Goal: Information Seeking & Learning: Learn about a topic

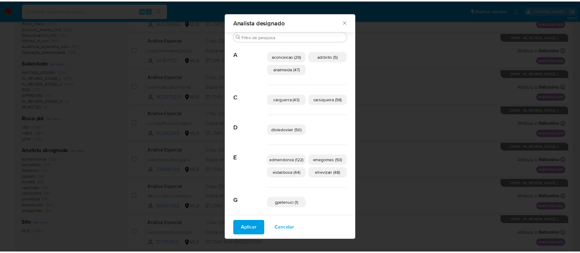
scroll to position [304, 0]
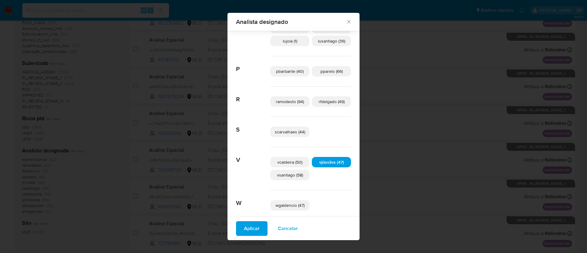
drag, startPoint x: 349, startPoint y: 23, endPoint x: 344, endPoint y: 22, distance: 4.5
click at [344, 22] on div "Analista designado" at bounding box center [293, 22] width 132 height 18
click at [346, 22] on icon "Fechar" at bounding box center [349, 22] width 6 height 6
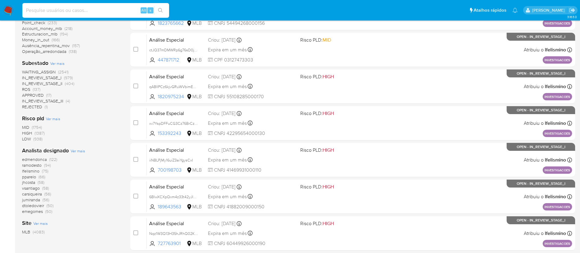
click at [93, 10] on input at bounding box center [95, 10] width 147 height 8
paste input "tQdzRzqDr5vpqbpw6wy0ycj4"
type input "tQdzRzqDr5vpqbpw6wy0ycj4"
click at [158, 11] on icon "search-icon" at bounding box center [160, 10] width 5 height 5
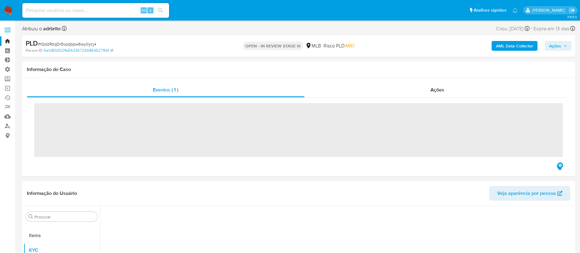
scroll to position [332, 0]
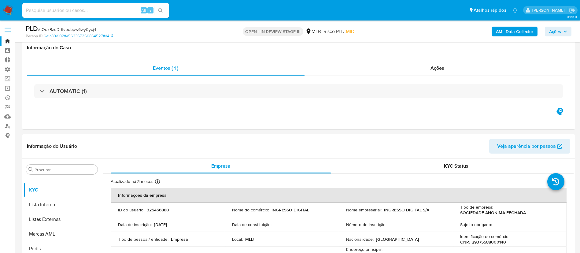
select select "10"
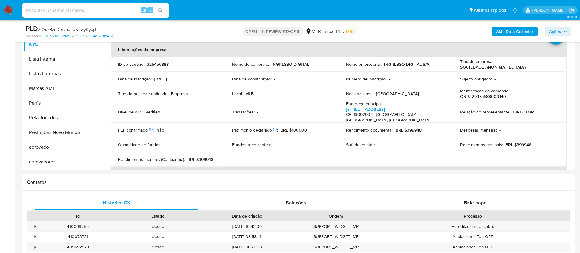
scroll to position [144, 0]
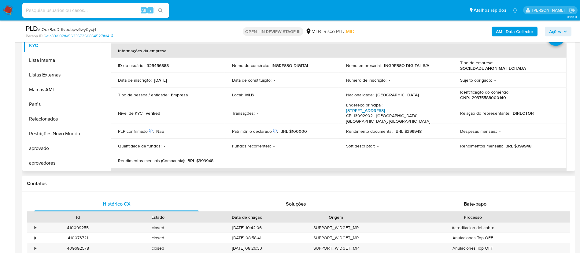
click at [380, 110] on link "[STREET_ADDRESS]" at bounding box center [365, 110] width 39 height 6
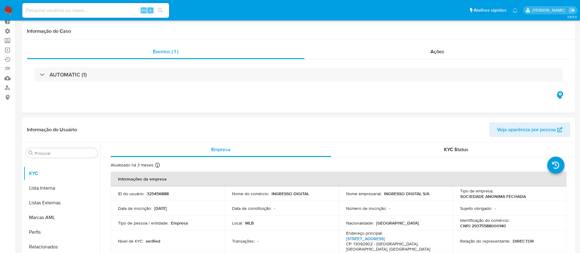
scroll to position [10, 0]
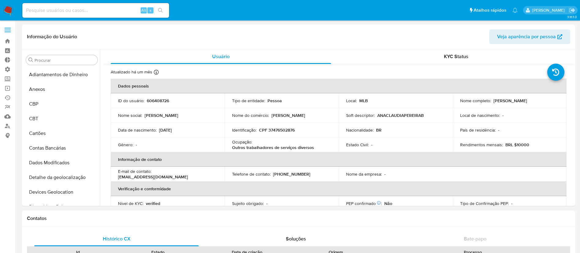
select select "10"
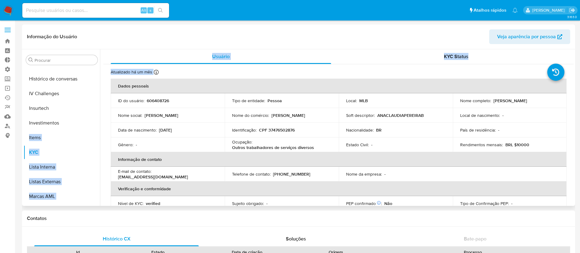
drag, startPoint x: 100, startPoint y: 158, endPoint x: 99, endPoint y: 130, distance: 27.8
click at [99, 130] on div "Procurar Adiantamentos de Dinheiro Anexos CBP CBT Cartões Contas Bancárias Dado…" at bounding box center [299, 127] width 550 height 157
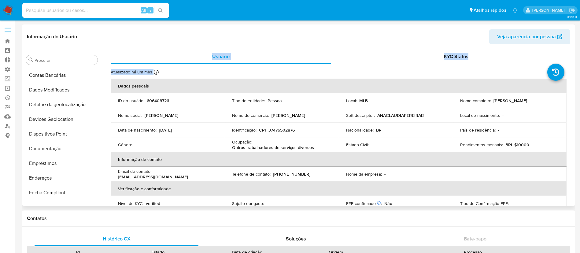
scroll to position [78, 0]
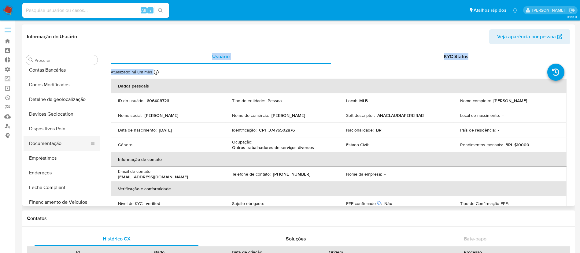
click at [53, 142] on button "Documentação" at bounding box center [60, 143] width 72 height 15
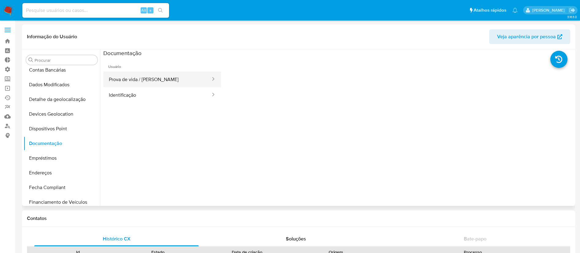
click at [119, 77] on button "Prova de vida / Selfie" at bounding box center [157, 80] width 108 height 16
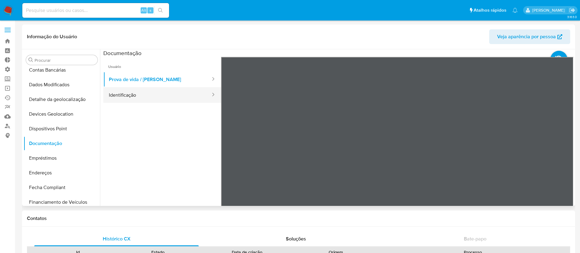
click at [140, 94] on button "Identificação" at bounding box center [157, 95] width 108 height 16
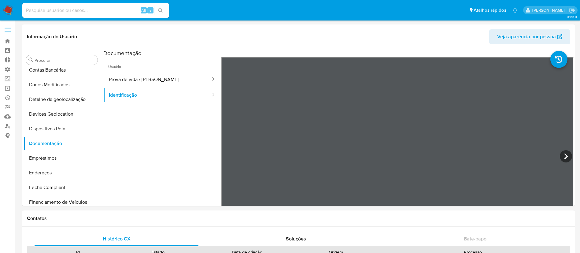
click at [70, 8] on input at bounding box center [95, 10] width 147 height 8
paste input "29375588000140"
type input "29375588000140"
click at [8, 127] on link "Localizador de pessoas" at bounding box center [36, 125] width 73 height 9
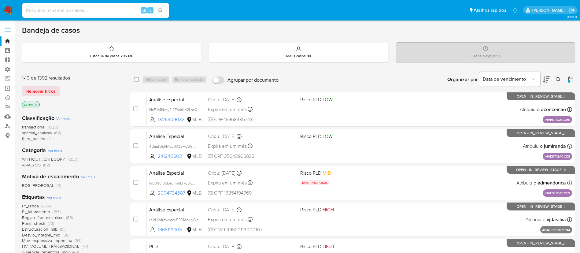
click at [35, 105] on icon "close-filter" at bounding box center [36, 105] width 4 height 4
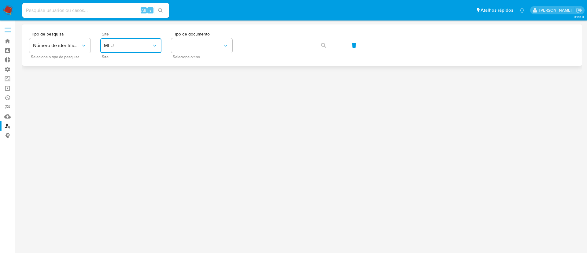
click at [147, 44] on span "MLU" at bounding box center [128, 45] width 48 height 6
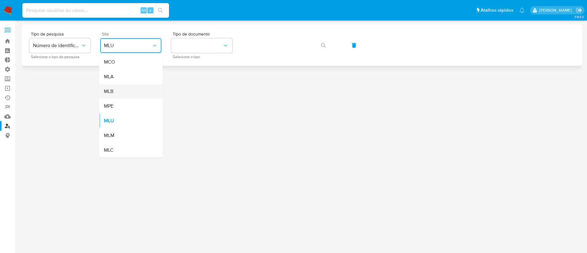
click at [116, 94] on div "MLB" at bounding box center [129, 91] width 50 height 15
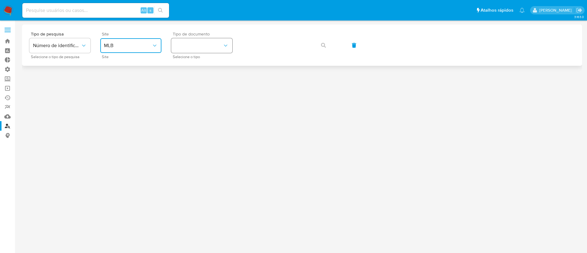
click at [206, 49] on button "identificationType" at bounding box center [201, 45] width 61 height 15
click at [193, 72] on div "CNPJ CNPJ" at bounding box center [200, 65] width 50 height 21
click at [319, 44] on button "button" at bounding box center [323, 45] width 21 height 15
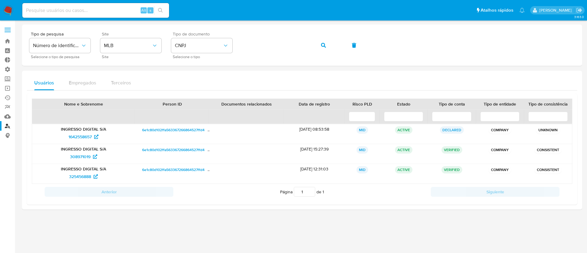
click at [181, 224] on div at bounding box center [302, 125] width 560 height 202
click at [78, 160] on span "308971019" at bounding box center [80, 157] width 20 height 10
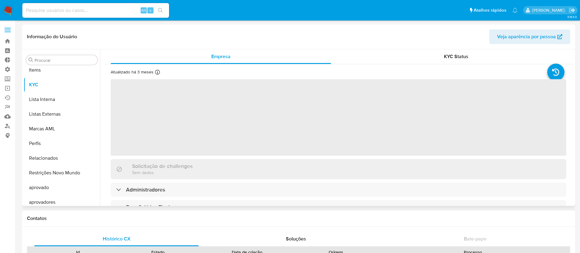
scroll to position [332, 0]
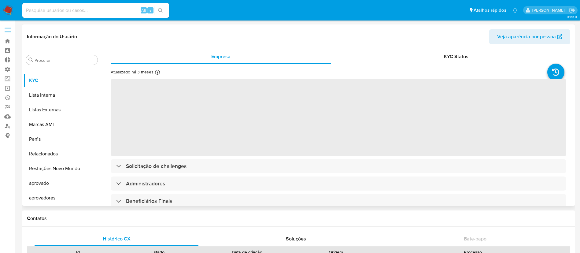
select select "10"
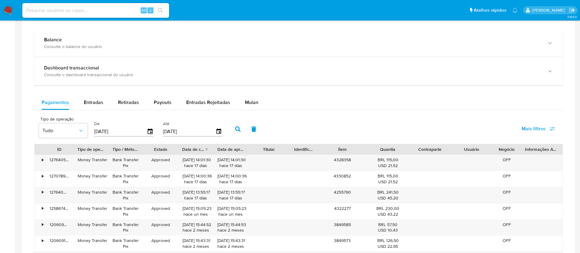
scroll to position [341, 0]
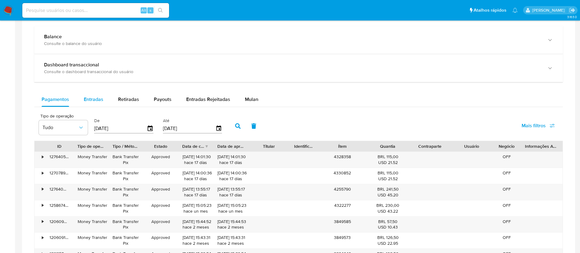
click at [87, 105] on div "Entradas" at bounding box center [94, 99] width 20 height 15
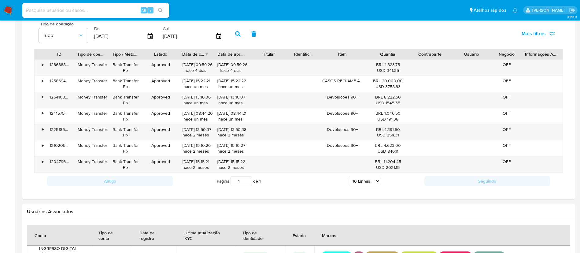
scroll to position [438, 0]
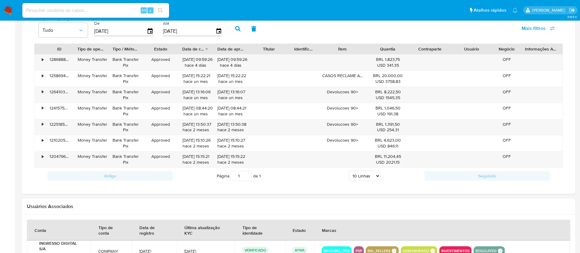
click at [379, 179] on select "5 Linhas 10 Linhas 20 Linhas 25 Linhas 50 Linhas 100 Linhas" at bounding box center [364, 176] width 31 height 10
select select "100"
click at [349, 171] on select "5 Linhas 10 Linhas 20 Linhas 25 Linhas 50 Linhas 100 Linhas" at bounding box center [364, 176] width 31 height 10
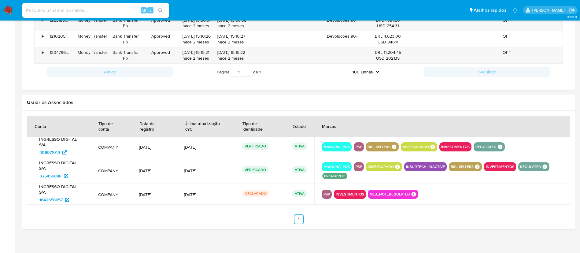
scroll to position [548, 0]
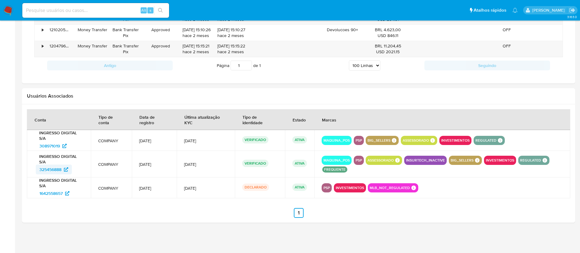
click at [55, 170] on span "325456888" at bounding box center [50, 169] width 22 height 10
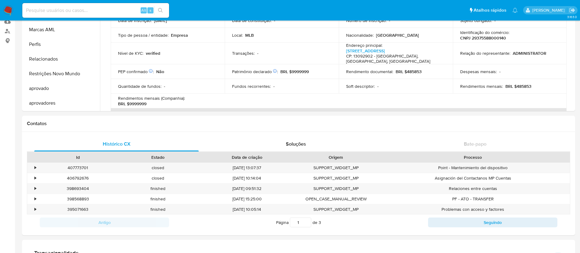
scroll to position [0, 0]
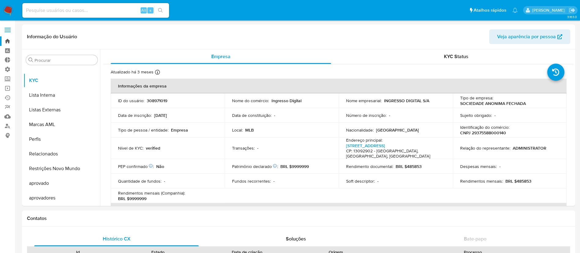
click at [9, 40] on link "Bandeja" at bounding box center [36, 40] width 73 height 9
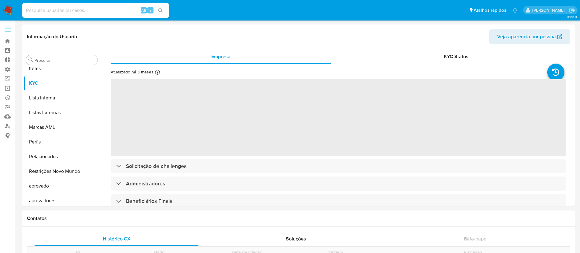
scroll to position [332, 0]
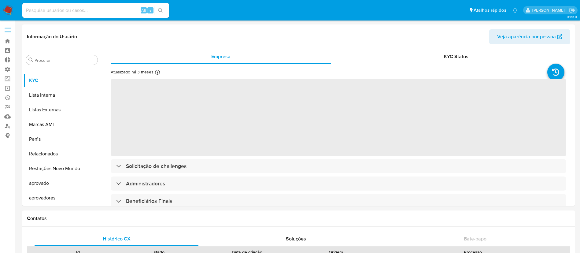
select select "10"
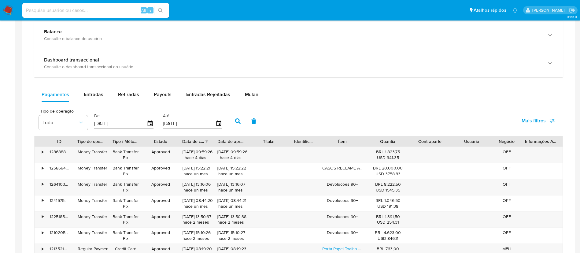
scroll to position [348, 0]
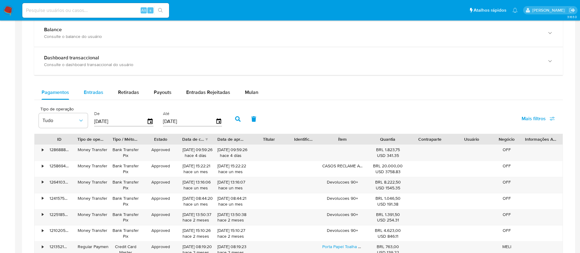
click at [90, 91] on span "Entradas" at bounding box center [94, 92] width 20 height 7
select select "10"
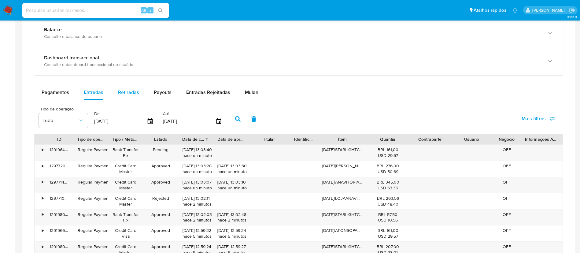
click at [123, 88] on div "Retiradas" at bounding box center [128, 92] width 21 height 15
select select "10"
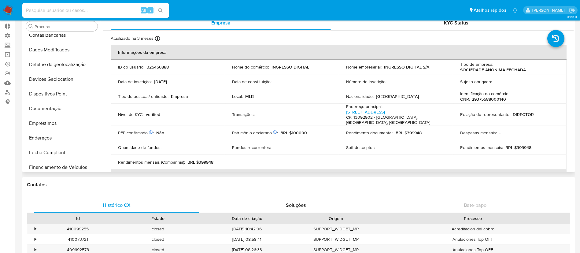
scroll to position [78, 0]
click at [54, 110] on button "Documentação" at bounding box center [60, 109] width 72 height 15
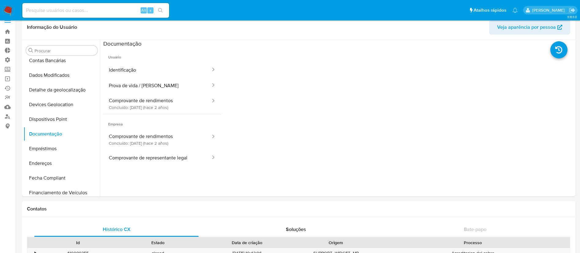
scroll to position [0, 0]
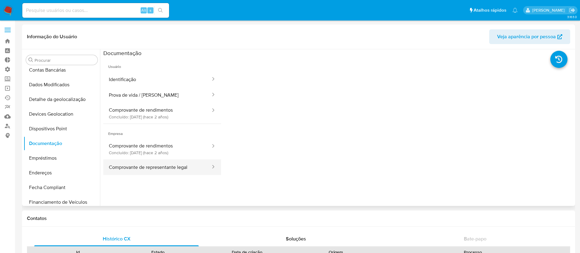
click at [191, 165] on button "Comprovante de representante legal" at bounding box center [157, 167] width 108 height 16
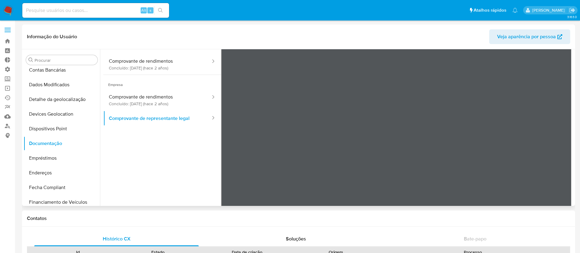
scroll to position [53, 0]
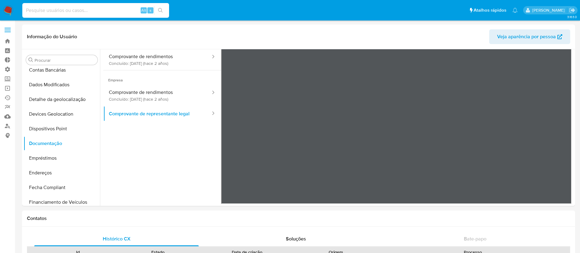
click at [48, 14] on input at bounding box center [95, 10] width 147 height 8
paste input "3RPB7KZMyXVv4A1eOGfLd7IN"
drag, startPoint x: 103, startPoint y: 9, endPoint x: 2, endPoint y: -10, distance: 103.0
paste input "768805286"
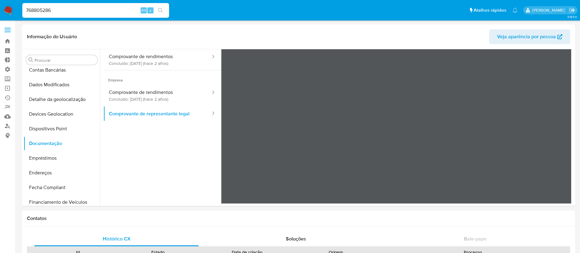
type input "768805286"
click at [158, 9] on icon "search-icon" at bounding box center [160, 10] width 5 height 5
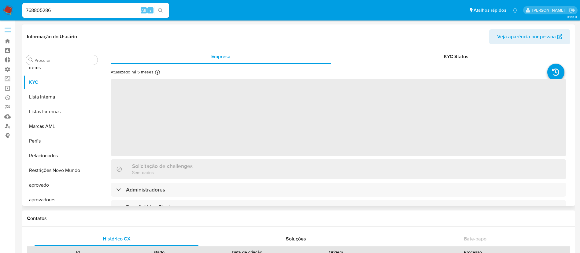
scroll to position [332, 0]
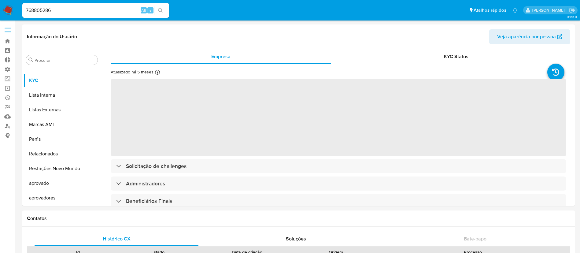
select select "10"
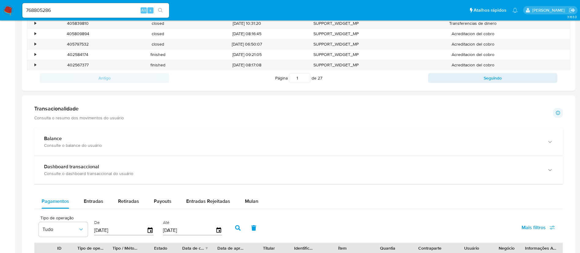
scroll to position [327, 0]
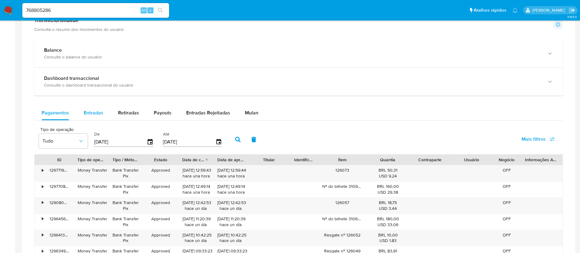
click at [87, 110] on span "Entradas" at bounding box center [94, 112] width 20 height 7
select select "10"
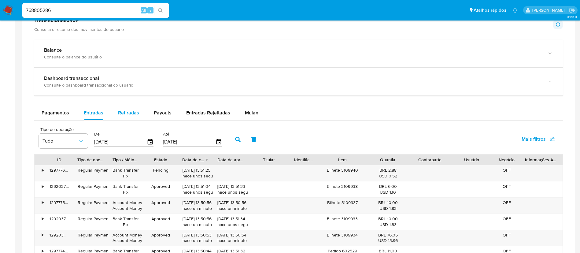
click at [125, 114] on span "Retiradas" at bounding box center [128, 112] width 21 height 7
select select "10"
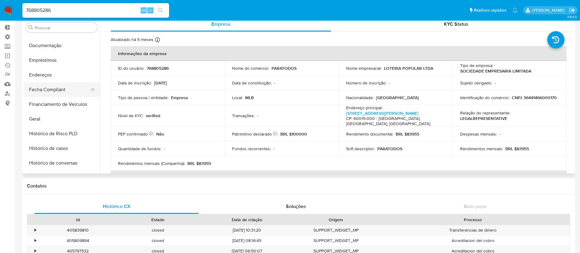
scroll to position [145, 0]
click at [57, 148] on button "Histórico de casos" at bounding box center [60, 147] width 72 height 15
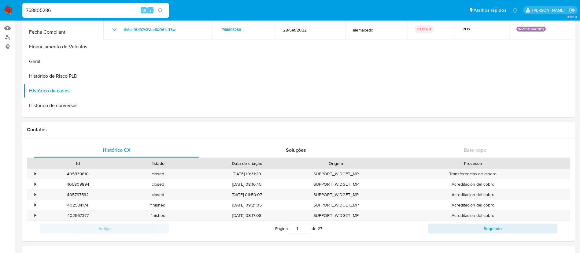
scroll to position [0, 0]
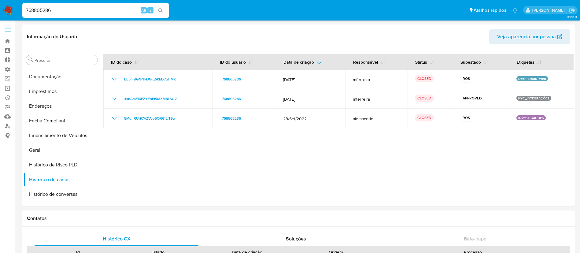
drag, startPoint x: 58, startPoint y: 10, endPoint x: 4, endPoint y: -12, distance: 58.3
paste input "1442102185"
type input "1442102185"
click at [159, 10] on icon "search-icon" at bounding box center [160, 10] width 5 height 5
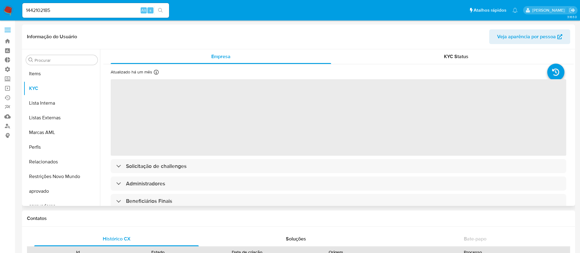
scroll to position [332, 0]
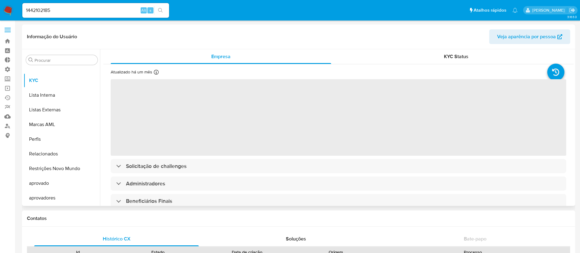
select select "10"
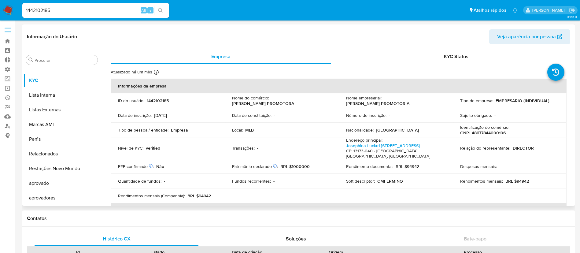
drag, startPoint x: 100, startPoint y: 175, endPoint x: 100, endPoint y: 161, distance: 14.4
click at [100, 161] on div "Empresa KYC Status Atualizado há um mês Criado: 05/08/2023 19:00:20 Atualizado:…" at bounding box center [336, 127] width 473 height 157
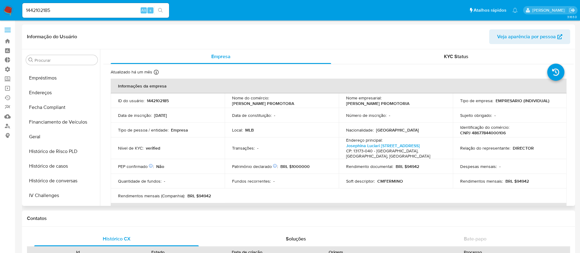
scroll to position [159, 0]
click at [54, 167] on button "Histórico de casos" at bounding box center [60, 164] width 72 height 15
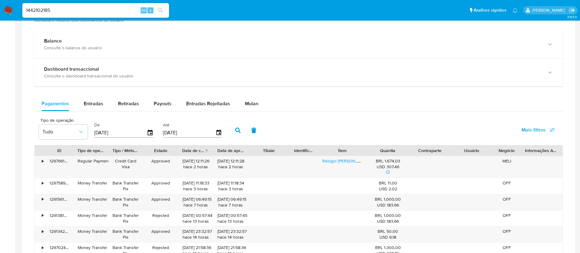
scroll to position [340, 0]
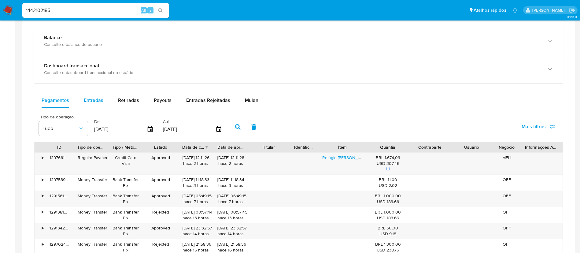
click at [94, 99] on span "Entradas" at bounding box center [94, 100] width 20 height 7
select select "10"
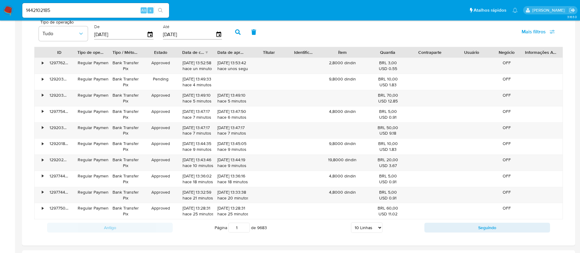
scroll to position [432, 0]
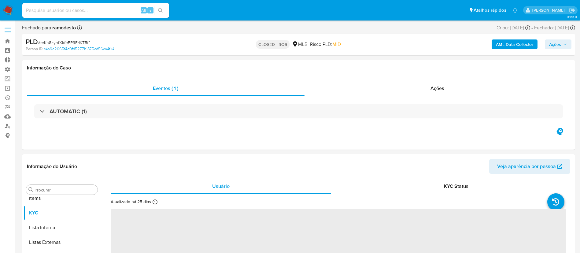
scroll to position [332, 0]
select select "10"
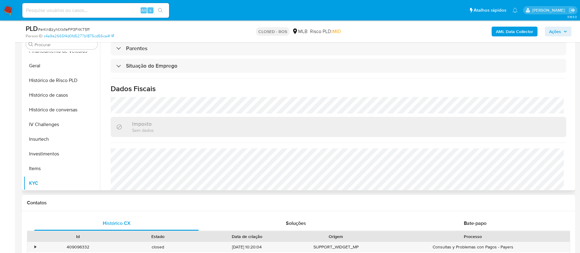
scroll to position [185, 0]
click at [40, 93] on button "Geral" at bounding box center [60, 94] width 72 height 15
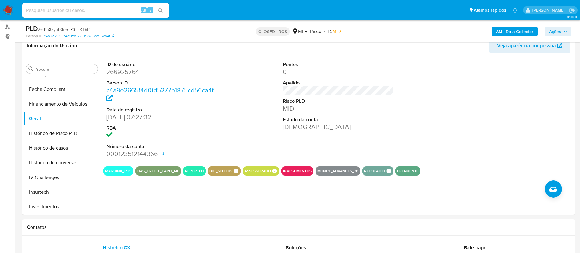
scroll to position [94, 0]
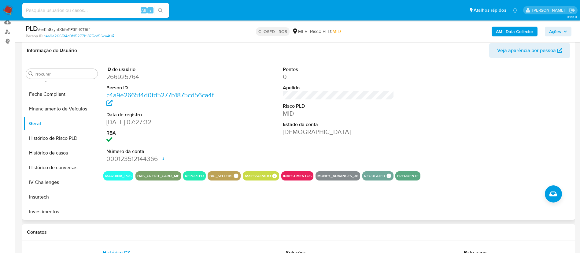
click at [394, 113] on div "Pontos 0 Apelido Risco PLD MID Estado da conta [DEMOGRAPHIC_DATA]" at bounding box center [339, 114] width 118 height 103
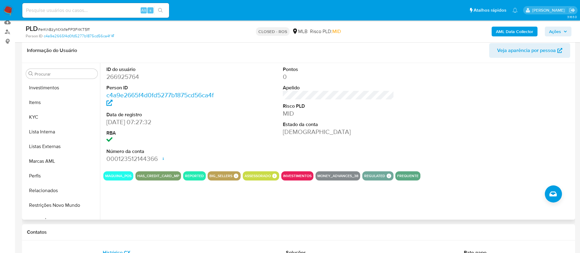
scroll to position [332, 0]
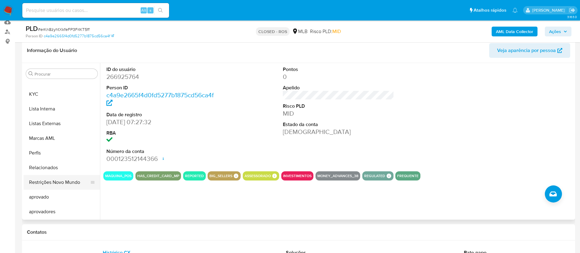
click at [57, 177] on button "Restrições Novo Mundo" at bounding box center [60, 182] width 72 height 15
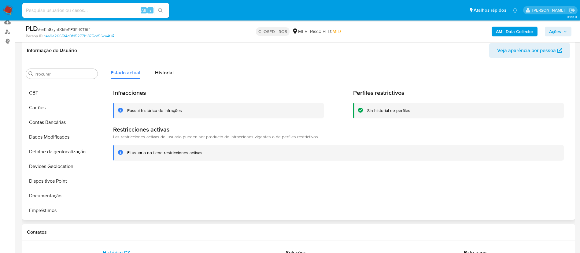
scroll to position [41, 0]
click at [69, 28] on span "# erKn8zyhtXkfeFP3FrIKT5ff" at bounding box center [64, 29] width 52 height 6
copy span "erKn8zyhtXkfeFP3FrIKT5ff"
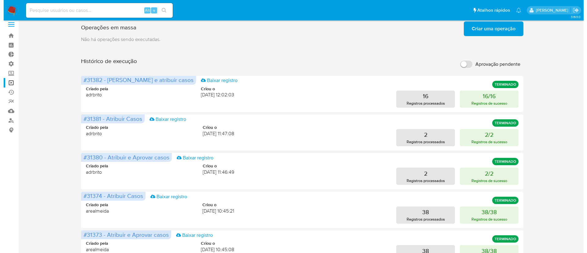
scroll to position [6, 0]
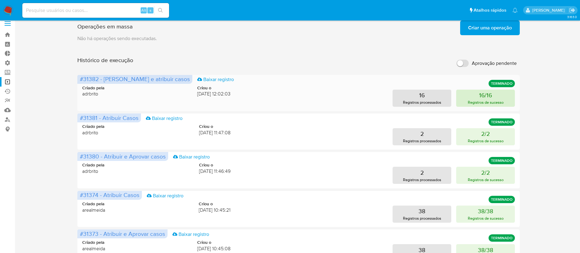
click at [480, 102] on p "Registros de sucesso" at bounding box center [486, 102] width 36 height 6
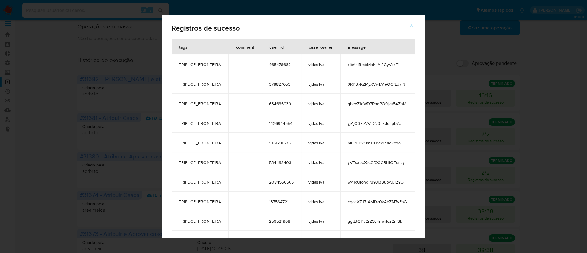
click at [348, 85] on span "3RPB7KZMyXVv4A1eOGfLd7IN" at bounding box center [378, 84] width 61 height 6
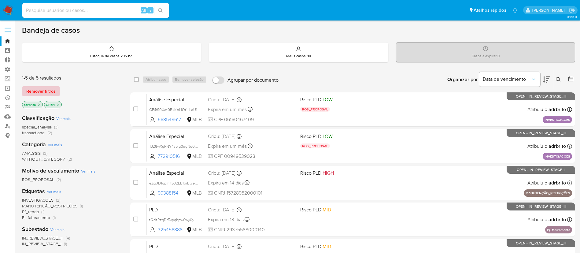
click at [41, 92] on span "Remover filtros" at bounding box center [40, 91] width 29 height 9
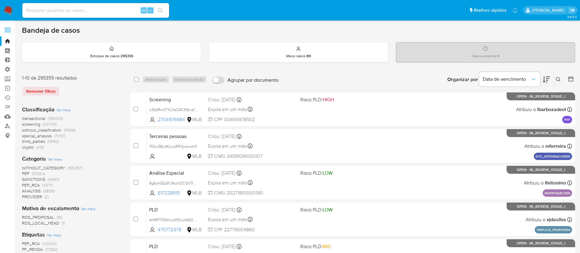
click at [559, 78] on icon at bounding box center [558, 79] width 5 height 5
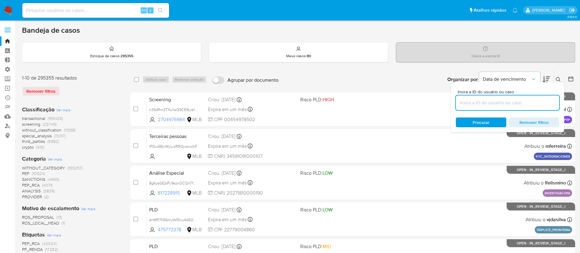
click at [499, 99] on input at bounding box center [507, 103] width 103 height 8
type input "3RPB7KZMyXVv4A1eOGfLd7IN"
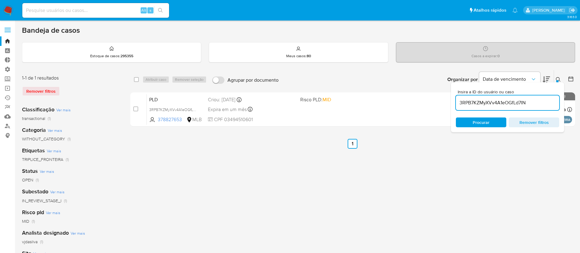
click at [558, 78] on icon at bounding box center [558, 79] width 5 height 5
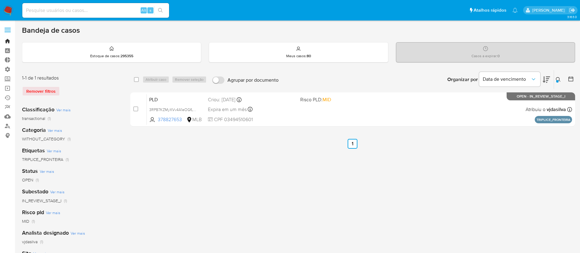
click at [10, 42] on link "Bandeja" at bounding box center [36, 40] width 73 height 9
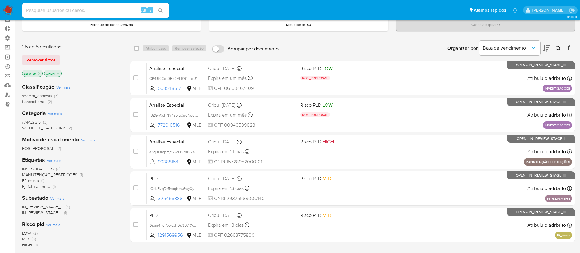
scroll to position [32, 0]
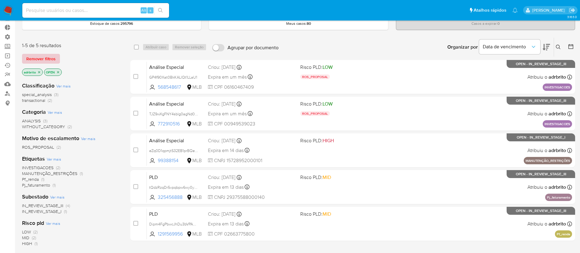
click at [47, 63] on span "Remover filtros" at bounding box center [40, 58] width 29 height 9
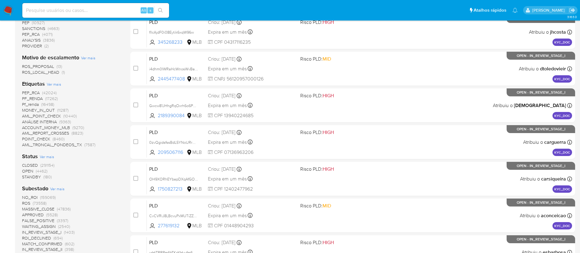
scroll to position [151, 0]
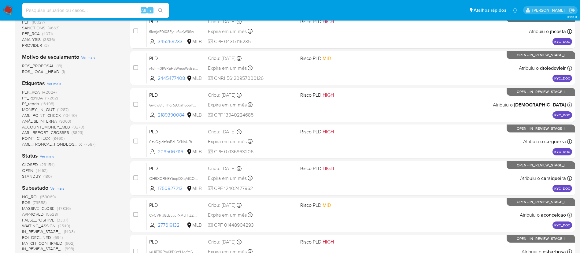
click at [35, 176] on span "STANDBY" at bounding box center [31, 176] width 19 height 6
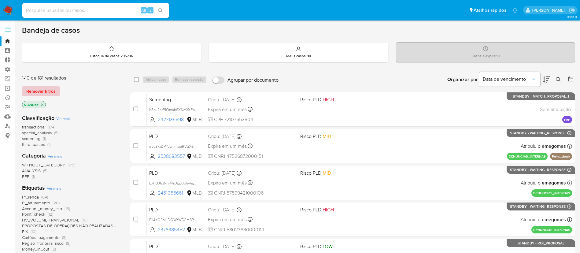
click at [57, 92] on button "Remover filtros" at bounding box center [41, 91] width 38 height 10
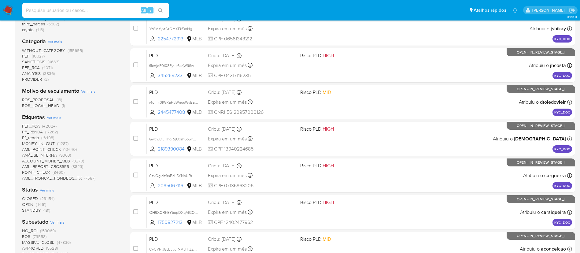
scroll to position [116, 0]
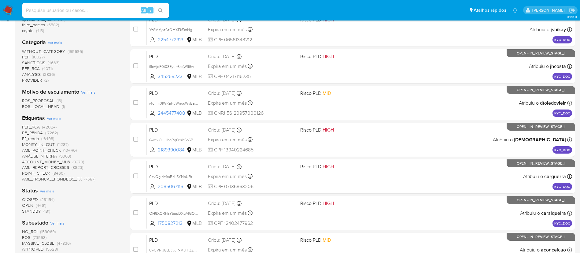
click at [27, 204] on span "OPEN" at bounding box center [27, 205] width 11 height 6
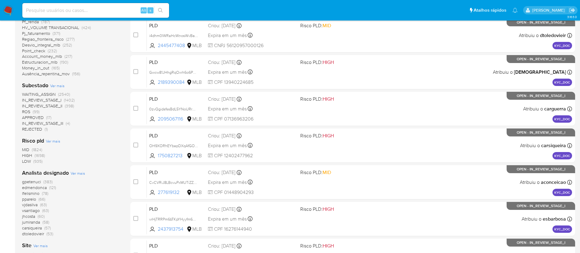
scroll to position [185, 0]
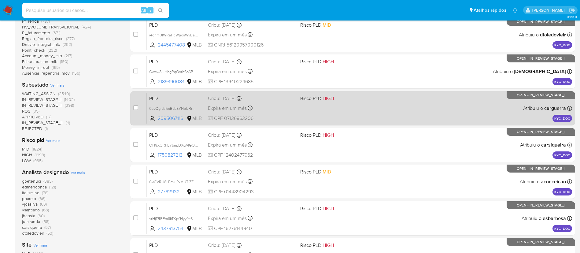
click at [222, 106] on span "Expira em um mês" at bounding box center [227, 108] width 39 height 7
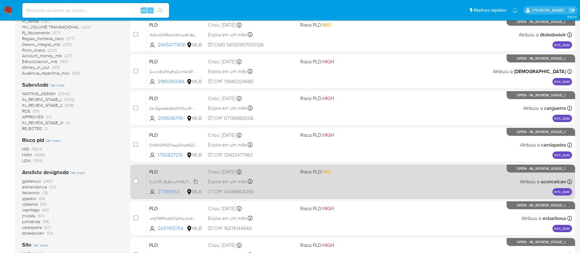
click at [175, 179] on span "CvCVRiJ8LBcvuPxMUTiZZDMH" at bounding box center [175, 181] width 53 height 7
click at [225, 179] on span "Expira em um mês" at bounding box center [227, 181] width 39 height 7
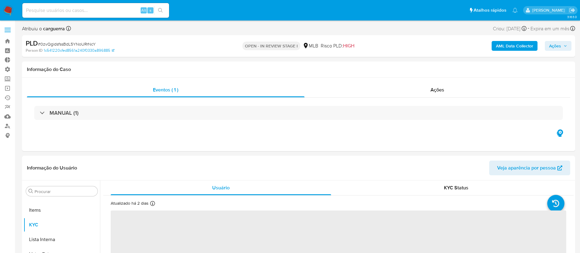
scroll to position [332, 0]
select select "10"
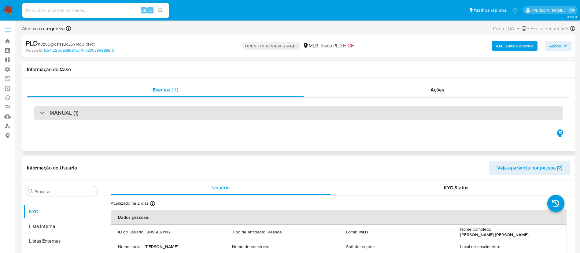
click at [39, 115] on div "MANUAL (1)" at bounding box center [298, 113] width 529 height 14
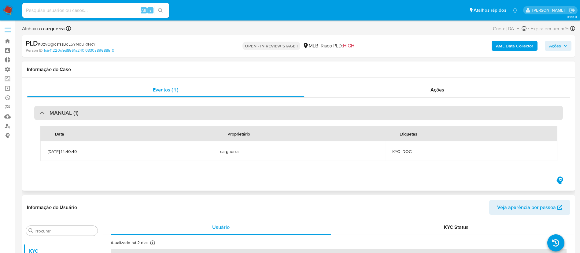
click at [40, 112] on div at bounding box center [40, 112] width 0 height 0
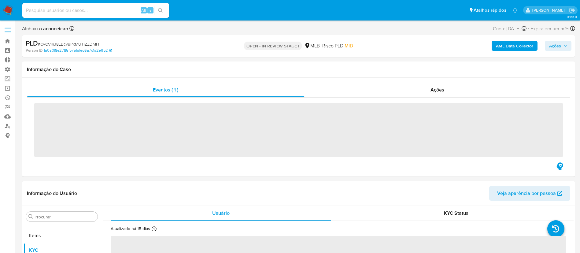
scroll to position [332, 0]
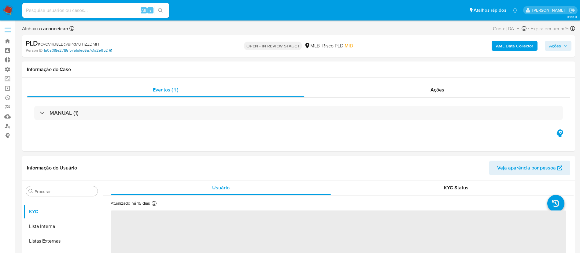
select select "10"
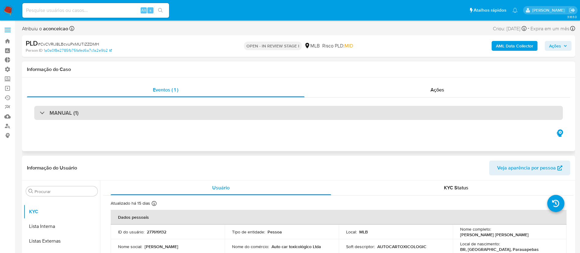
click at [41, 111] on div "MANUAL (1)" at bounding box center [59, 112] width 39 height 7
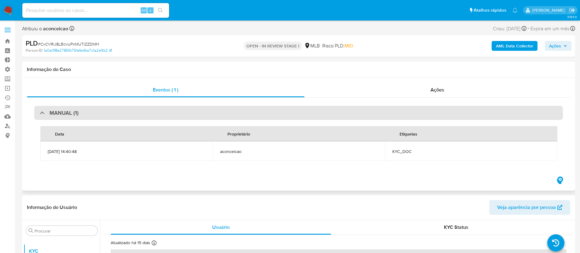
click at [41, 111] on div "MANUAL (1)" at bounding box center [59, 112] width 39 height 7
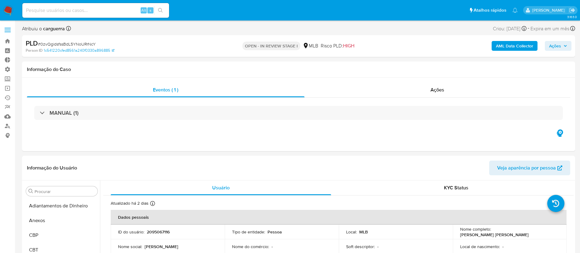
select select "10"
click at [60, 10] on input at bounding box center [95, 10] width 147 height 8
paste input "1719115412"
type input "1719115412"
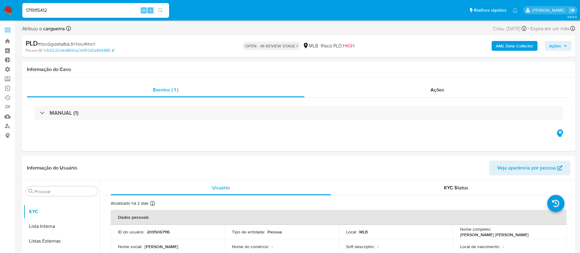
click at [65, 11] on input "1719115412" at bounding box center [95, 10] width 147 height 8
click at [48, 11] on input "1719115412" at bounding box center [95, 10] width 147 height 8
click at [72, 9] on input "1719115412" at bounding box center [95, 10] width 147 height 8
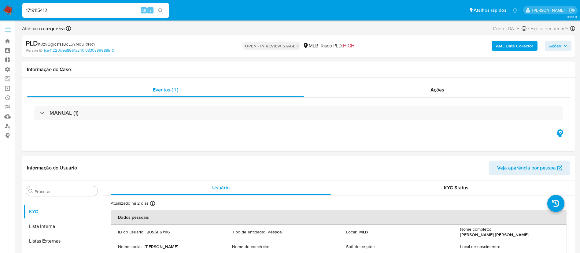
click at [61, 11] on input "1719115412" at bounding box center [95, 10] width 147 height 8
click at [163, 10] on icon "search-icon" at bounding box center [160, 10] width 5 height 5
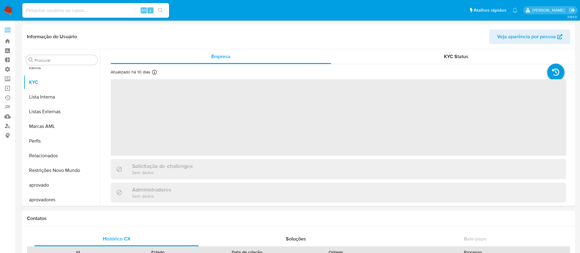
scroll to position [332, 0]
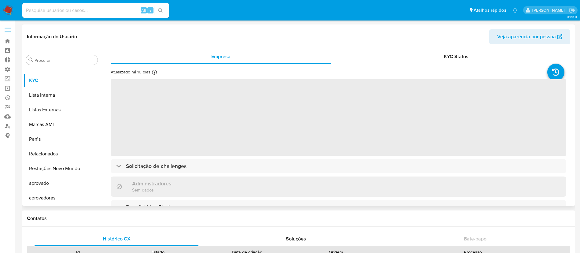
select select "10"
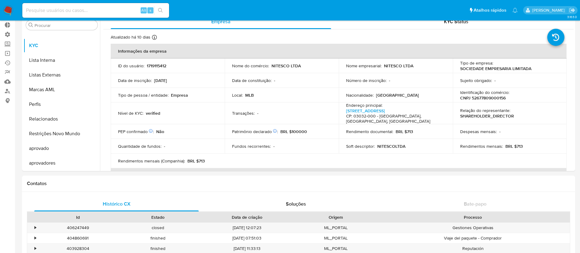
scroll to position [46, 0]
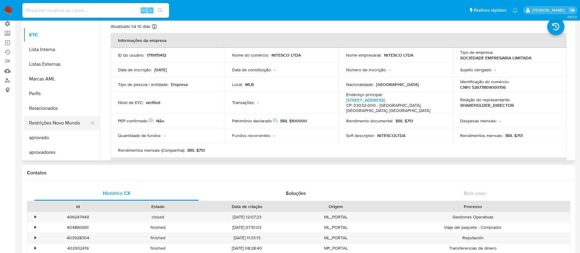
click at [56, 122] on button "Restrições Novo Mundo" at bounding box center [60, 123] width 72 height 15
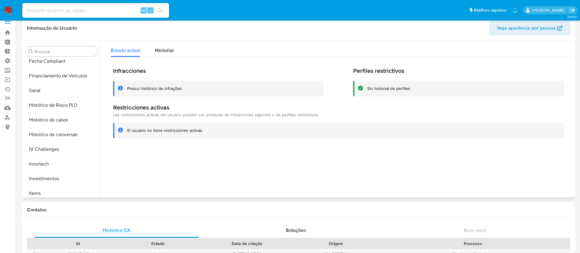
scroll to position [197, 0]
click at [64, 120] on button "Histórico de casos" at bounding box center [60, 118] width 72 height 15
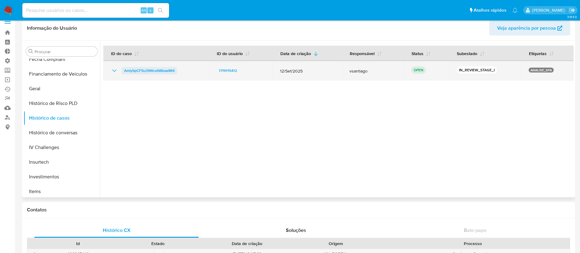
drag, startPoint x: 182, startPoint y: 72, endPoint x: 123, endPoint y: 72, distance: 59.3
click at [123, 72] on div "AmIySpCF5u39WceN8IxaxMl4" at bounding box center [156, 70] width 91 height 7
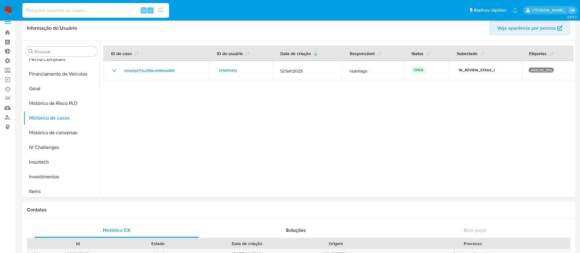
click at [62, 6] on input at bounding box center [95, 10] width 147 height 8
paste input "1348105637"
type input "1348105637"
click at [162, 10] on icon "search-icon" at bounding box center [160, 10] width 5 height 5
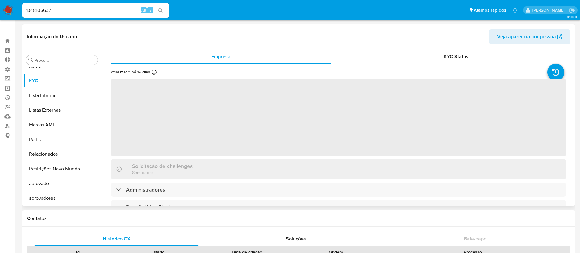
scroll to position [332, 0]
select select "10"
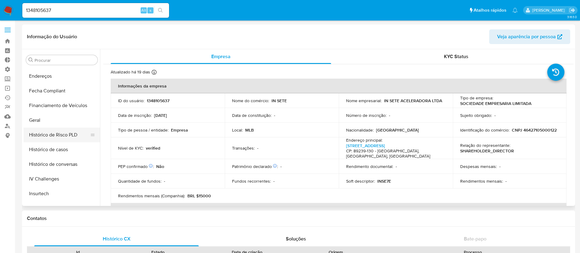
scroll to position [177, 0]
click at [58, 146] on button "Histórico de casos" at bounding box center [60, 147] width 72 height 15
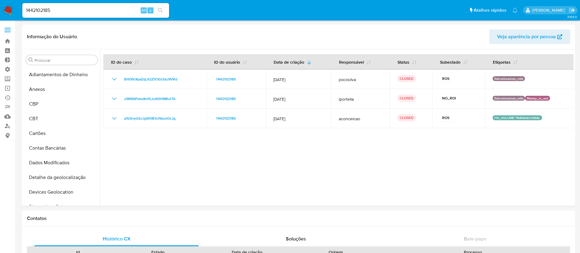
select select "10"
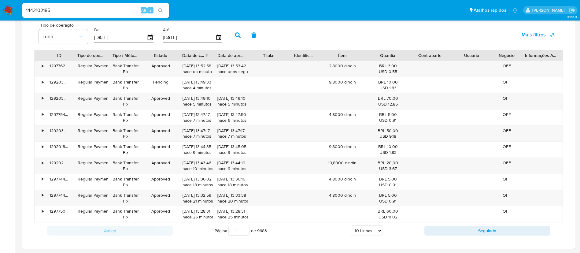
scroll to position [159, 0]
drag, startPoint x: 60, startPoint y: 10, endPoint x: 0, endPoint y: -8, distance: 62.3
paste input "251676259"
type input "2516762595"
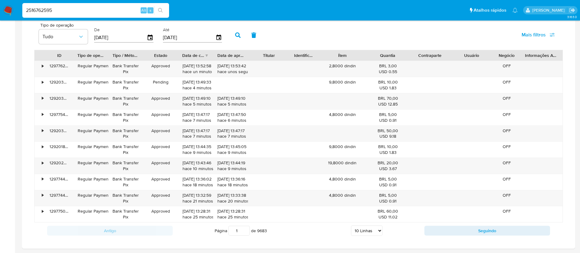
click at [159, 8] on icon "search-icon" at bounding box center [160, 10] width 5 height 5
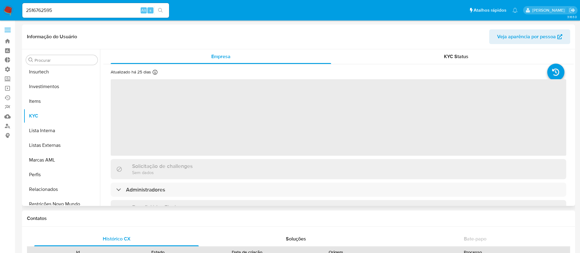
scroll to position [332, 0]
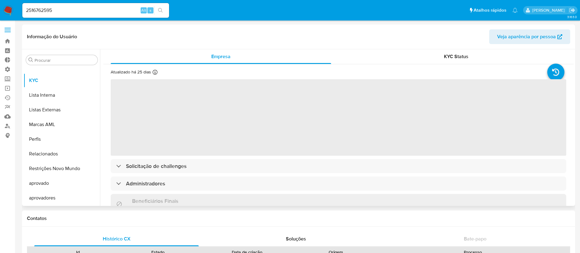
select select "10"
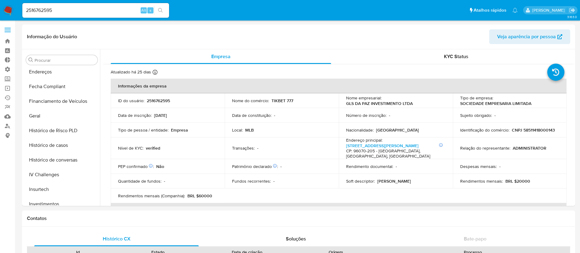
scroll to position [180, 0]
click at [68, 144] on button "Histórico de casos" at bounding box center [60, 144] width 72 height 15
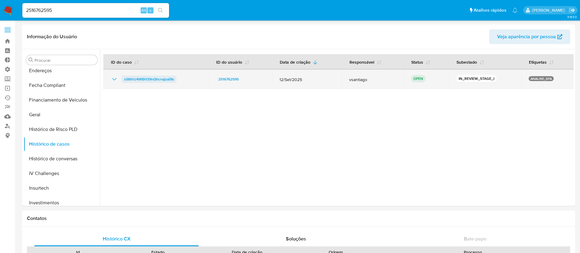
drag, startPoint x: 179, startPoint y: 81, endPoint x: 123, endPoint y: 76, distance: 56.8
click at [123, 76] on div "sS8thU4WBH39nQhcnajzai9b" at bounding box center [156, 79] width 90 height 7
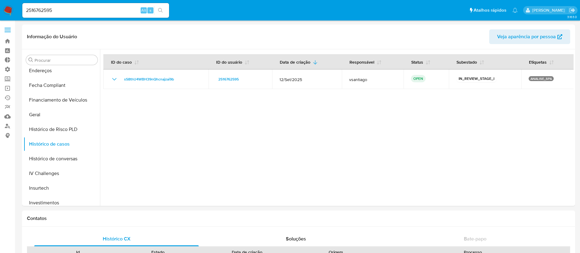
click at [149, 176] on div at bounding box center [336, 127] width 473 height 157
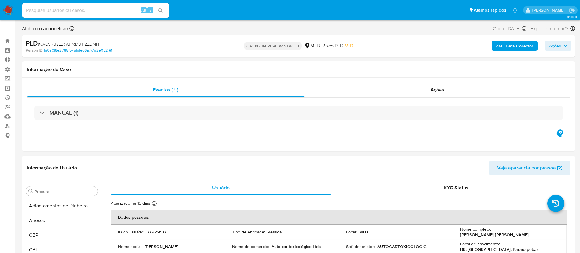
select select "10"
click at [7, 42] on link "Bandeja" at bounding box center [36, 40] width 73 height 9
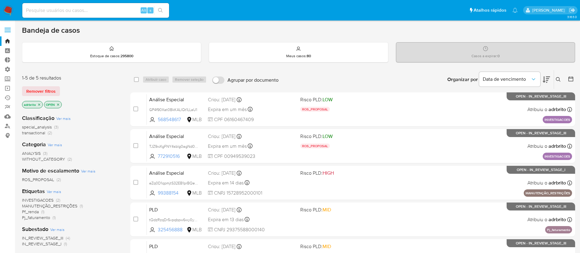
click at [40, 103] on icon "close-filter" at bounding box center [39, 105] width 4 height 4
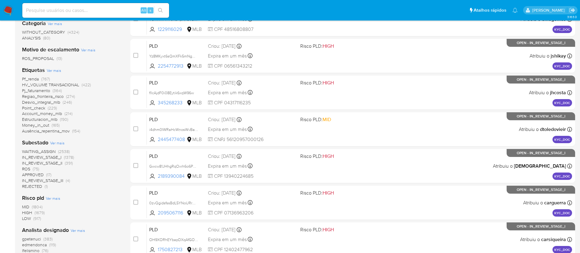
scroll to position [129, 0]
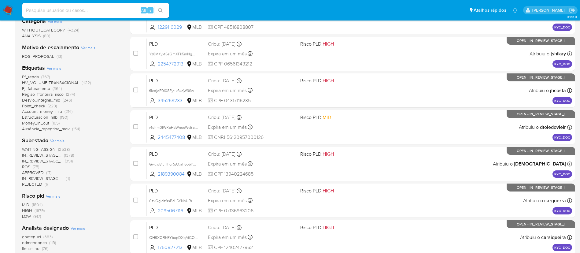
click at [50, 148] on span "WAITING_ASSIGN" at bounding box center [39, 149] width 34 height 6
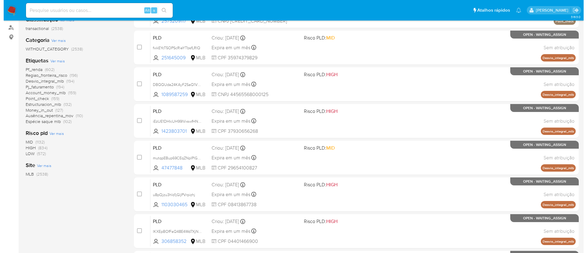
scroll to position [99, 0]
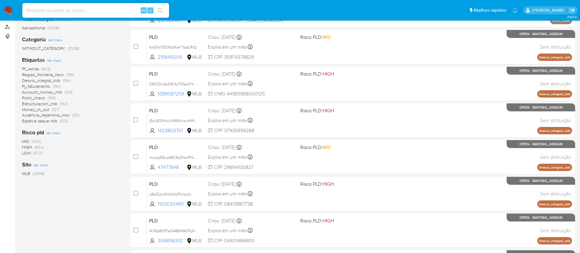
click at [56, 63] on div "Etiquetas Ver mais Pf_renda (602) Regiao_fronteira_risco (196) Desvio_integral_…" at bounding box center [71, 90] width 98 height 68
click at [54, 62] on span "Ver mais" at bounding box center [54, 60] width 14 height 6
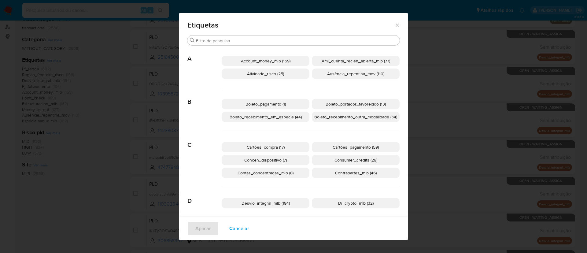
click at [412, 112] on div "Etiquetas Buscar A Account_money_mlb (159) Aml_cuenta_recien_abierta_mlb (77) A…" at bounding box center [293, 126] width 587 height 253
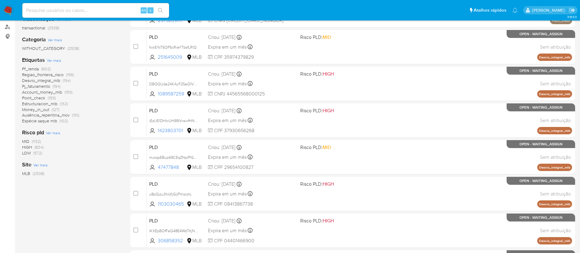
click at [56, 62] on span "Ver mais" at bounding box center [54, 60] width 14 height 6
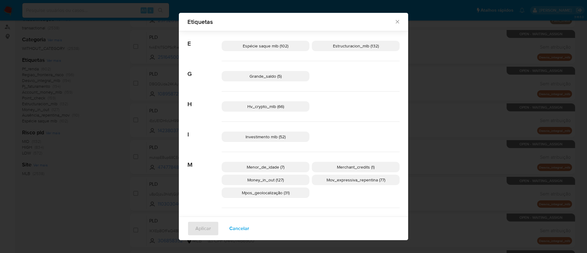
scroll to position [183, 0]
click at [262, 165] on span "Menor_de_idade (7)" at bounding box center [266, 166] width 38 height 6
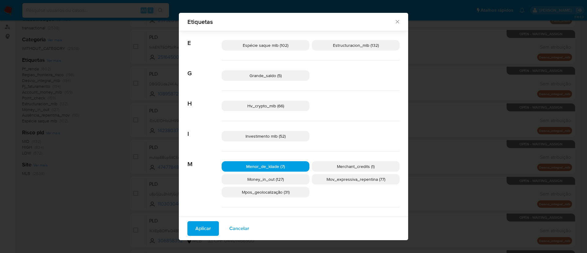
click at [191, 231] on button "Aplicar" at bounding box center [202, 228] width 31 height 15
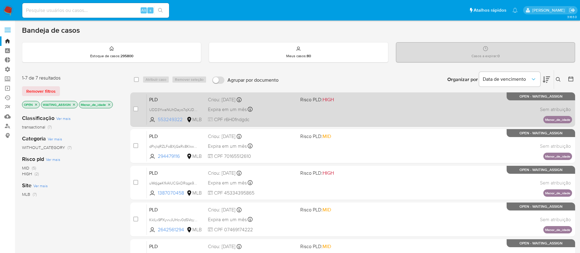
drag, startPoint x: 185, startPoint y: 122, endPoint x: 157, endPoint y: 123, distance: 27.8
click at [157, 123] on span "553249322 MLB" at bounding box center [176, 119] width 54 height 7
click at [175, 119] on span "553249322" at bounding box center [172, 119] width 28 height 7
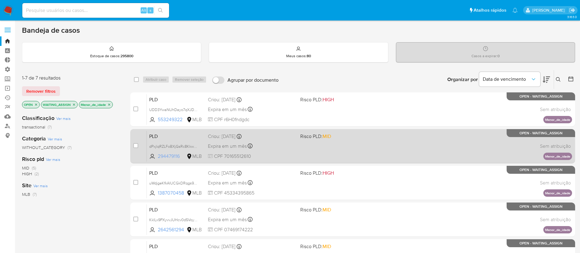
click at [172, 155] on span "294479116" at bounding box center [172, 156] width 28 height 7
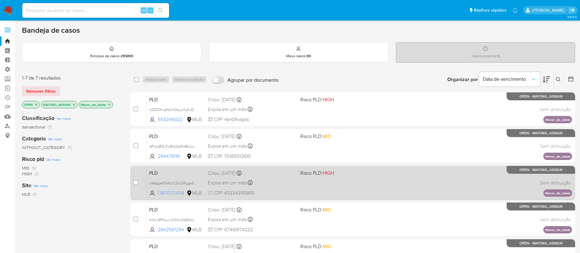
click at [170, 192] on span "1387070458" at bounding box center [172, 193] width 28 height 7
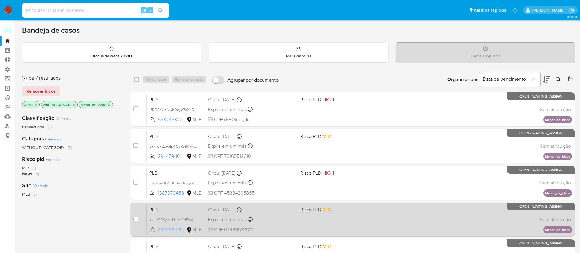
click at [176, 230] on span "2642561294" at bounding box center [172, 229] width 28 height 7
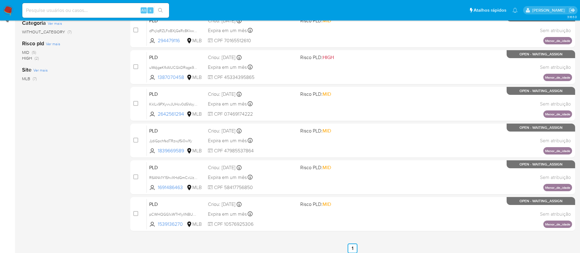
scroll to position [124, 0]
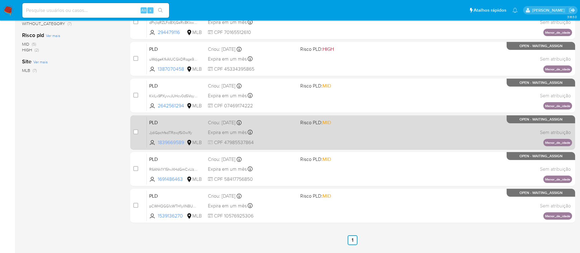
click at [179, 144] on span "1839669589" at bounding box center [172, 142] width 28 height 7
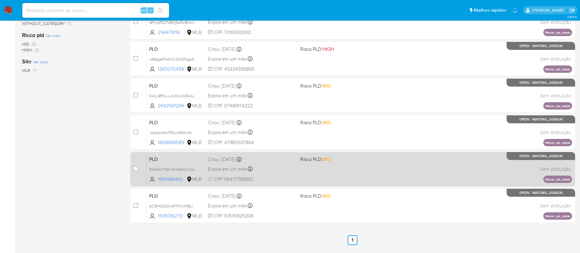
click at [179, 183] on div "PLD R6ANk1Y15hvXHdGmCxUz35b7 1691486463 MLB Risco PLD: MID Criou: 12/10/2025 Cr…" at bounding box center [359, 168] width 425 height 31
click at [169, 177] on span "1691486463" at bounding box center [172, 179] width 28 height 7
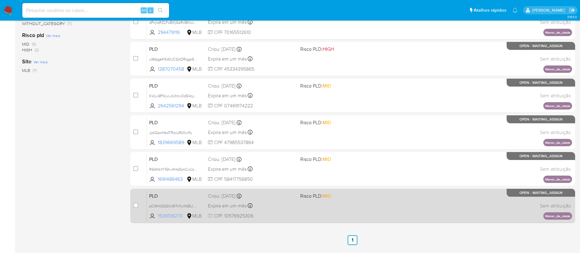
click at [165, 215] on span "1539136270" at bounding box center [172, 215] width 28 height 7
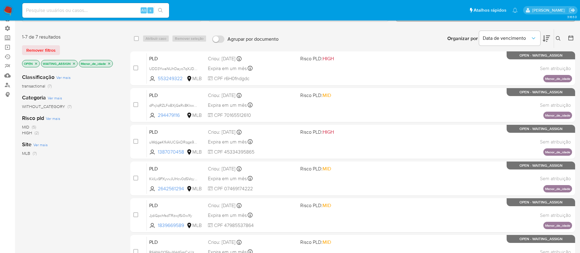
scroll to position [0, 0]
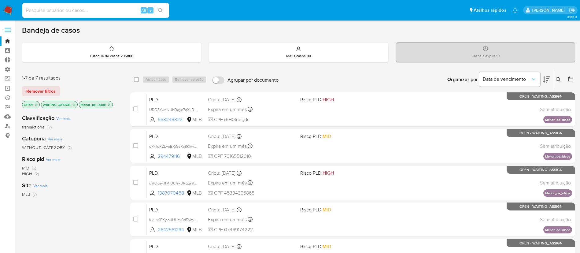
click at [560, 78] on icon at bounding box center [558, 79] width 5 height 5
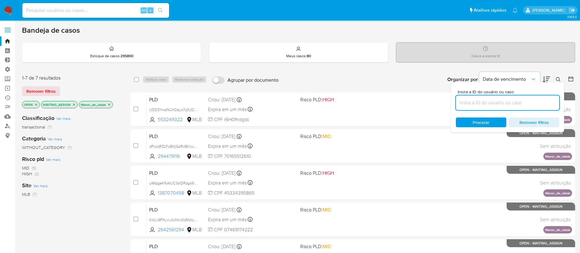
click at [501, 103] on input at bounding box center [507, 103] width 103 height 8
type input "1387070458"
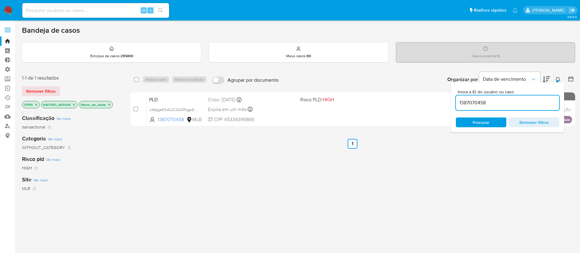
click at [557, 78] on icon at bounding box center [558, 79] width 5 height 5
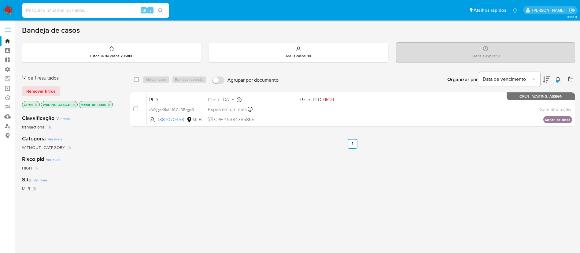
click at [205, 188] on div "select-all-cases-checkbox Atribuir caso Remover seleção Agrupar por documento O…" at bounding box center [352, 208] width 445 height 277
click at [136, 79] on input "checkbox" at bounding box center [136, 79] width 5 height 5
checkbox input "true"
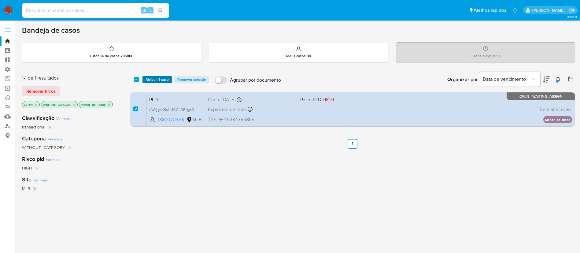
click at [152, 79] on span "Atribuir 1 caso" at bounding box center [157, 79] width 23 height 6
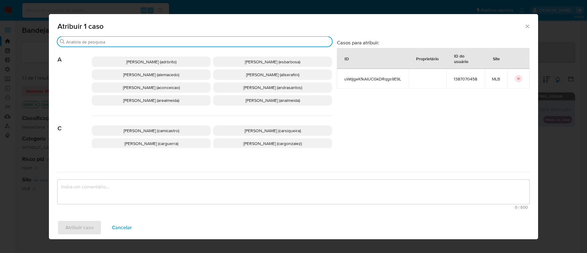
click at [142, 41] on input "Buscar" at bounding box center [197, 42] width 263 height 6
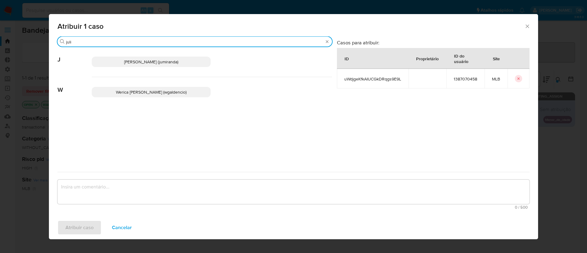
type input "juli"
click at [143, 63] on span "Juliane Cavalcante Miranda (jumiranda)" at bounding box center [151, 62] width 54 height 6
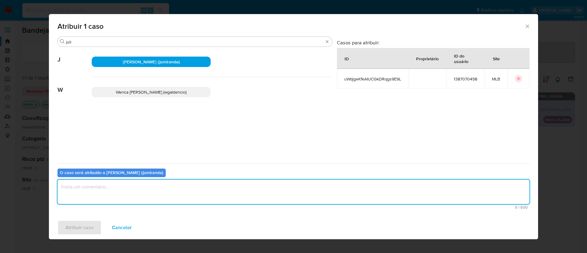
click at [120, 190] on textarea "assign-modal" at bounding box center [293, 191] width 472 height 24
type textarea "k"
type textarea "i"
type textarea "ok"
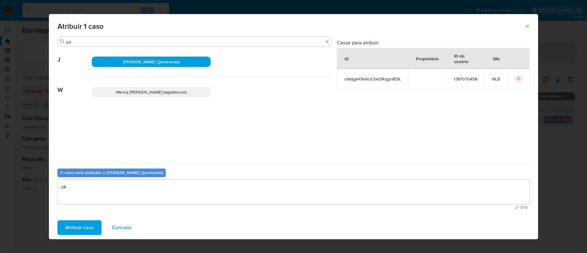
click at [128, 226] on span "Cancelar" at bounding box center [122, 227] width 20 height 13
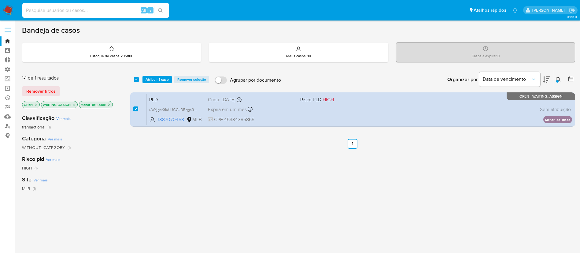
click at [61, 7] on input at bounding box center [95, 10] width 147 height 8
paste input "1348105637"
type input "1348105637"
click at [158, 12] on icon "search-icon" at bounding box center [160, 10] width 5 height 5
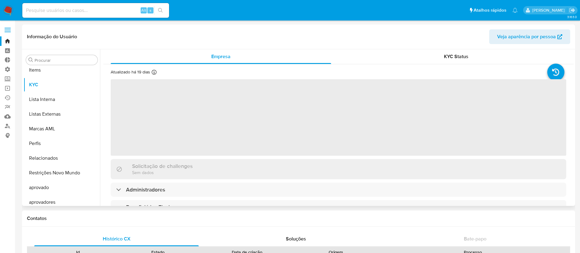
scroll to position [332, 0]
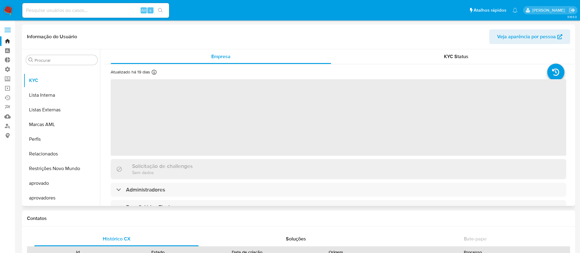
select select "10"
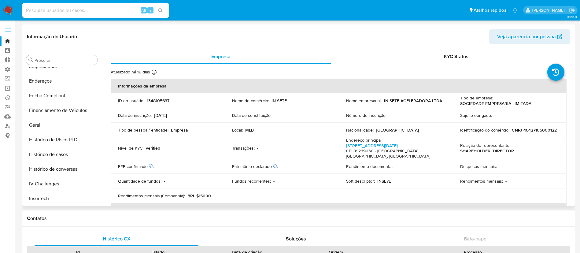
scroll to position [180, 0]
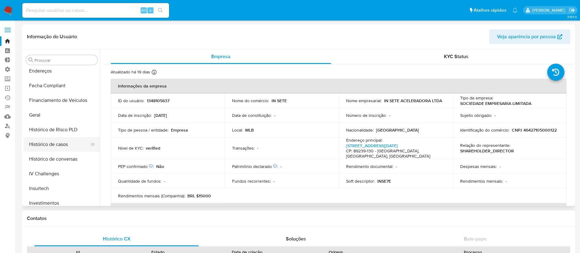
click at [68, 142] on button "Histórico de casos" at bounding box center [60, 144] width 72 height 15
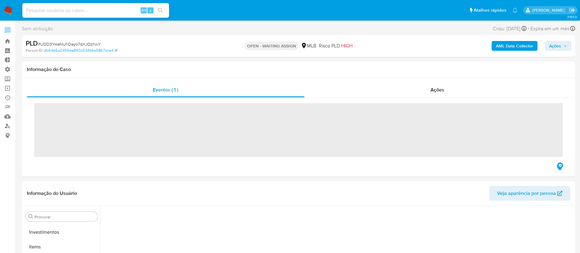
scroll to position [332, 0]
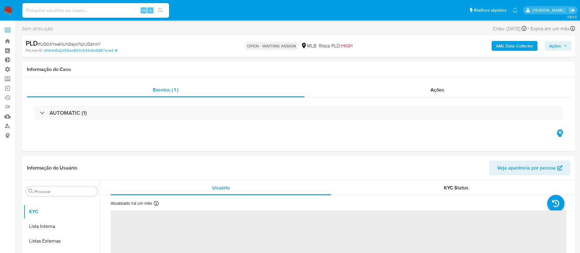
select select "10"
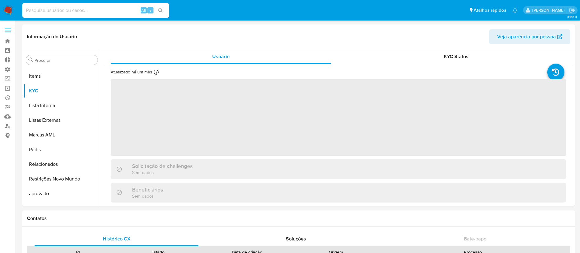
scroll to position [332, 0]
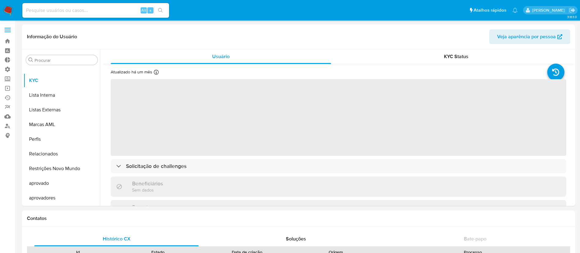
select select "10"
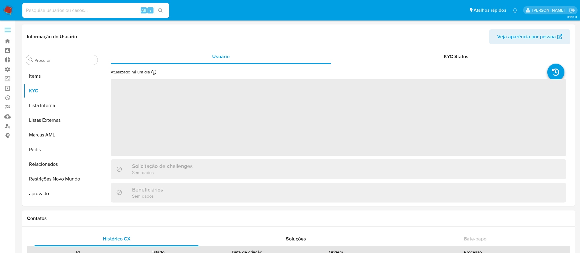
scroll to position [332, 0]
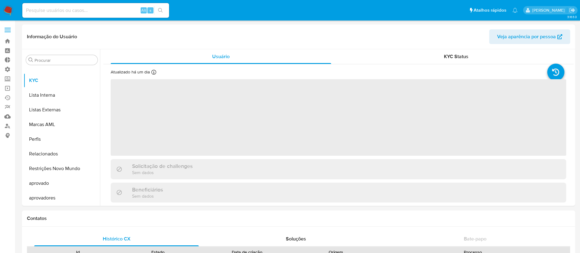
select select "10"
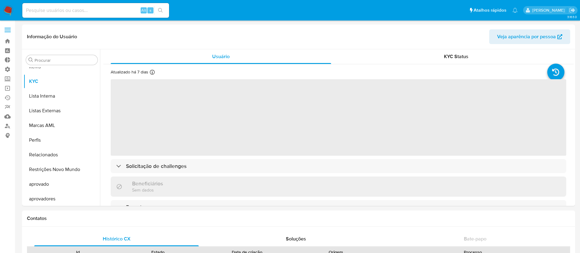
scroll to position [332, 0]
select select "10"
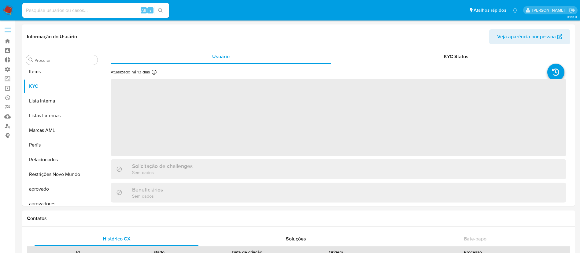
scroll to position [332, 0]
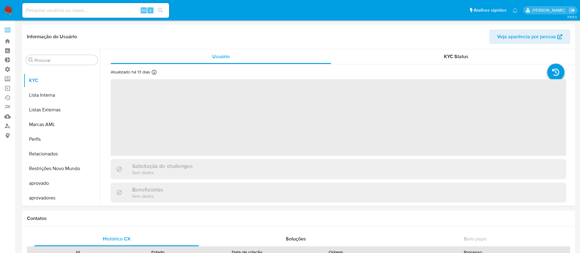
select select "10"
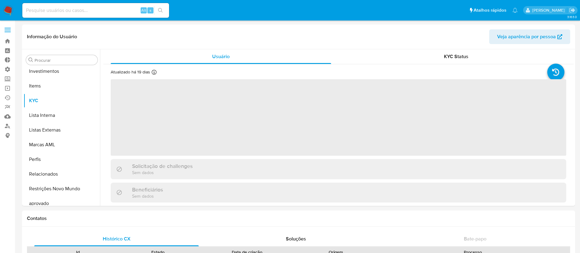
scroll to position [332, 0]
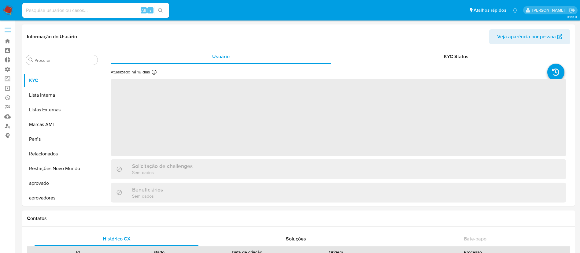
select select "10"
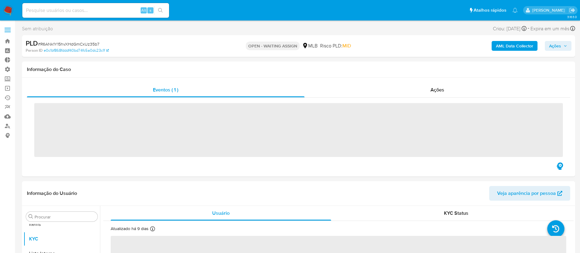
scroll to position [332, 0]
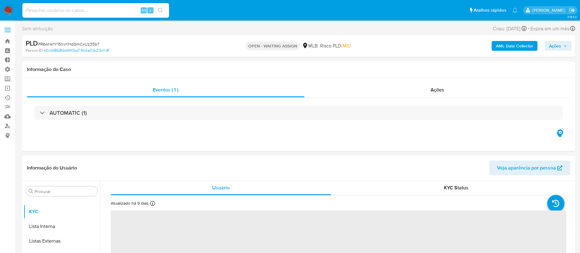
select select "10"
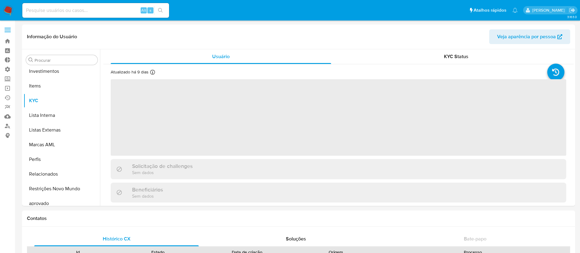
scroll to position [332, 0]
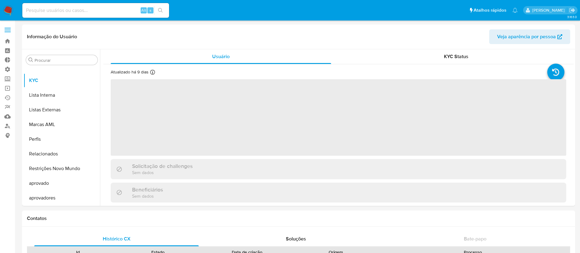
select select "10"
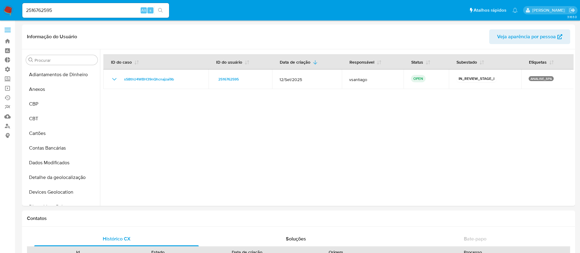
select select "10"
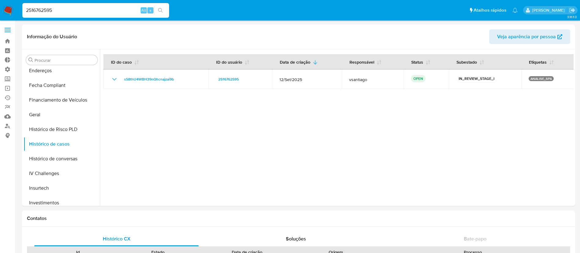
drag, startPoint x: 68, startPoint y: 10, endPoint x: 7, endPoint y: -4, distance: 63.0
paste input "483961440"
type input "483961440"
click at [162, 12] on icon "search-icon" at bounding box center [160, 10] width 5 height 5
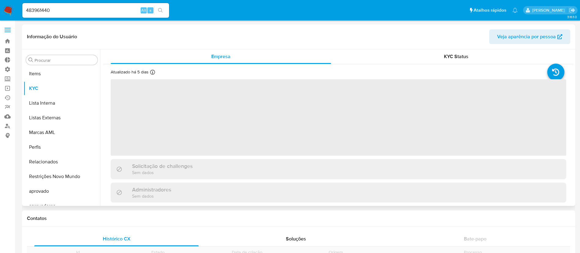
scroll to position [332, 0]
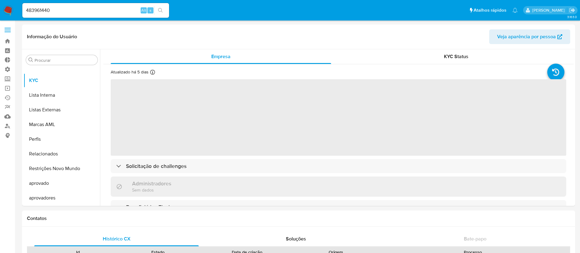
select select "10"
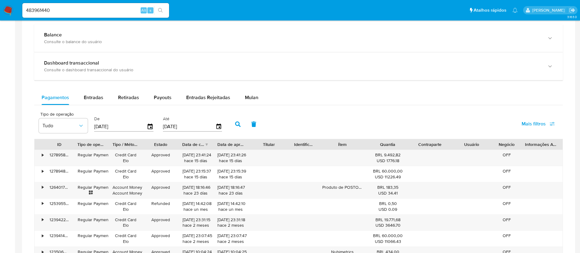
scroll to position [367, 0]
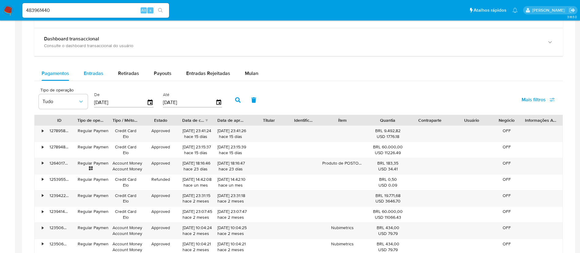
click at [90, 74] on span "Entradas" at bounding box center [94, 73] width 20 height 7
select select "10"
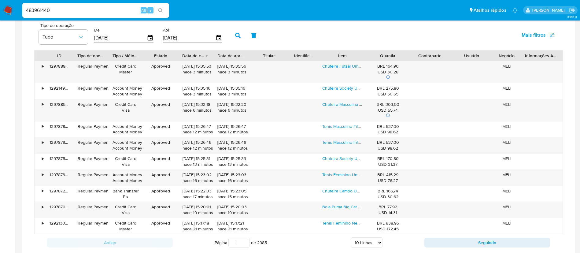
scroll to position [430, 0]
drag, startPoint x: 73, startPoint y: 7, endPoint x: 2, endPoint y: 4, distance: 71.9
click at [2, 4] on nav "Pausado Ver notificaciones 483961440 Alt s Atalhos rápidos Presiona las siguien…" at bounding box center [290, 10] width 580 height 20
paste input "18229478"
type input "18229478"
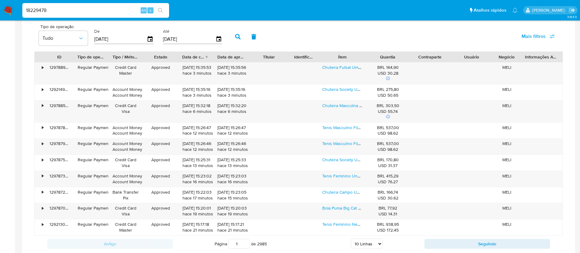
click at [160, 10] on icon "search-icon" at bounding box center [160, 10] width 5 height 5
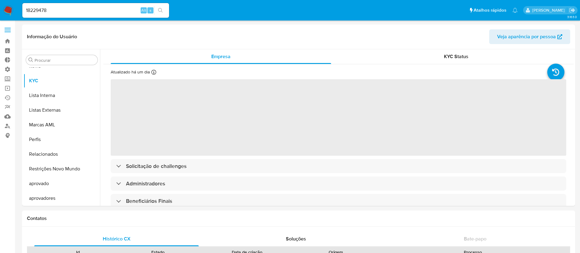
scroll to position [332, 0]
select select "10"
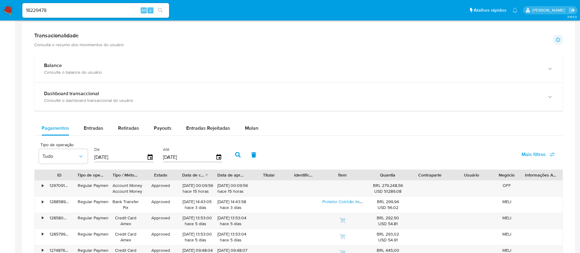
scroll to position [328, 0]
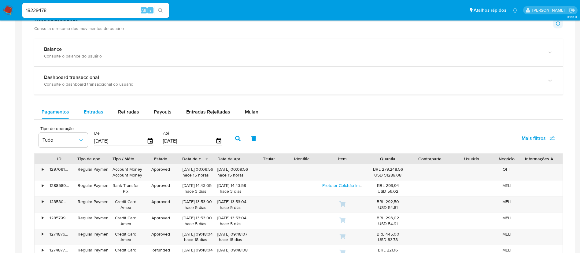
click at [92, 106] on div "Entradas" at bounding box center [94, 112] width 20 height 15
select select "10"
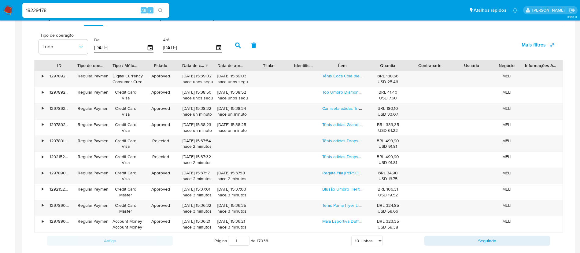
scroll to position [433, 0]
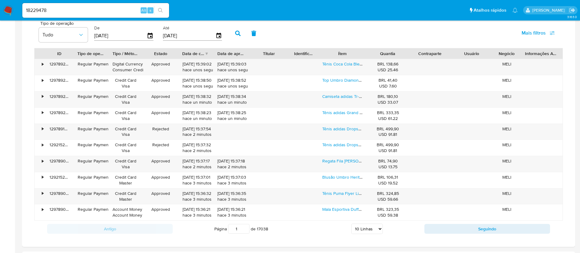
click at [380, 228] on select "5 Linhas 10 Linhas 20 Linhas 25 Linhas 50 Linhas 100 Linhas" at bounding box center [366, 228] width 31 height 10
select select "100"
click at [351, 223] on select "5 Linhas 10 Linhas 20 Linhas 25 Linhas 50 Linhas 100 Linhas" at bounding box center [366, 228] width 31 height 10
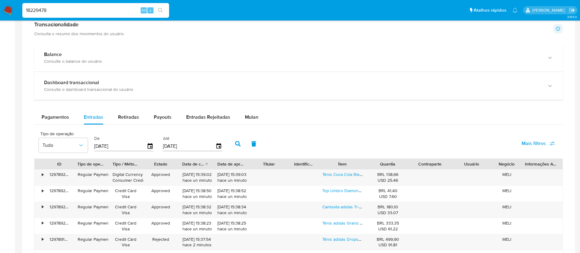
scroll to position [265, 0]
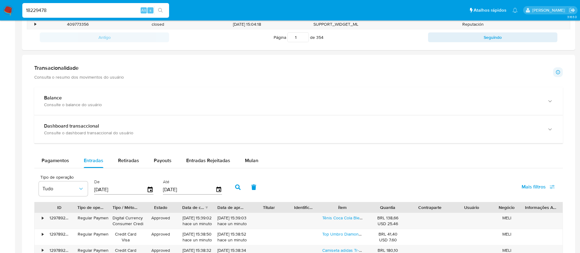
drag, startPoint x: 64, startPoint y: 9, endPoint x: 7, endPoint y: -4, distance: 58.7
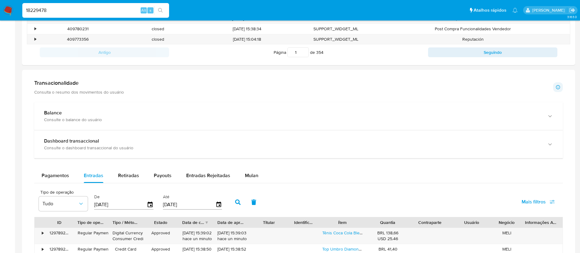
paste input "744064576"
type input "744064576"
click at [157, 11] on button "search-icon" at bounding box center [160, 10] width 13 height 9
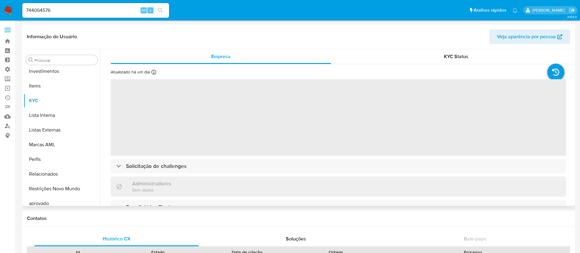
scroll to position [332, 0]
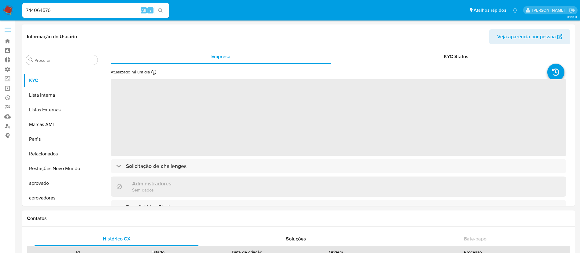
select select "10"
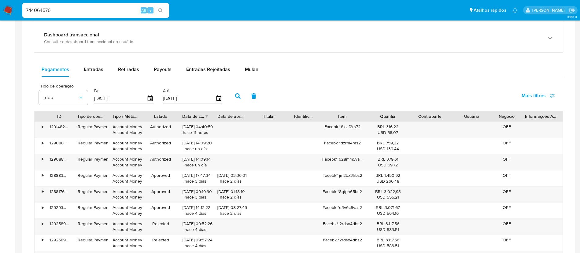
scroll to position [375, 0]
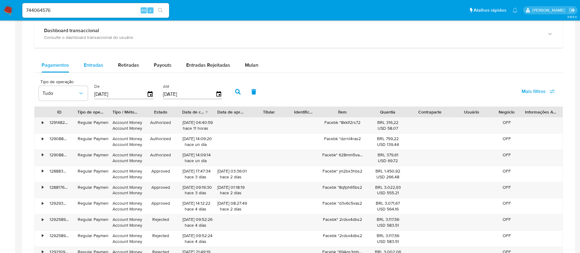
click at [90, 63] on span "Entradas" at bounding box center [94, 64] width 20 height 7
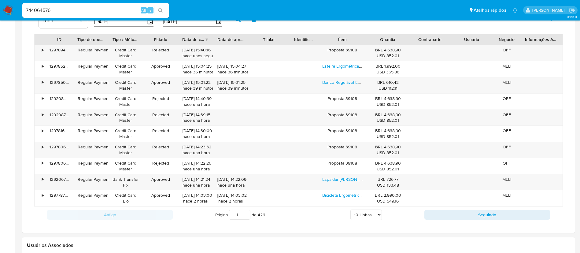
scroll to position [446, 0]
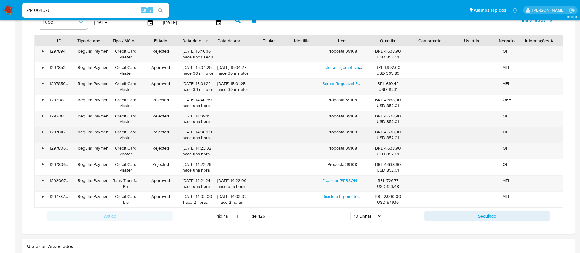
click at [39, 136] on div "•" at bounding box center [40, 135] width 11 height 16
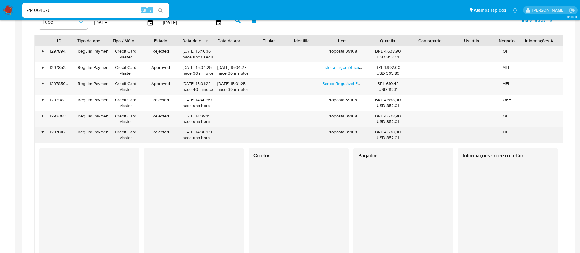
click at [39, 136] on div "•" at bounding box center [40, 135] width 11 height 16
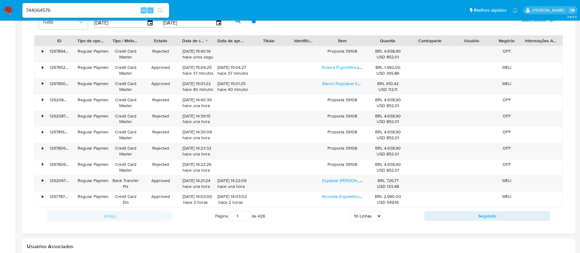
click at [378, 216] on select "5 Linhas 10 Linhas 20 Linhas 25 Linhas 50 Linhas 100 Linhas" at bounding box center [365, 216] width 31 height 10
select select "100"
click at [350, 211] on select "5 Linhas 10 Linhas 20 Linhas 25 Linhas 50 Linhas 100 Linhas" at bounding box center [365, 216] width 31 height 10
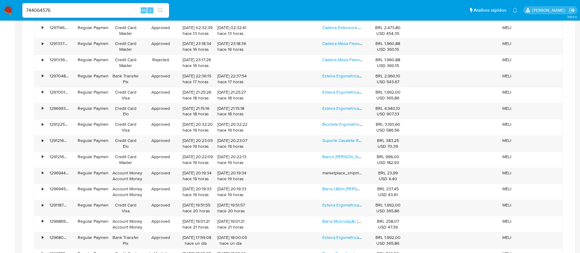
scroll to position [1205, 0]
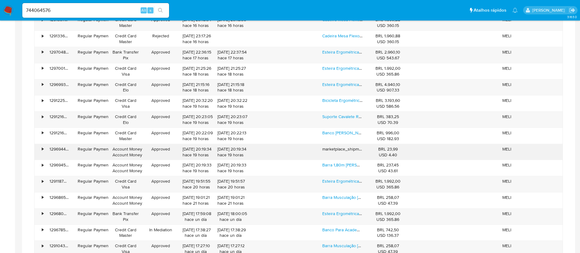
click at [348, 148] on div "marketplace_shipment" at bounding box center [342, 152] width 49 height 16
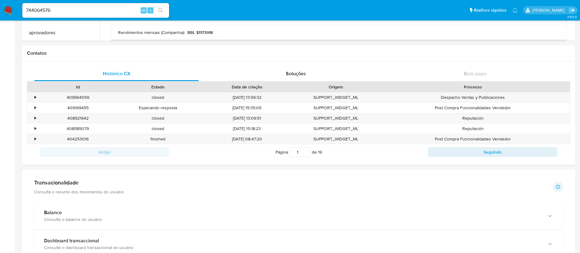
scroll to position [0, 0]
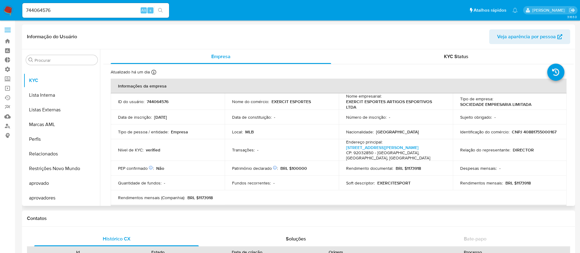
click at [379, 180] on p "EXERCITESPORT" at bounding box center [393, 183] width 33 height 6
copy p "EXERCITESPORT"
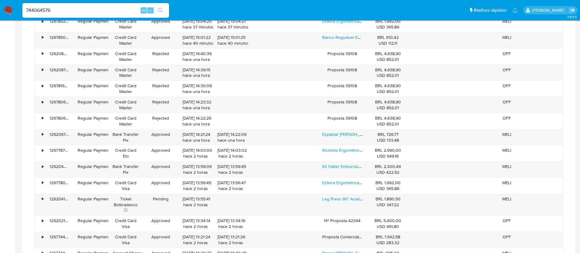
scroll to position [495, 0]
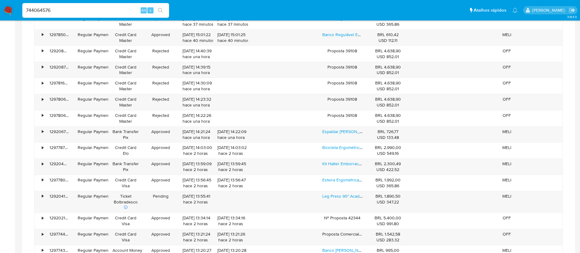
drag, startPoint x: 52, startPoint y: 12, endPoint x: 4, endPoint y: 0, distance: 49.7
click at [4, 0] on nav "Pausado Ver notificaciones 744064576 Alt s Atalhos rápidos Presiona las siguien…" at bounding box center [290, 10] width 580 height 20
paste input "1184278139"
type input "1184278139"
click at [160, 9] on icon "search-icon" at bounding box center [160, 10] width 5 height 5
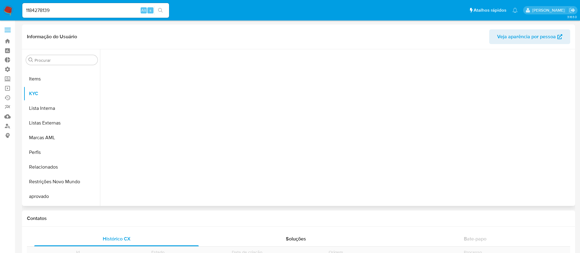
scroll to position [332, 0]
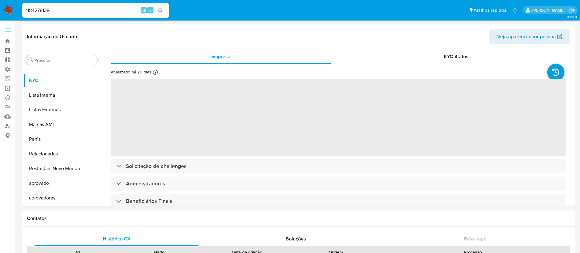
select select "10"
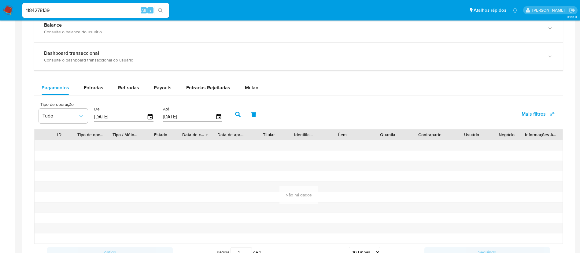
scroll to position [354, 0]
click at [94, 85] on span "Entradas" at bounding box center [94, 86] width 20 height 7
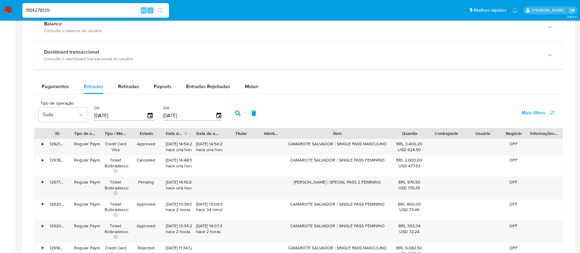
drag, startPoint x: 369, startPoint y: 136, endPoint x: 428, endPoint y: 135, distance: 59.3
click at [428, 135] on div "ID Tipo de operação Tipo / Método Estado Data de criação Data de aprovação Titu…" at bounding box center [299, 133] width 528 height 10
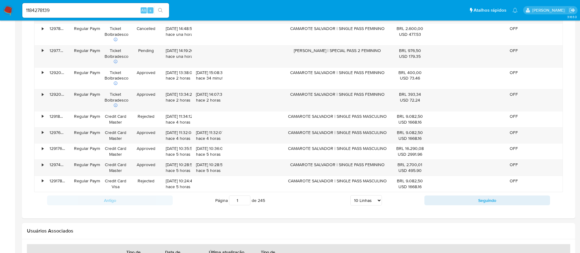
scroll to position [492, 0]
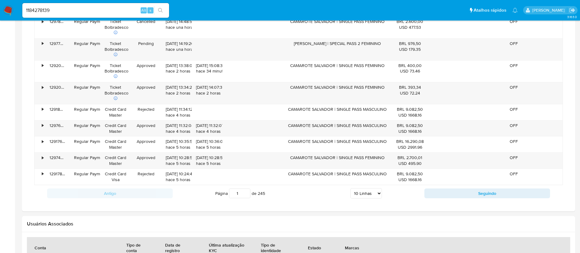
click at [376, 192] on select "5 Linhas 10 Linhas 20 Linhas 25 Linhas 50 Linhas 100 Linhas" at bounding box center [365, 193] width 31 height 10
select select "100"
click at [350, 188] on select "5 Linhas 10 Linhas 20 Linhas 25 Linhas 50 Linhas 100 Linhas" at bounding box center [365, 193] width 31 height 10
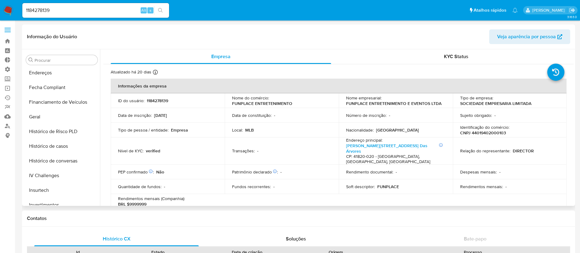
scroll to position [175, 0]
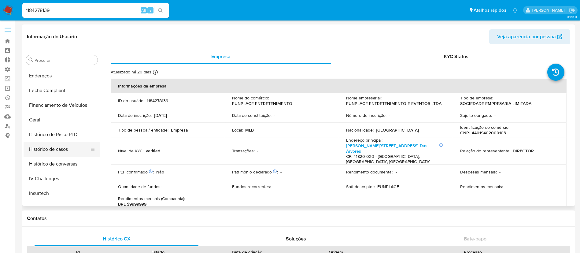
click at [48, 148] on button "Histórico de casos" at bounding box center [60, 149] width 72 height 15
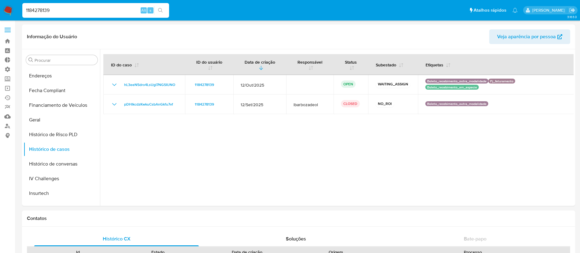
drag, startPoint x: 61, startPoint y: 12, endPoint x: 10, endPoint y: -1, distance: 52.5
paste input "79572155"
type input "79572155"
click at [161, 11] on icon "search-icon" at bounding box center [160, 10] width 5 height 5
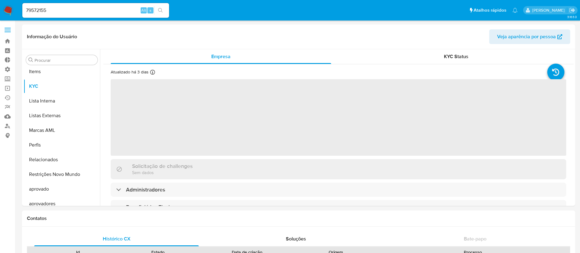
scroll to position [332, 0]
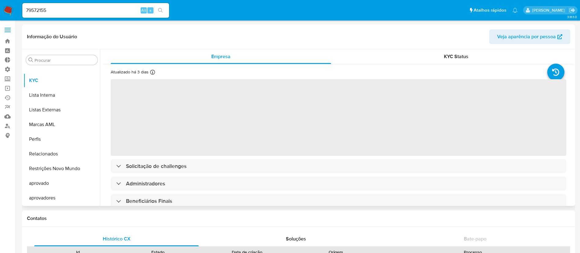
select select "10"
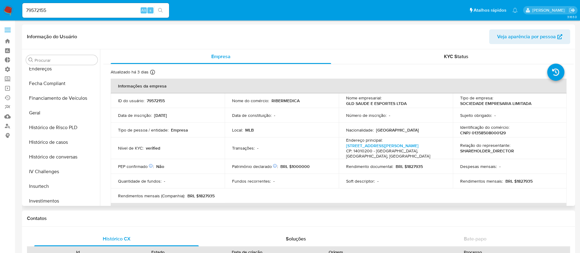
scroll to position [183, 0]
click at [59, 134] on button "Histórico de casos" at bounding box center [60, 141] width 72 height 15
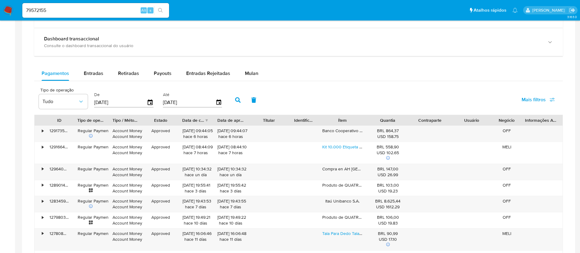
scroll to position [369, 0]
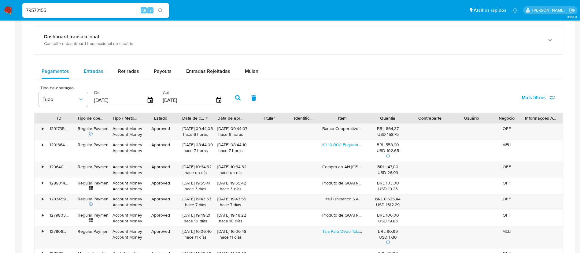
click at [91, 68] on span "Entradas" at bounding box center [94, 71] width 20 height 7
select select "10"
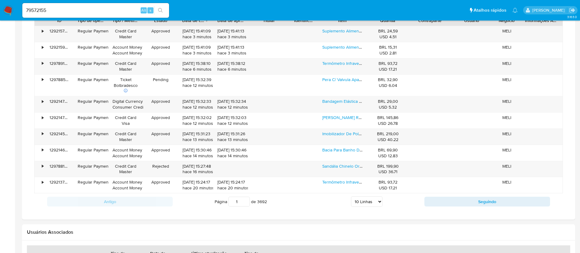
scroll to position [467, 0]
drag, startPoint x: 59, startPoint y: 10, endPoint x: 20, endPoint y: 5, distance: 39.2
click at [20, 5] on ul "Pausado Ver notificaciones 79572155 Alt s Atalhos rápidos Presiona las siguient…" at bounding box center [269, 9] width 501 height 15
paste input "2577046362"
type input "2577046362"
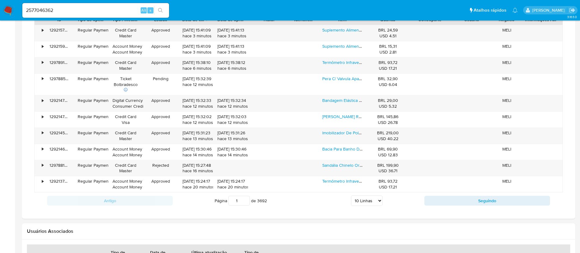
click at [164, 12] on button "search-icon" at bounding box center [160, 10] width 13 height 9
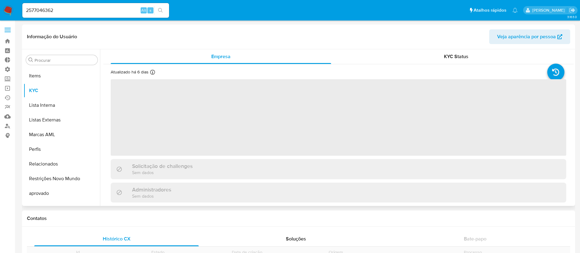
scroll to position [332, 0]
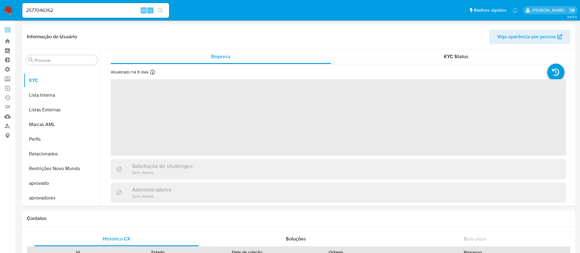
select select "10"
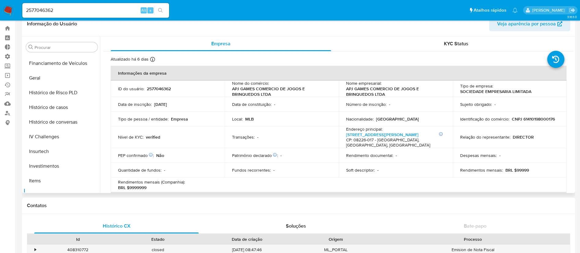
scroll to position [197, 0]
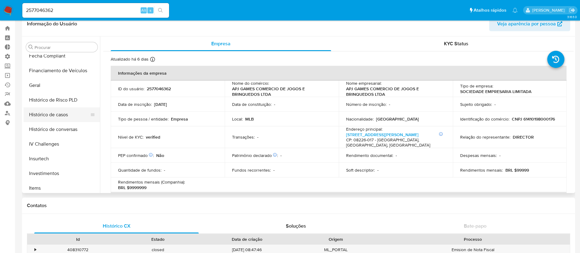
click at [53, 116] on button "Histórico de casos" at bounding box center [60, 114] width 72 height 15
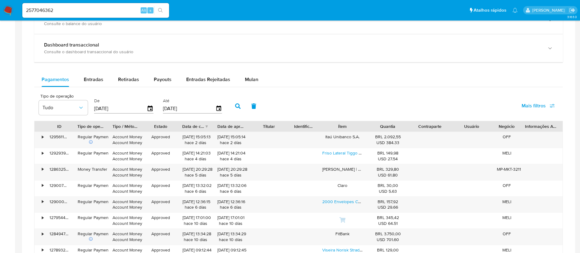
scroll to position [362, 0]
click at [100, 78] on span "Entradas" at bounding box center [94, 78] width 20 height 7
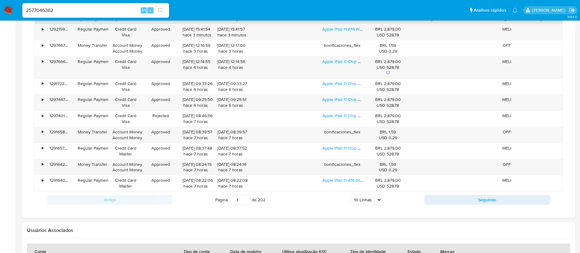
scroll to position [472, 0]
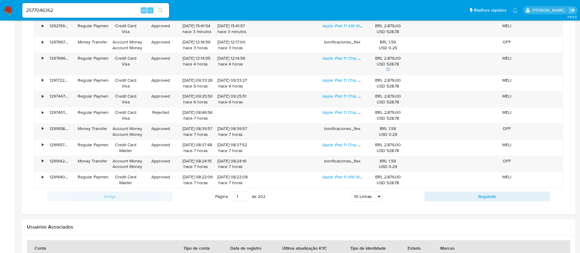
click at [378, 198] on select "5 Linhas 10 Linhas 20 Linhas 25 Linhas 50 Linhas 100 Linhas" at bounding box center [365, 196] width 31 height 10
select select "100"
click at [350, 191] on select "5 Linhas 10 Linhas 20 Linhas 25 Linhas 50 Linhas 100 Linhas" at bounding box center [365, 196] width 31 height 10
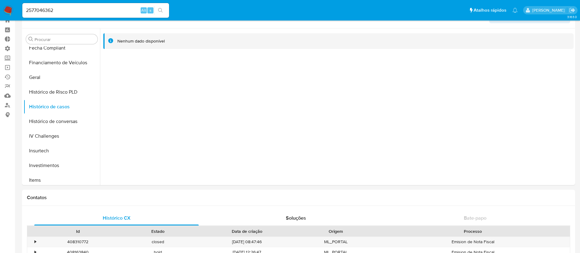
scroll to position [0, 0]
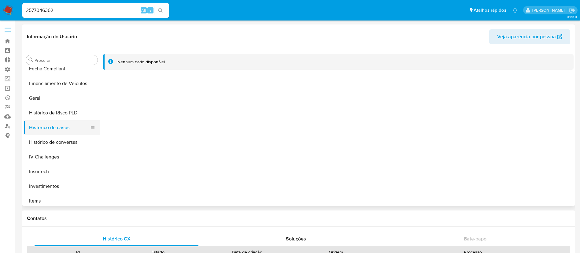
click at [95, 133] on button "Histórico de casos" at bounding box center [60, 127] width 72 height 15
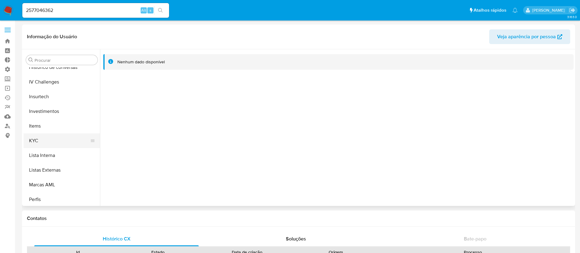
click at [45, 140] on button "KYC" at bounding box center [60, 140] width 72 height 15
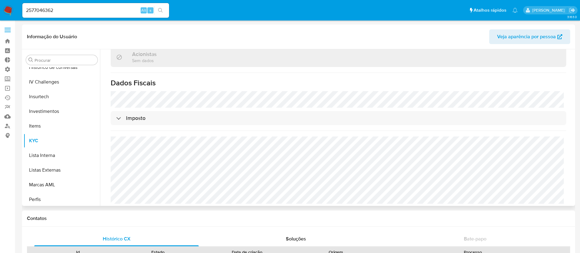
scroll to position [366, 0]
drag, startPoint x: 570, startPoint y: 179, endPoint x: 573, endPoint y: 114, distance: 65.2
click at [573, 114] on div "Procurar Adiantamentos de Dinheiro Anexos CBP CBT Cartões Contas Bancárias Dado…" at bounding box center [298, 127] width 553 height 157
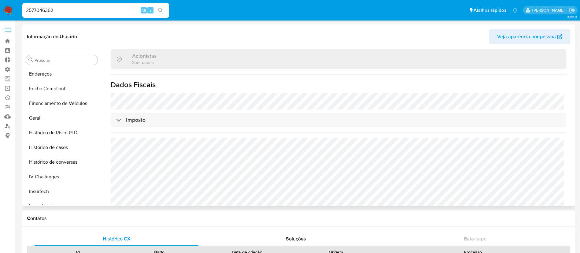
scroll to position [177, 0]
click at [48, 117] on button "Geral" at bounding box center [60, 117] width 72 height 15
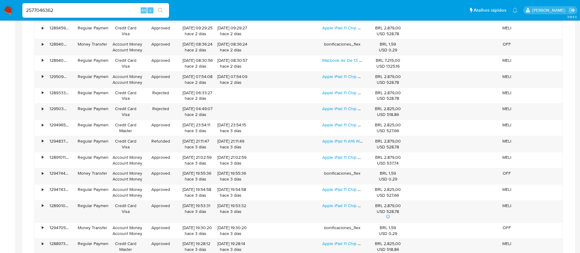
scroll to position [1055, 0]
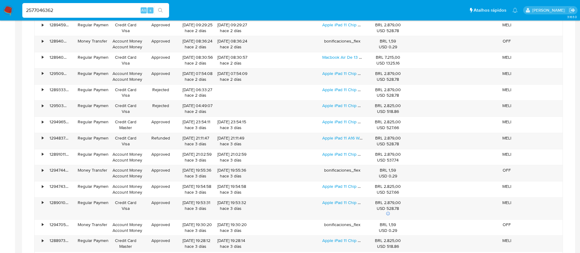
drag, startPoint x: 85, startPoint y: 9, endPoint x: 4, endPoint y: 0, distance: 81.2
click at [4, 0] on nav "Pausado Ver notificaciones 2577046362 Alt s Atalhos rápidos Presiona las siguie…" at bounding box center [290, 10] width 580 height 20
paste input "1357283146"
type input "1357283146"
click at [161, 13] on button "search-icon" at bounding box center [160, 10] width 13 height 9
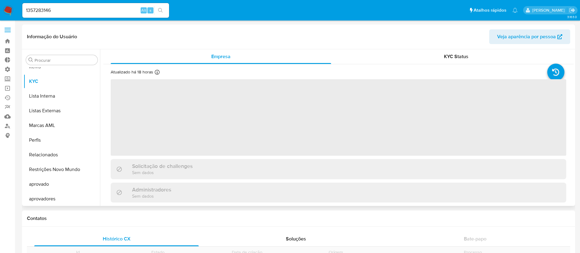
scroll to position [332, 0]
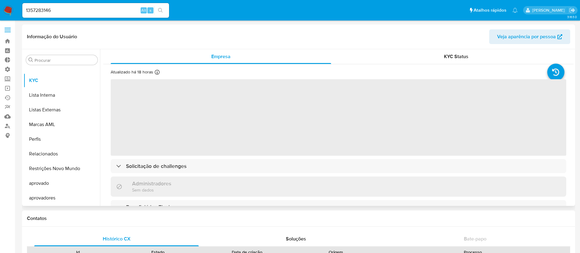
select select "10"
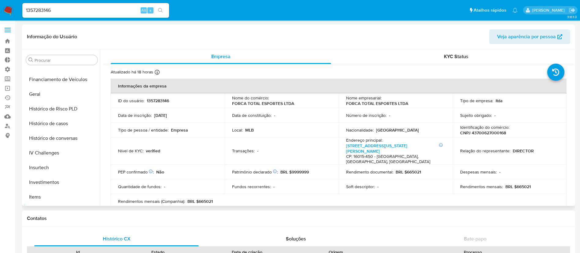
scroll to position [200, 0]
click at [60, 129] on button "Histórico de casos" at bounding box center [60, 124] width 72 height 15
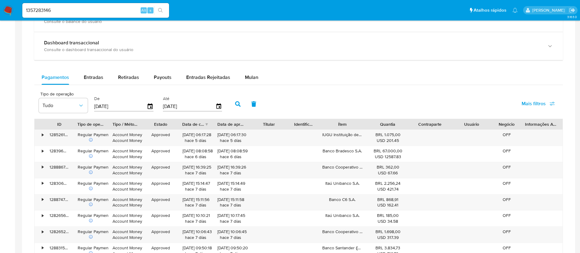
scroll to position [371, 0]
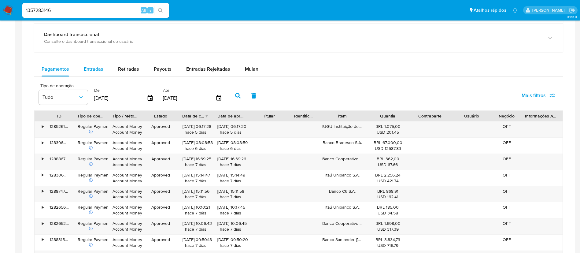
click at [88, 72] on span "Entradas" at bounding box center [94, 68] width 20 height 7
select select "10"
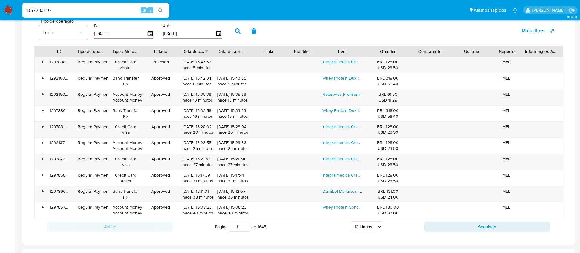
scroll to position [435, 0]
click at [374, 53] on div "Quantia" at bounding box center [387, 52] width 33 height 6
drag, startPoint x: 373, startPoint y: 55, endPoint x: 394, endPoint y: 56, distance: 20.8
click at [394, 56] on div "Quantia" at bounding box center [388, 52] width 42 height 10
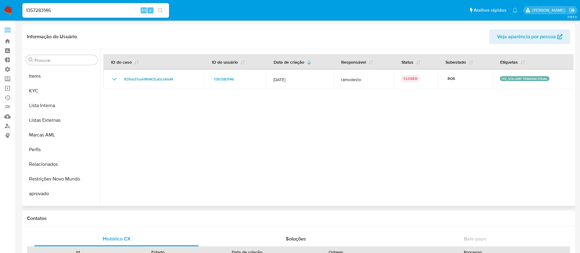
scroll to position [319, 0]
click at [49, 92] on button "KYC" at bounding box center [60, 93] width 72 height 15
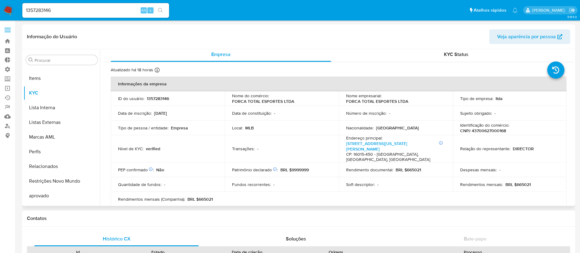
scroll to position [3, 0]
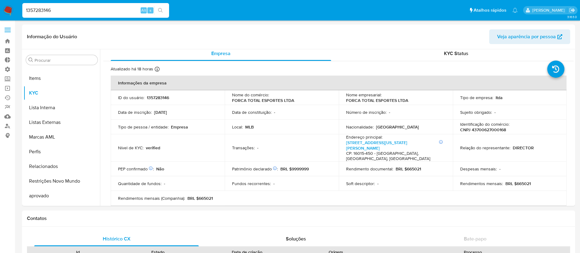
drag, startPoint x: 64, startPoint y: 9, endPoint x: 5, endPoint y: -5, distance: 60.1
click at [158, 6] on button "search-icon" at bounding box center [160, 10] width 13 height 9
click at [162, 8] on icon "search-icon" at bounding box center [160, 10] width 5 height 5
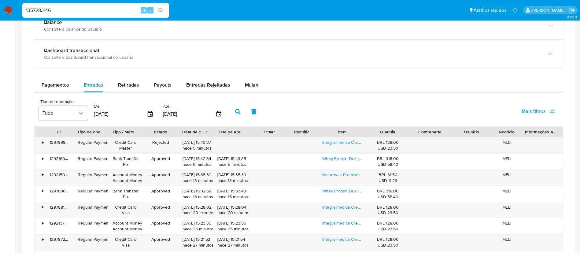
scroll to position [363, 0]
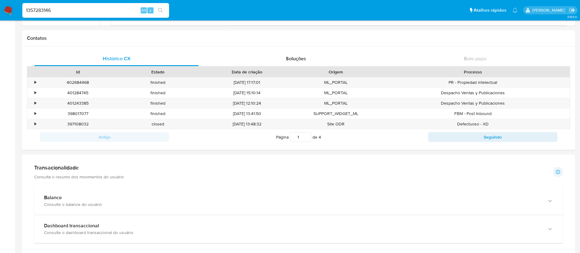
drag, startPoint x: 64, startPoint y: 9, endPoint x: 4, endPoint y: -13, distance: 64.1
click at [4, 0] on html "Pausado Ver notificaciones 1357283146 Alt s Atalhos rápidos Presiona las siguie…" at bounding box center [290, 225] width 580 height 811
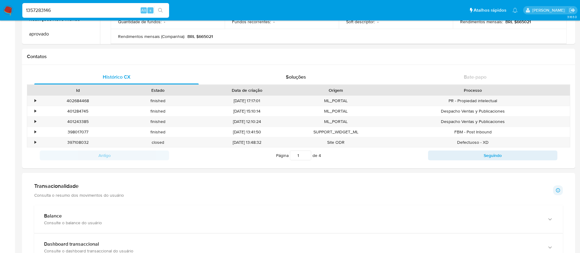
paste input "701825412"
type input "1701825412"
click at [161, 11] on icon "search-icon" at bounding box center [160, 10] width 5 height 5
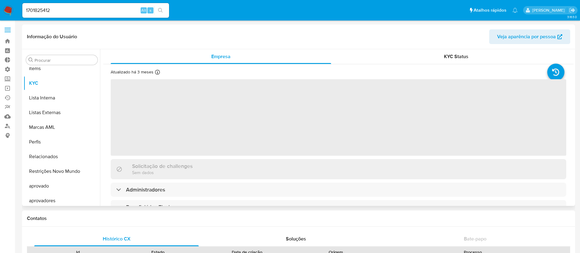
scroll to position [332, 0]
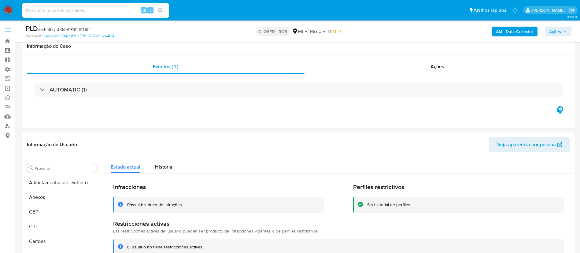
select select "10"
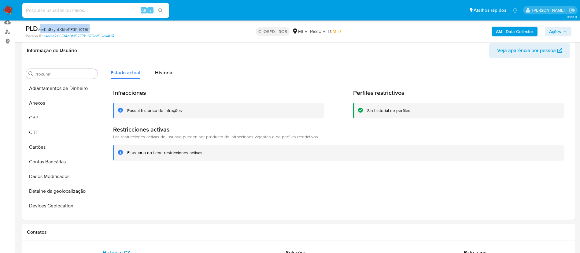
scroll to position [41, 0]
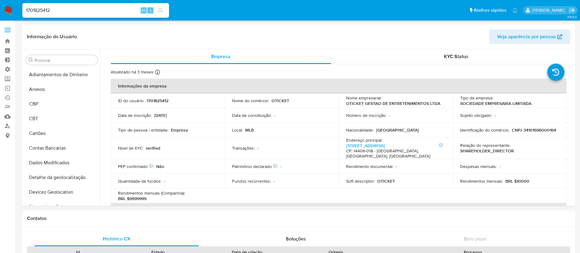
select select "10"
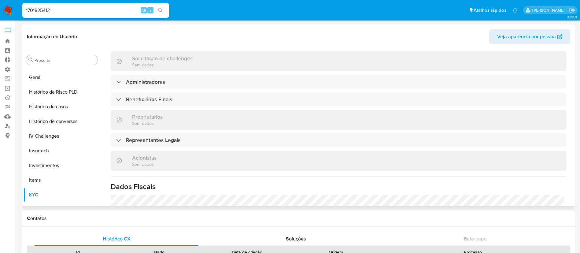
scroll to position [210, 0]
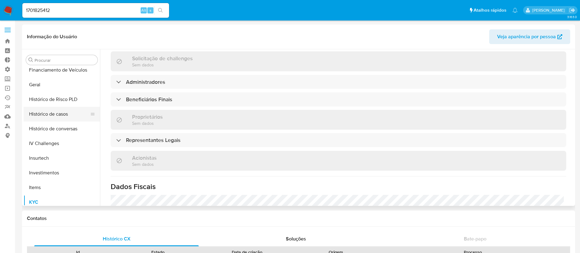
click at [63, 119] on button "Histórico de casos" at bounding box center [60, 114] width 72 height 15
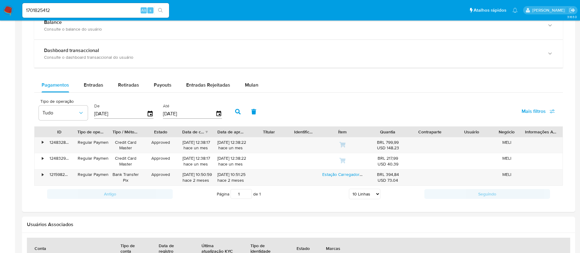
scroll to position [350, 0]
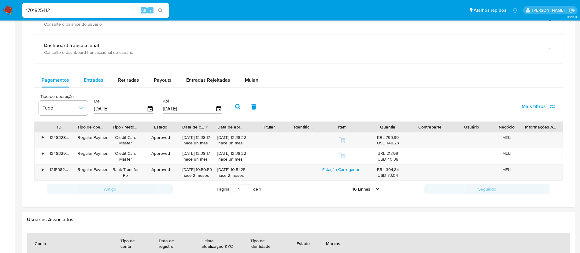
click at [92, 79] on span "Entradas" at bounding box center [94, 79] width 20 height 7
select select "10"
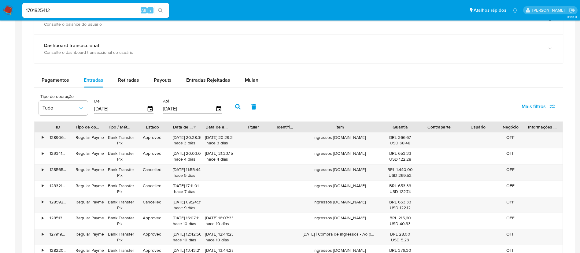
drag, startPoint x: 371, startPoint y: 126, endPoint x: 405, endPoint y: 130, distance: 34.1
click at [405, 130] on div "ID Tipo de operação Tipo / Método Estado Data de criação Data de aprovação Titu…" at bounding box center [299, 127] width 528 height 10
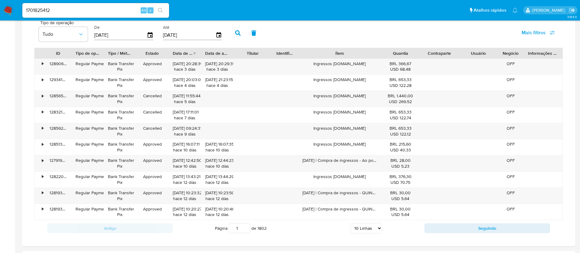
scroll to position [436, 0]
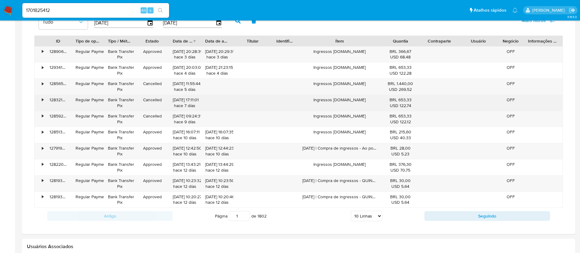
drag, startPoint x: 336, startPoint y: 100, endPoint x: 367, endPoint y: 101, distance: 30.9
click at [367, 101] on div "Ingressos [DOMAIN_NAME]" at bounding box center [339, 103] width 83 height 16
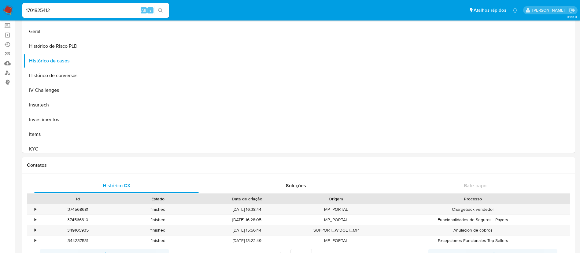
scroll to position [16, 0]
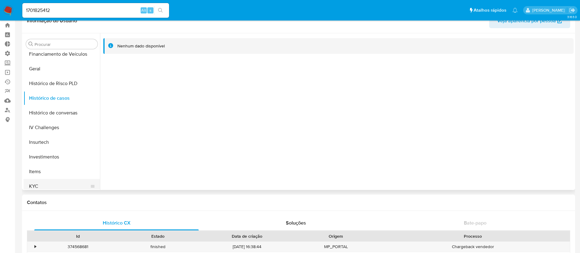
click at [49, 181] on button "KYC" at bounding box center [60, 186] width 72 height 15
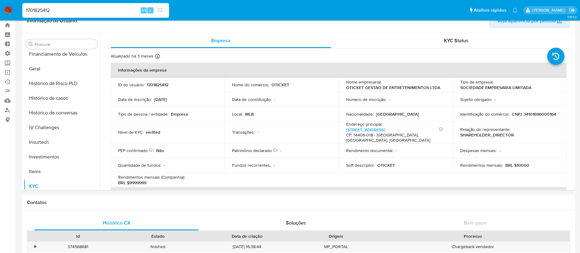
drag, startPoint x: 60, startPoint y: 8, endPoint x: 0, endPoint y: -4, distance: 61.3
paste input "795325396"
type input "795325396"
click at [161, 9] on icon "search-icon" at bounding box center [160, 10] width 5 height 5
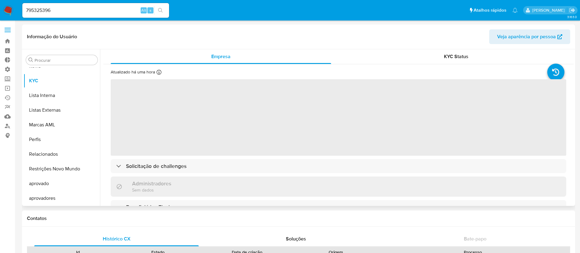
scroll to position [332, 0]
select select "10"
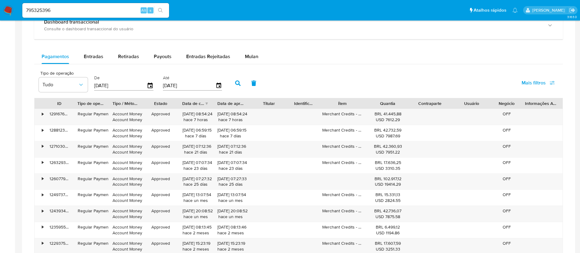
scroll to position [387, 0]
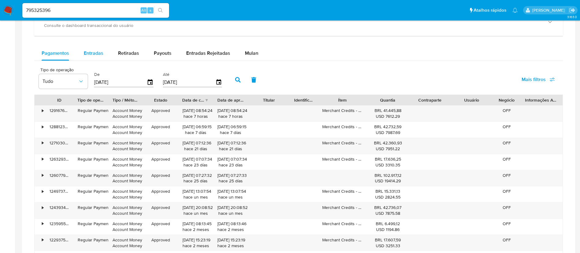
click at [93, 53] on span "Entradas" at bounding box center [94, 53] width 20 height 7
select select "10"
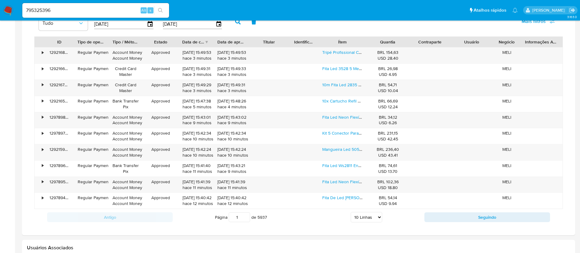
scroll to position [457, 0]
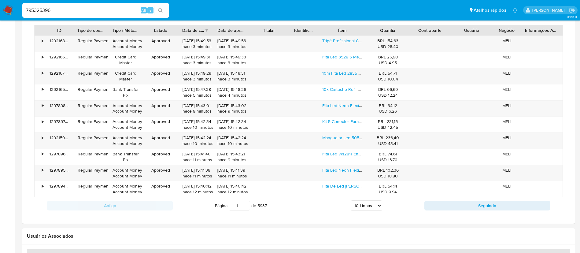
drag, startPoint x: 60, startPoint y: 7, endPoint x: 0, endPoint y: -6, distance: 61.7
paste input "1944281"
type input "719442816"
click at [162, 12] on icon "search-icon" at bounding box center [160, 10] width 5 height 5
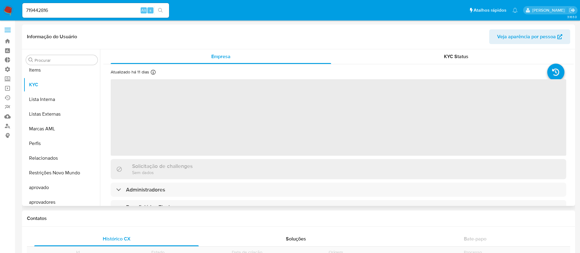
scroll to position [332, 0]
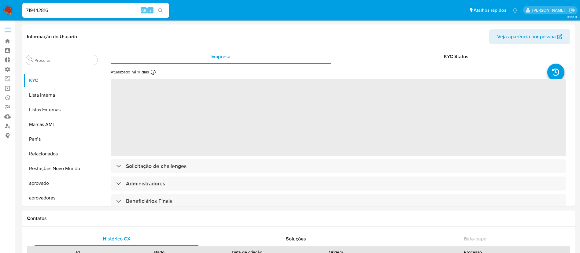
select select "10"
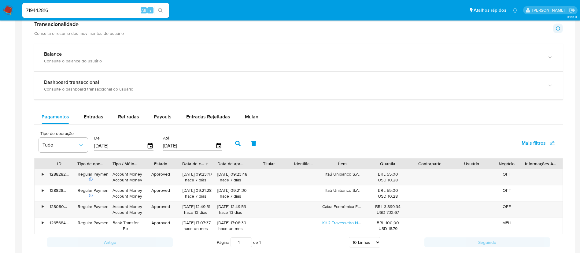
scroll to position [325, 0]
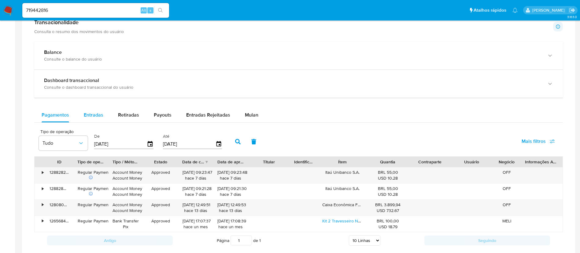
click at [88, 114] on span "Entradas" at bounding box center [94, 114] width 20 height 7
select select "10"
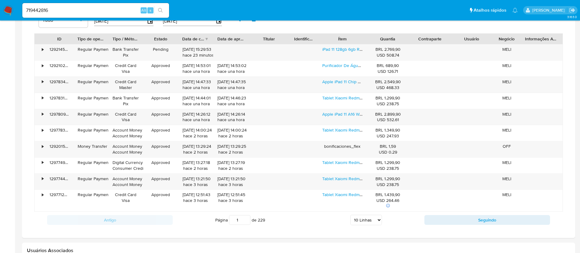
scroll to position [447, 0]
drag, startPoint x: 56, startPoint y: 10, endPoint x: 15, endPoint y: -3, distance: 43.1
paste input "43061810"
type input "43061810"
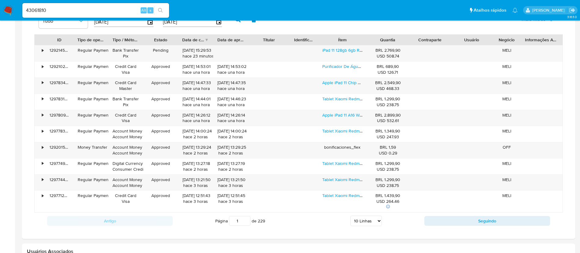
click at [162, 9] on icon "search-icon" at bounding box center [160, 10] width 5 height 5
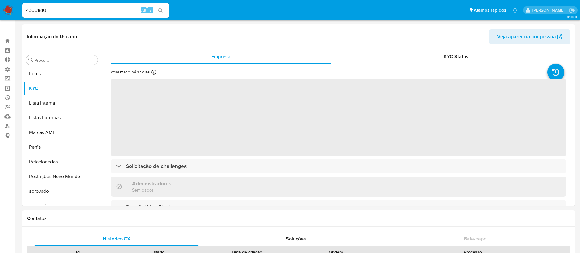
scroll to position [332, 0]
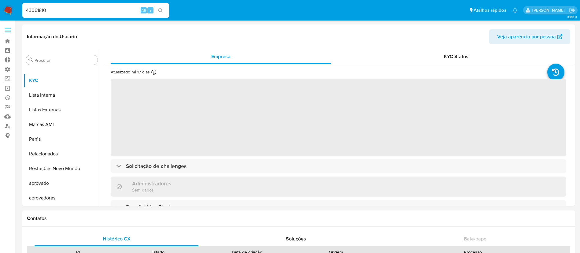
select select "10"
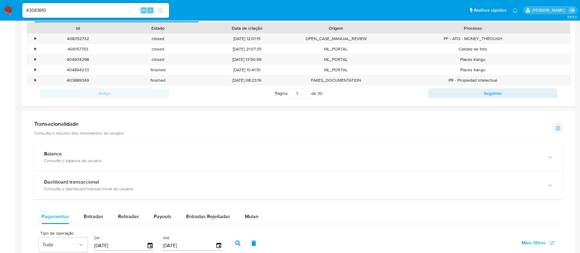
scroll to position [312, 0]
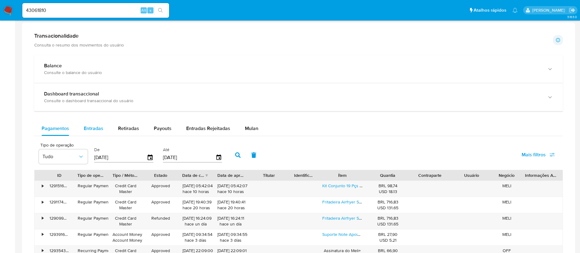
click at [97, 125] on span "Entradas" at bounding box center [94, 128] width 20 height 7
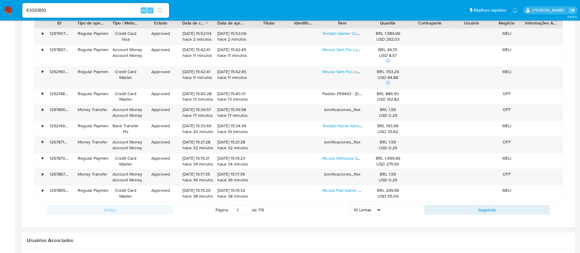
scroll to position [466, 0]
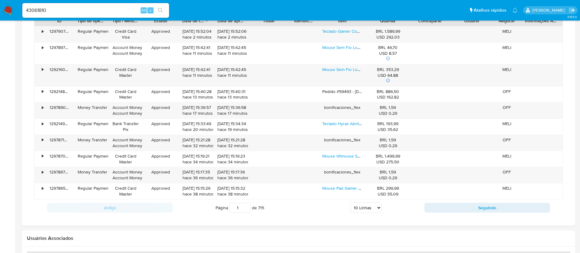
click at [370, 207] on select "5 Linhas 10 Linhas 20 Linhas 25 Linhas 50 Linhas 100 Linhas" at bounding box center [365, 207] width 31 height 10
select select "100"
click at [350, 202] on select "5 Linhas 10 Linhas 20 Linhas 25 Linhas 50 Linhas 100 Linhas" at bounding box center [365, 207] width 31 height 10
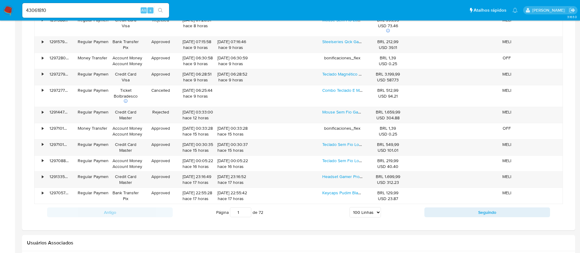
scroll to position [1995, 0]
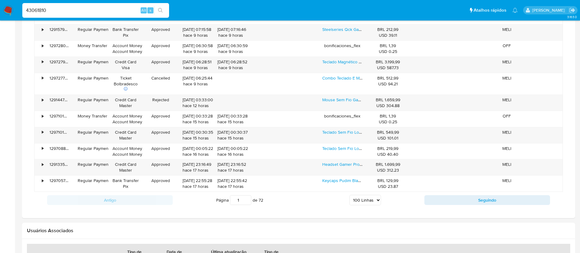
drag, startPoint x: 61, startPoint y: 12, endPoint x: 1, endPoint y: -3, distance: 61.5
paste input "308242386"
type input "308242386"
click at [160, 7] on button "search-icon" at bounding box center [160, 10] width 13 height 9
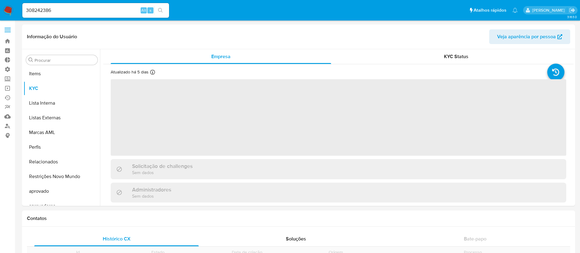
scroll to position [332, 0]
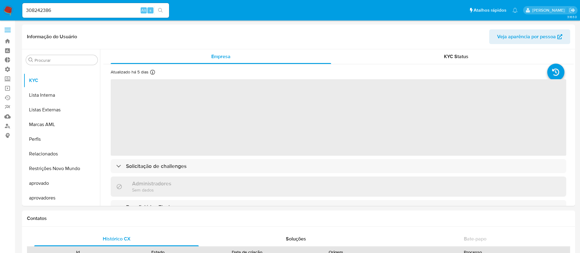
select select "10"
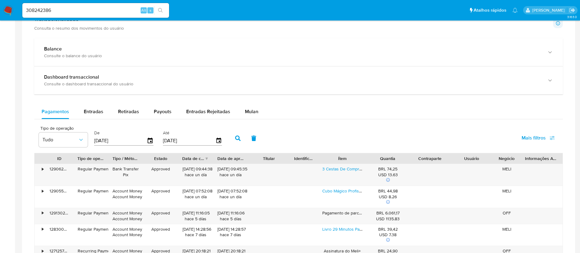
scroll to position [333, 0]
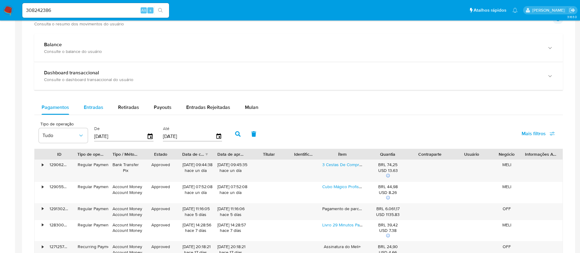
click at [94, 109] on span "Entradas" at bounding box center [94, 107] width 20 height 7
select select "10"
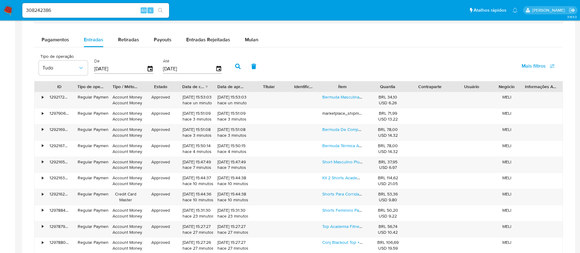
scroll to position [408, 0]
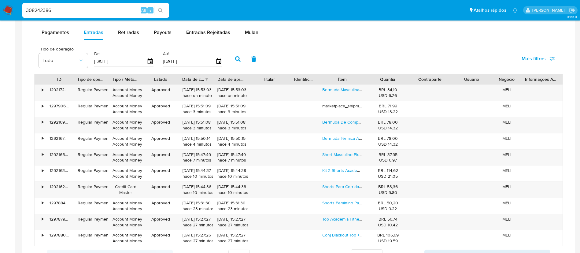
drag, startPoint x: 59, startPoint y: 11, endPoint x: 14, endPoint y: 0, distance: 46.3
click at [14, 0] on nav "Pausado Ver notificaciones 308242386 Alt s Atalhos rápidos Presiona las siguien…" at bounding box center [290, 10] width 580 height 20
paste input "1424565080"
type input "1424565080"
click at [157, 13] on button "search-icon" at bounding box center [160, 10] width 13 height 9
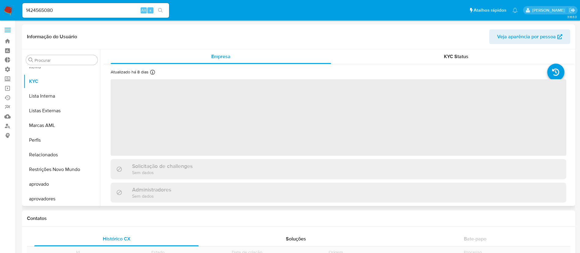
scroll to position [332, 0]
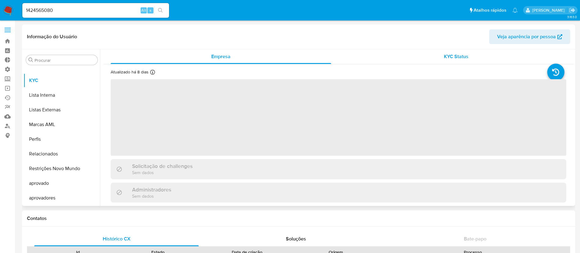
select select "10"
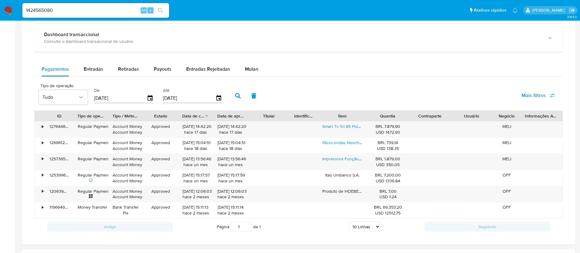
scroll to position [375, 0]
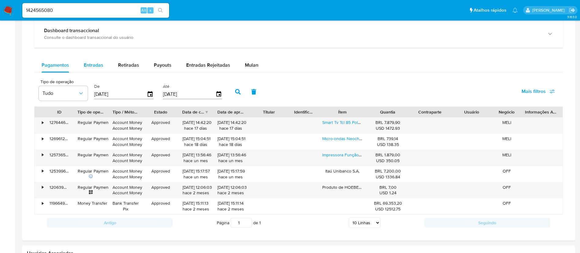
click at [90, 68] on span "Entradas" at bounding box center [94, 64] width 20 height 7
select select "10"
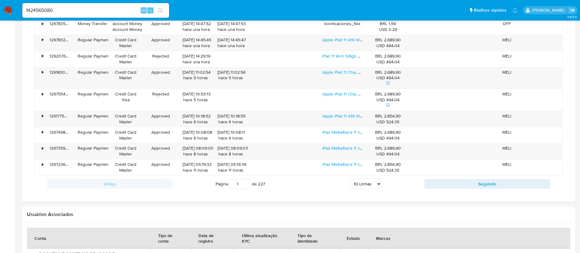
scroll to position [363, 0]
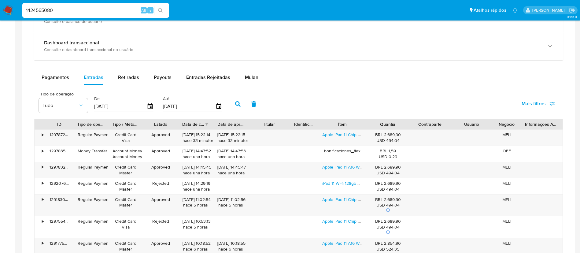
drag, startPoint x: 56, startPoint y: 12, endPoint x: 0, endPoint y: 2, distance: 57.1
click at [0, 2] on nav "Pausado Ver notificaciones 1424565080 Alt s Atalhos rápidos Presiona las siguie…" at bounding box center [290, 10] width 580 height 20
paste input "794863693"
type input "1794863693"
click at [162, 8] on icon "search-icon" at bounding box center [160, 10] width 5 height 5
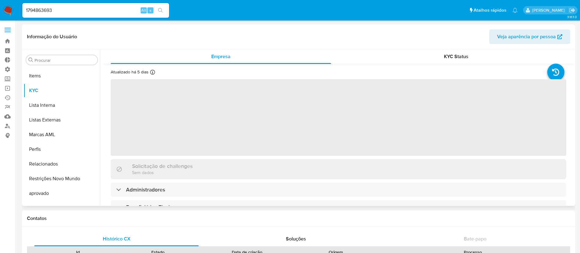
scroll to position [332, 0]
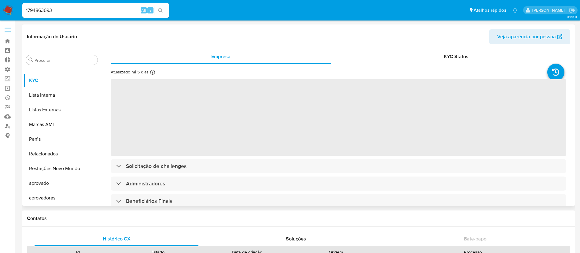
select select "10"
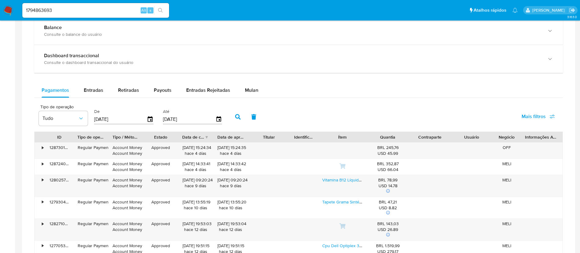
scroll to position [376, 0]
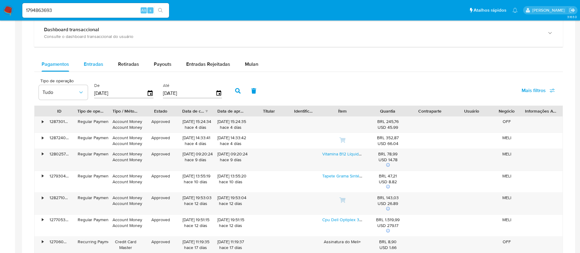
click at [97, 63] on span "Entradas" at bounding box center [94, 64] width 20 height 7
select select "10"
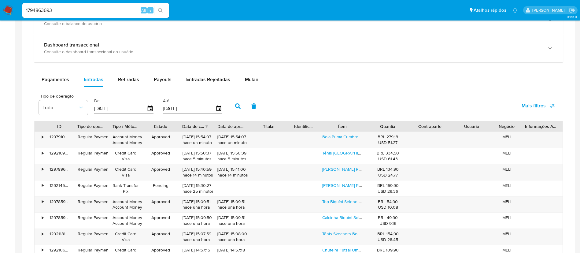
scroll to position [330, 0]
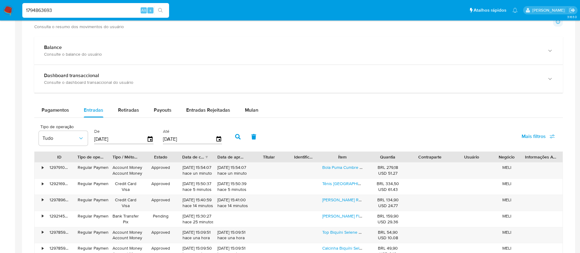
drag, startPoint x: 66, startPoint y: 9, endPoint x: 9, endPoint y: 2, distance: 57.0
click at [9, 2] on nav "Pausado Ver notificaciones 1794863693 Alt s Atalhos rápidos Presiona las siguie…" at bounding box center [290, 10] width 580 height 20
paste input "257023061"
type input "2570230613"
click at [165, 12] on button "search-icon" at bounding box center [160, 10] width 13 height 9
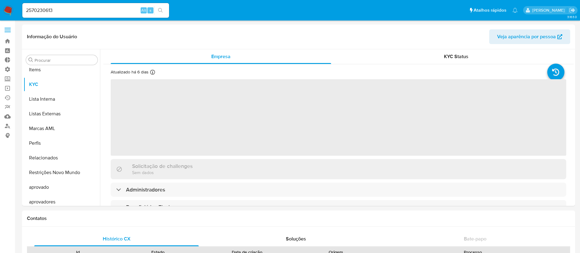
scroll to position [332, 0]
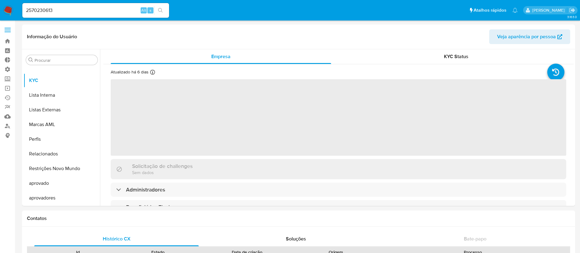
select select "10"
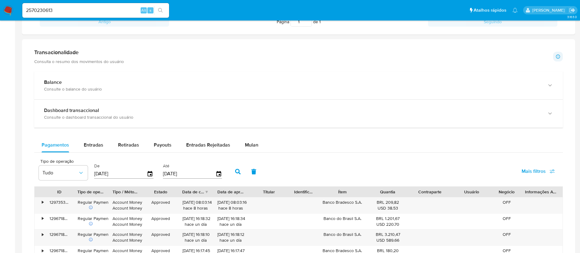
scroll to position [264, 0]
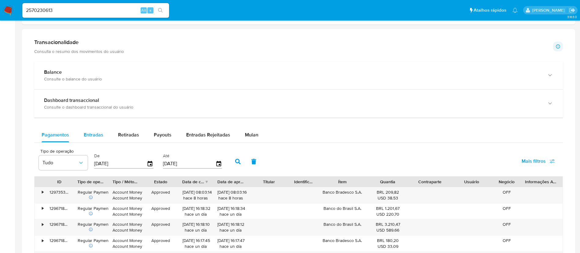
click at [98, 134] on span "Entradas" at bounding box center [94, 134] width 20 height 7
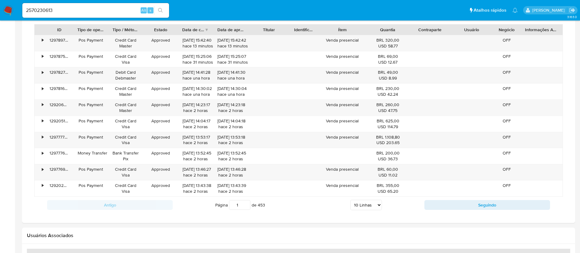
scroll to position [454, 0]
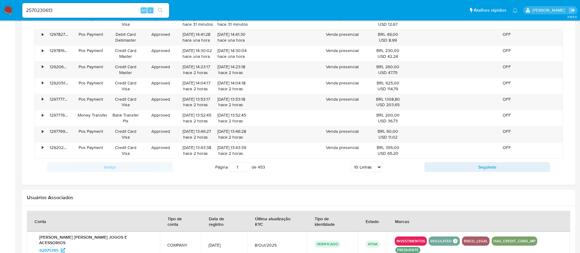
click at [375, 170] on select "5 Linhas 10 Linhas 20 Linhas 25 Linhas 50 Linhas 100 Linhas" at bounding box center [365, 167] width 31 height 10
select select "100"
click at [350, 162] on select "5 Linhas 10 Linhas 20 Linhas 25 Linhas 50 Linhas 100 Linhas" at bounding box center [365, 167] width 31 height 10
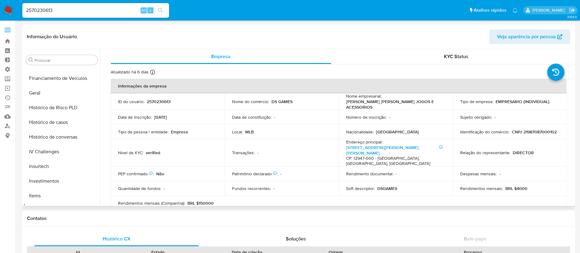
scroll to position [188, 0]
click at [62, 138] on button "Histórico de casos" at bounding box center [60, 135] width 72 height 15
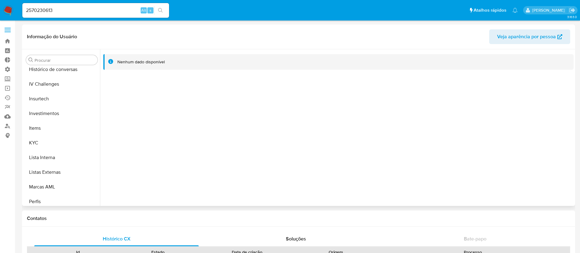
scroll to position [275, 0]
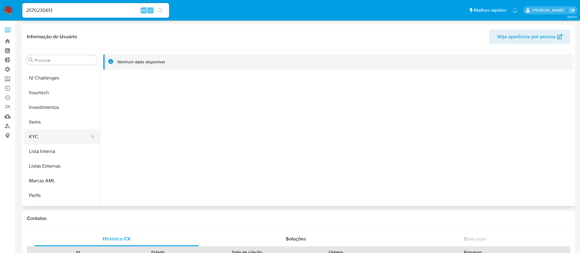
click at [48, 135] on button "KYC" at bounding box center [60, 136] width 72 height 15
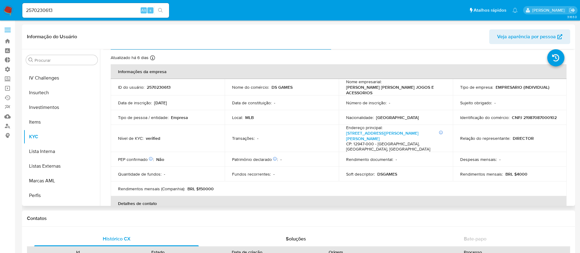
scroll to position [0, 0]
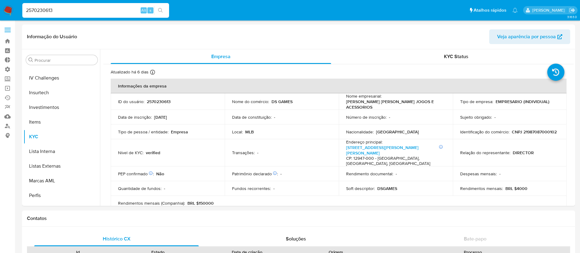
drag, startPoint x: 61, startPoint y: 10, endPoint x: 12, endPoint y: 5, distance: 49.2
click at [12, 5] on nav "Pausado Ver notificaciones 2570230613 Alt s Atalhos rápidos Presiona las siguie…" at bounding box center [290, 10] width 580 height 20
paste input "0667192"
type input "250667192"
click at [158, 11] on icon "search-icon" at bounding box center [160, 10] width 5 height 5
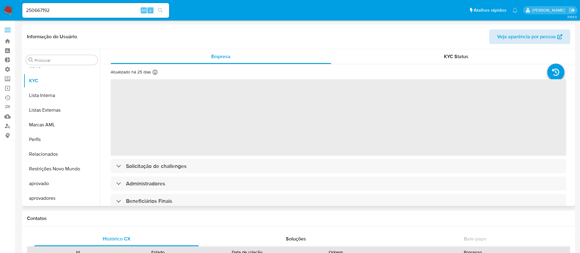
scroll to position [332, 0]
select select "10"
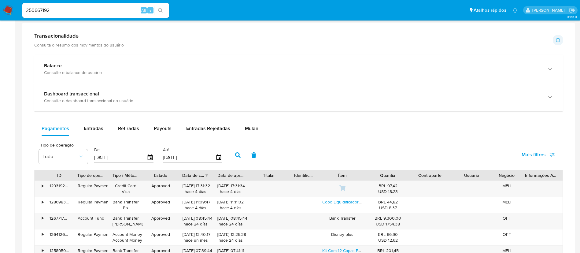
scroll to position [313, 0]
click at [100, 126] on span "Entradas" at bounding box center [94, 127] width 20 height 7
select select "10"
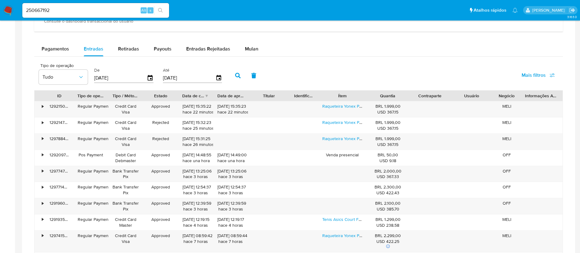
scroll to position [425, 0]
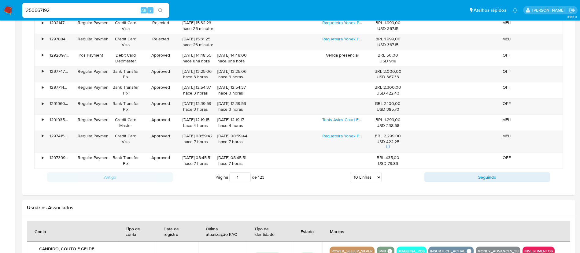
scroll to position [332, 0]
click at [372, 176] on select "5 Linhas 10 Linhas 20 Linhas 25 Linhas 50 Linhas 100 Linhas" at bounding box center [365, 177] width 31 height 10
select select "100"
click at [350, 172] on select "5 Linhas 10 Linhas 20 Linhas 25 Linhas 50 Linhas 100 Linhas" at bounding box center [365, 177] width 31 height 10
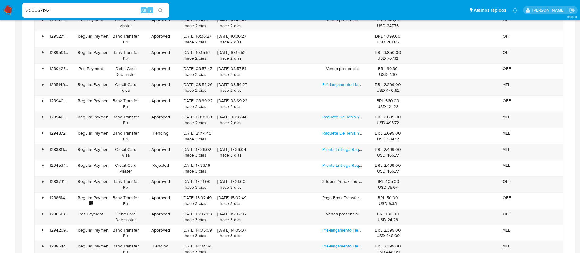
scroll to position [850, 0]
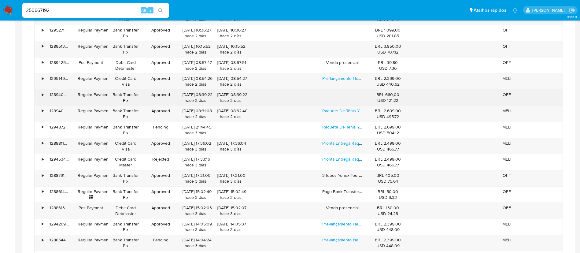
click at [42, 95] on div "•" at bounding box center [43, 95] width 2 height 6
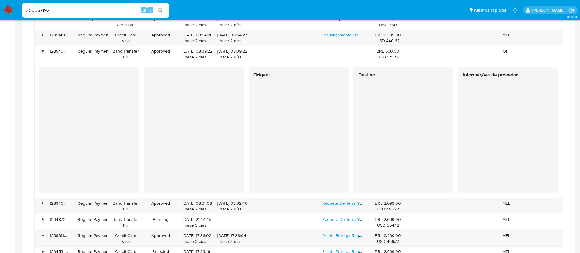
scroll to position [897, 0]
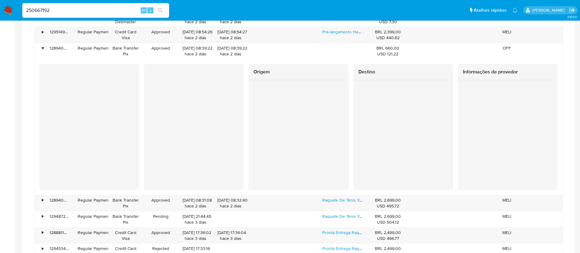
drag, startPoint x: 72, startPoint y: 7, endPoint x: 18, endPoint y: 0, distance: 54.3
click at [18, 0] on nav "Pausado Ver notificaciones 250667192 Alt s Atalhos rápidos Presiona las siguien…" at bounding box center [290, 10] width 580 height 20
paste input "169664970"
type input "169664970"
click at [160, 10] on icon "search-icon" at bounding box center [160, 10] width 5 height 5
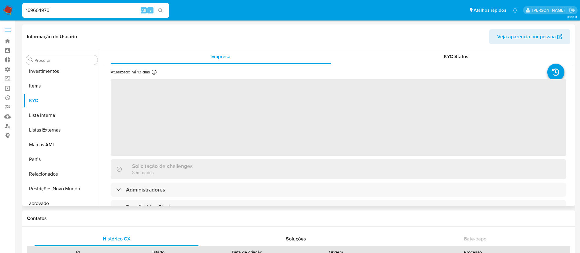
scroll to position [332, 0]
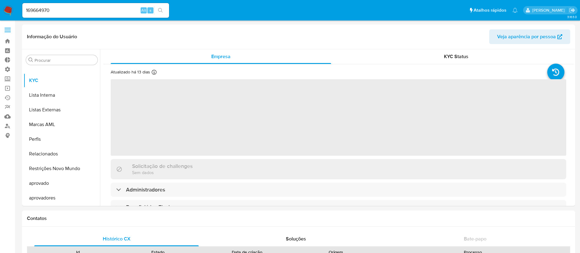
select select "10"
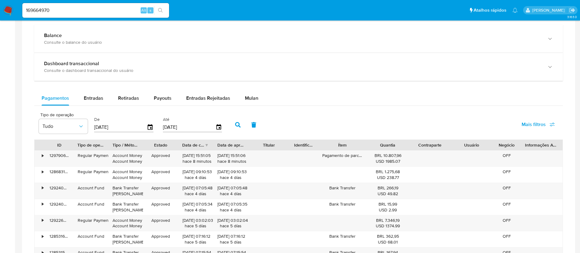
scroll to position [346, 0]
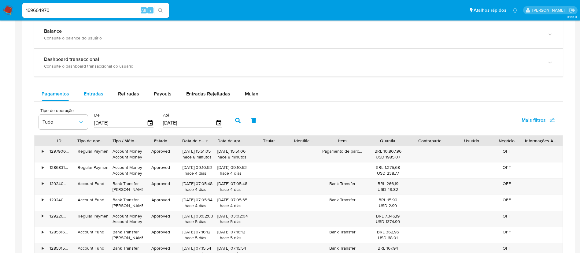
click at [104, 91] on button "Entradas" at bounding box center [93, 94] width 34 height 15
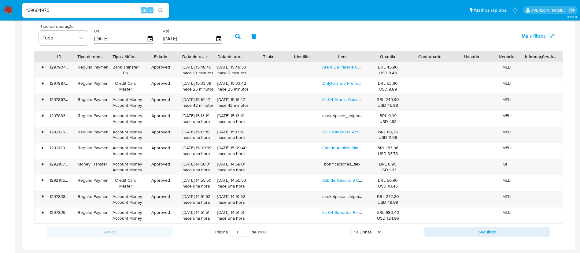
scroll to position [444, 0]
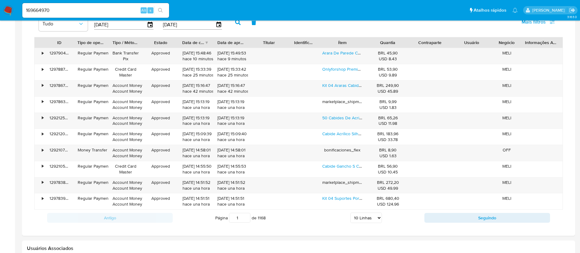
click at [374, 221] on select "5 Linhas 10 Linhas 20 Linhas 25 Linhas 50 Linhas 100 Linhas" at bounding box center [365, 217] width 31 height 10
select select "100"
click at [350, 212] on select "5 Linhas 10 Linhas 20 Linhas 25 Linhas 50 Linhas 100 Linhas" at bounding box center [365, 217] width 31 height 10
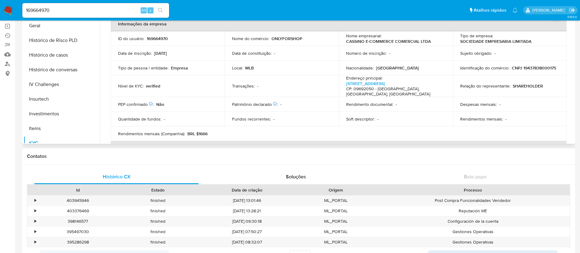
scroll to position [214, 0]
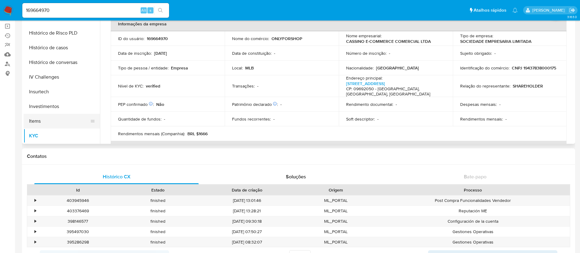
click at [42, 123] on button "Items" at bounding box center [60, 121] width 72 height 15
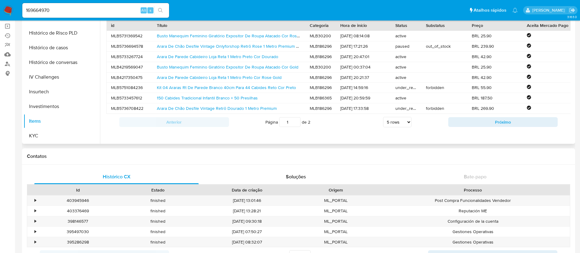
scroll to position [1, 0]
click at [405, 127] on select "5 rows 10 rows 20 rows 25 rows 50 rows 100 rows" at bounding box center [397, 122] width 28 height 10
click at [383, 123] on select "5 rows 10 rows 20 rows 25 rows 50 rows 100 rows" at bounding box center [397, 122] width 28 height 10
select select "5"
click at [467, 127] on button "Próximo" at bounding box center [503, 122] width 110 height 10
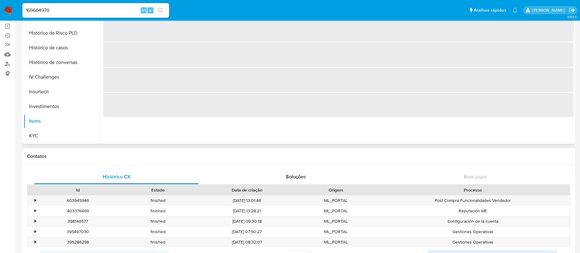
scroll to position [0, 0]
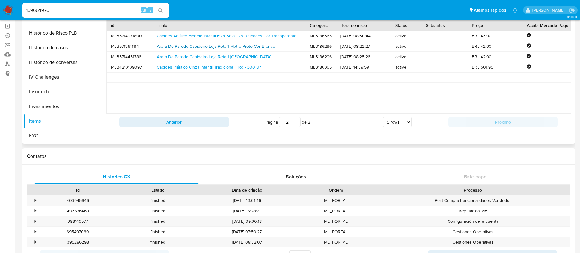
click at [210, 43] on link "Arara De Parede Cabideiro Loja Reta 1 Metro Preto Cor Branco" at bounding box center [216, 46] width 118 height 6
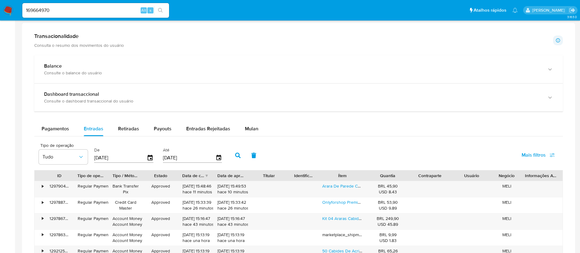
scroll to position [318, 0]
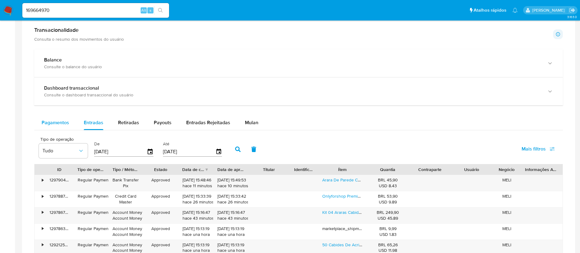
click at [64, 121] on span "Pagamentos" at bounding box center [56, 122] width 28 height 7
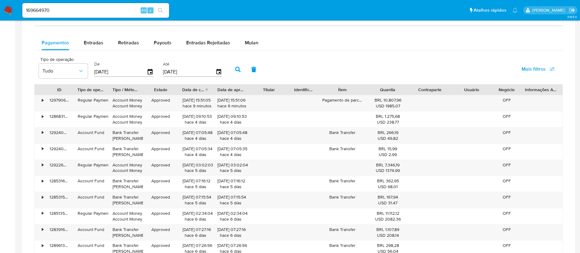
scroll to position [400, 0]
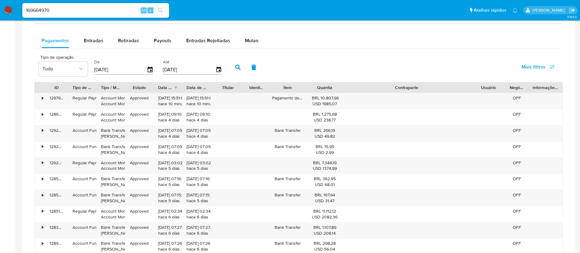
drag, startPoint x: 451, startPoint y: 88, endPoint x: 539, endPoint y: 89, distance: 88.0
click at [539, 89] on div "ID Tipo de operação Tipo / Método Estado Data de criação Data de aprovação Titu…" at bounding box center [299, 87] width 528 height 10
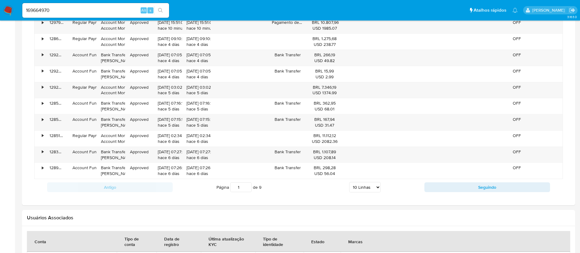
scroll to position [476, 0]
drag, startPoint x: 62, startPoint y: 13, endPoint x: 8, endPoint y: -6, distance: 57.0
paste input "39271676"
type input "139271676"
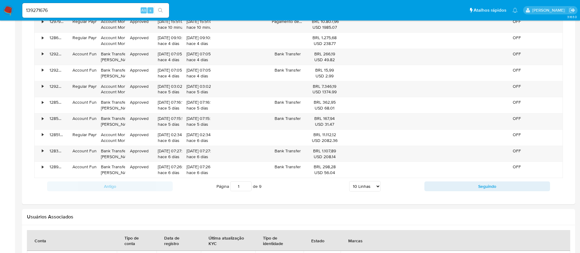
click at [162, 10] on icon "search-icon" at bounding box center [160, 10] width 5 height 5
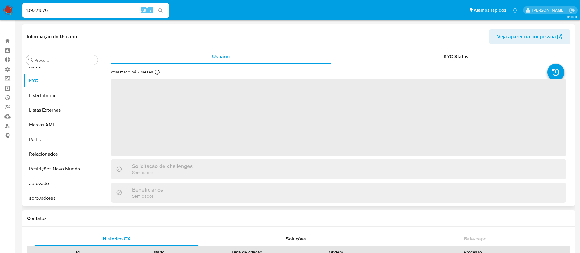
scroll to position [332, 0]
select select "10"
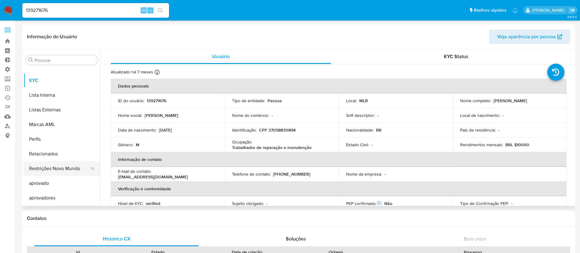
click at [36, 168] on button "Restrições Novo Mundo" at bounding box center [60, 168] width 72 height 15
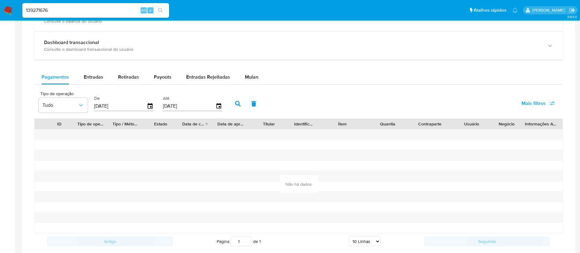
scroll to position [361, 0]
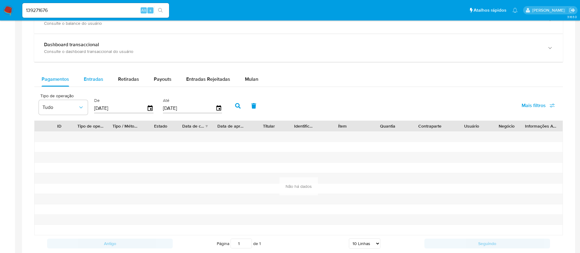
click at [81, 81] on button "Entradas" at bounding box center [93, 79] width 34 height 15
select select "10"
click at [129, 83] on div "Retiradas" at bounding box center [128, 79] width 21 height 15
select select "10"
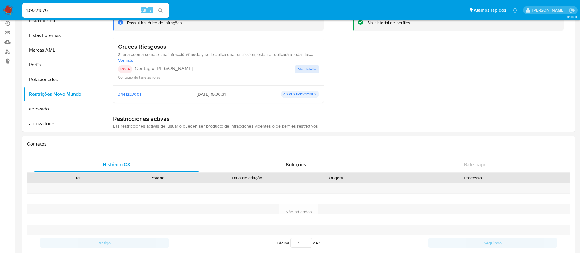
scroll to position [43, 0]
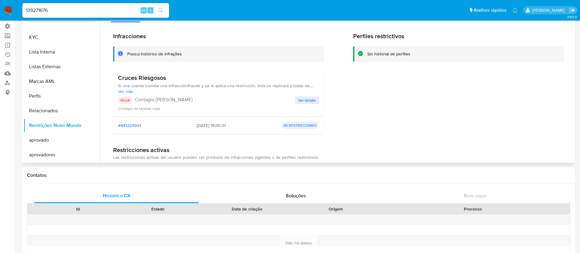
click at [304, 99] on span "Ver detalle" at bounding box center [307, 100] width 18 height 6
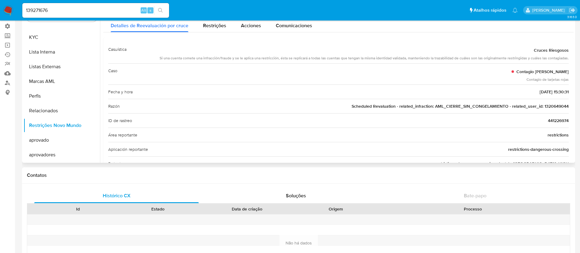
click at [544, 106] on span "Scheduled Revaluation - related_infraction: AML_CIERRE_SIN_CONGELAMIENTO - rela…" at bounding box center [460, 106] width 217 height 6
click at [46, 36] on button "KYC" at bounding box center [60, 37] width 72 height 15
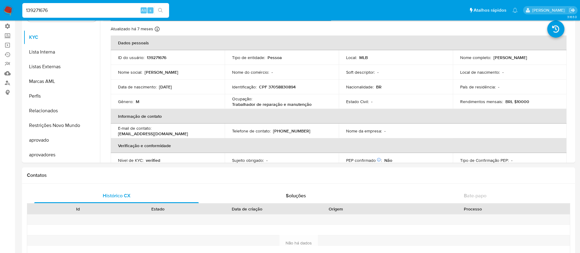
drag, startPoint x: 57, startPoint y: 12, endPoint x: 18, endPoint y: 6, distance: 39.6
click at [18, 6] on nav "Pausado Ver notificaciones 139271676 Alt s Atalhos rápidos Presiona las siguien…" at bounding box center [290, 10] width 580 height 20
paste input "20649044"
type input "1320649044"
click at [160, 11] on icon "search-icon" at bounding box center [160, 10] width 5 height 5
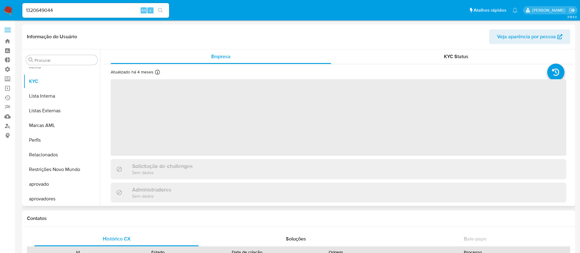
scroll to position [332, 0]
select select "10"
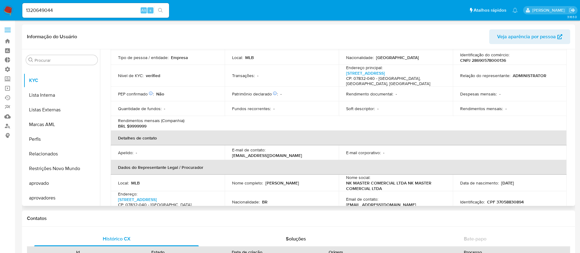
scroll to position [54, 0]
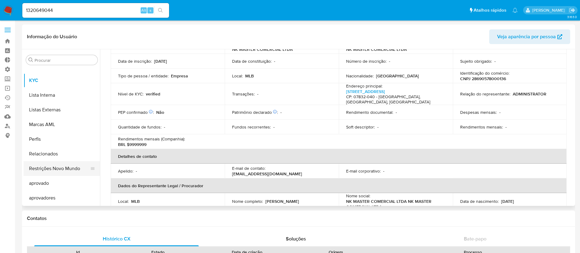
click at [71, 175] on button "Restrições Novo Mundo" at bounding box center [60, 168] width 72 height 15
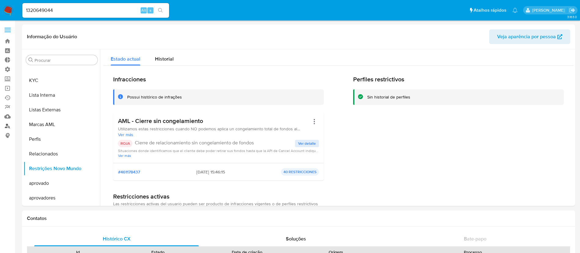
click at [6, 129] on link "Localizador de pessoas" at bounding box center [36, 125] width 73 height 9
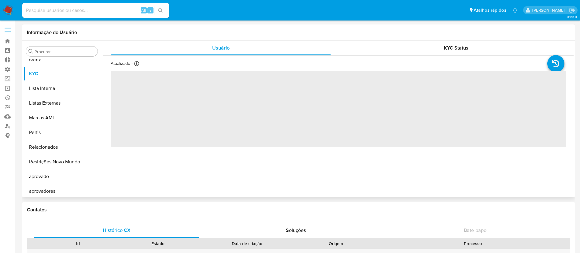
scroll to position [332, 0]
select select "10"
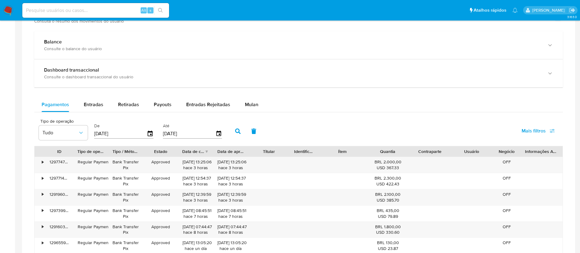
scroll to position [355, 0]
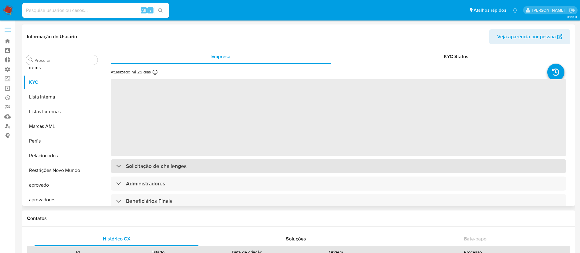
scroll to position [332, 0]
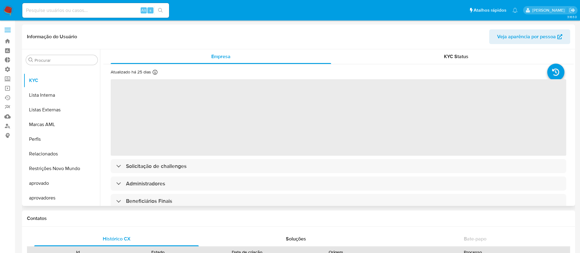
select select "10"
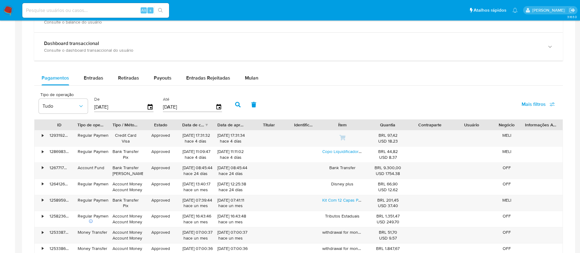
scroll to position [363, 0]
click at [95, 74] on span "Entradas" at bounding box center [94, 76] width 20 height 7
select select "10"
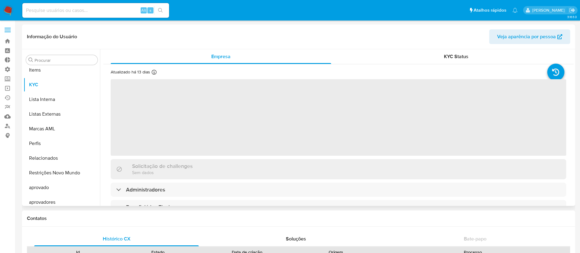
scroll to position [332, 0]
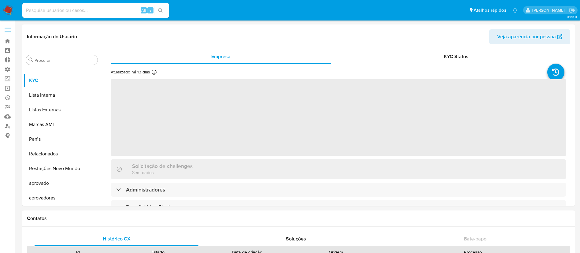
select select "10"
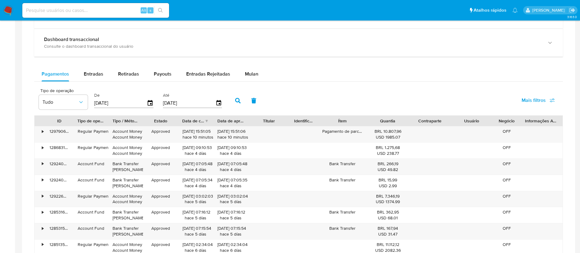
scroll to position [405, 0]
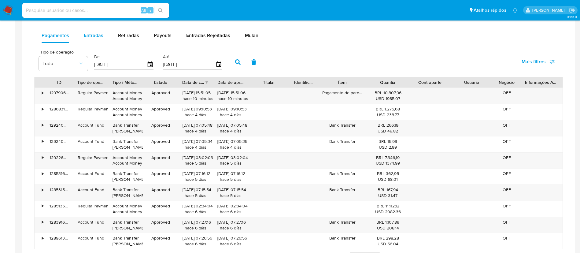
click at [96, 38] on span "Entradas" at bounding box center [94, 35] width 20 height 7
select select "10"
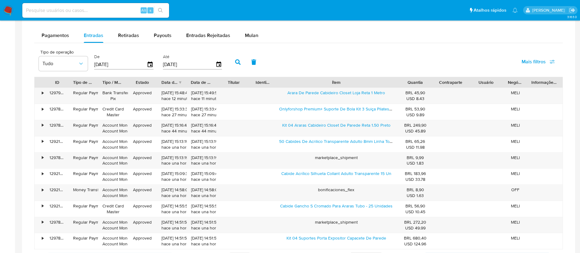
drag, startPoint x: 370, startPoint y: 80, endPoint x: 444, endPoint y: 83, distance: 74.0
click at [444, 83] on div "ID Tipo de operação Tipo / Método Estado Data de criação Data de aprovação Titu…" at bounding box center [299, 82] width 528 height 10
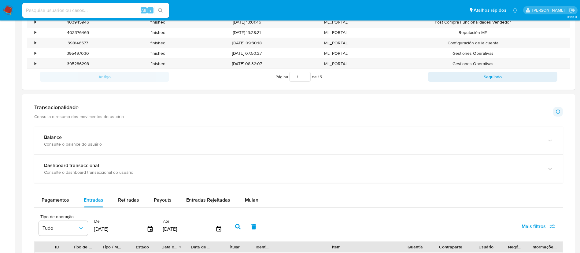
scroll to position [212, 0]
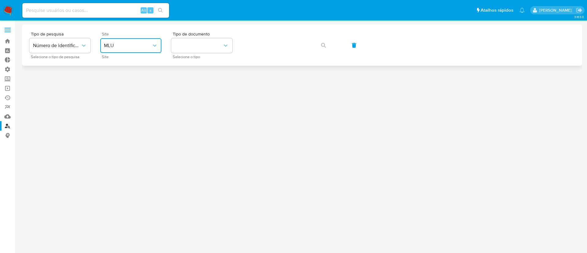
click at [140, 52] on button "MLU" at bounding box center [130, 45] width 61 height 15
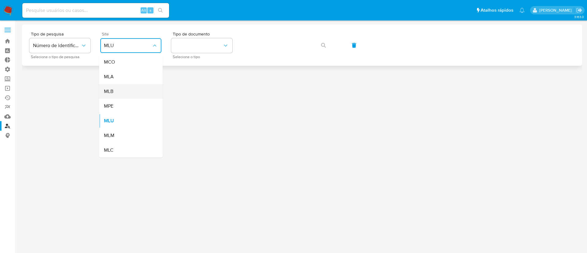
click at [117, 92] on div "MLB" at bounding box center [129, 91] width 50 height 15
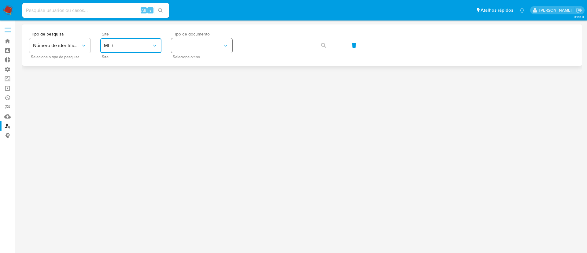
click at [216, 43] on button "identificationType" at bounding box center [201, 45] width 61 height 15
click at [199, 84] on div "CPF CPF" at bounding box center [200, 86] width 50 height 21
click at [322, 46] on icon "button" at bounding box center [323, 45] width 5 height 5
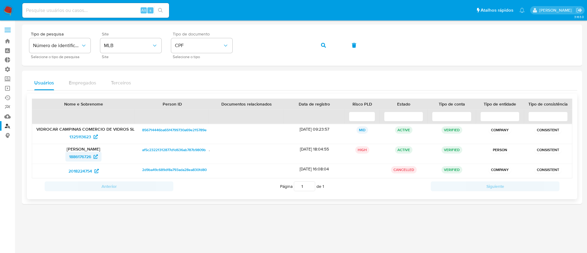
click at [79, 159] on span "1886176726" at bounding box center [80, 157] width 22 height 10
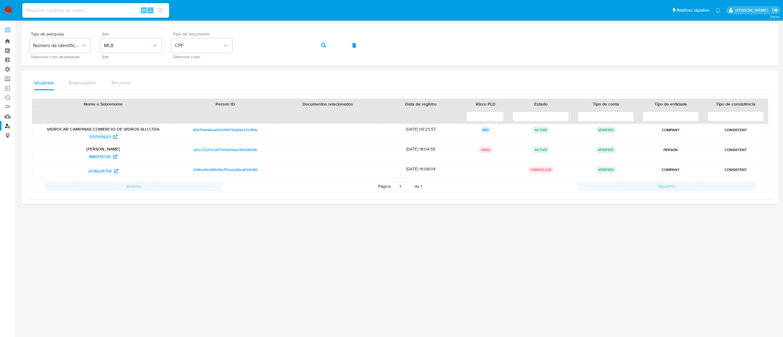
click at [9, 42] on link "Bandeja" at bounding box center [36, 40] width 73 height 9
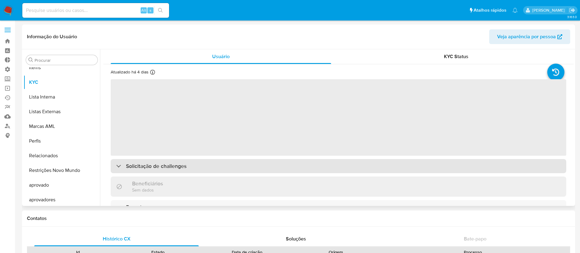
scroll to position [332, 0]
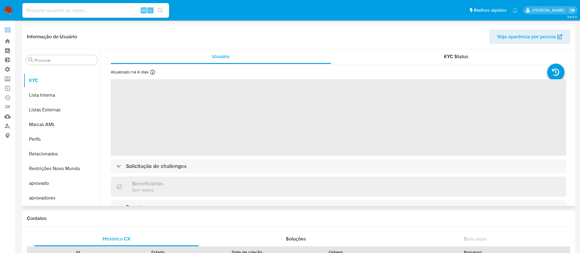
select select "10"
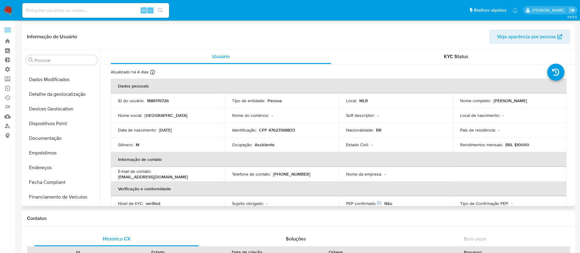
scroll to position [85, 0]
click at [44, 133] on button "Documentação" at bounding box center [60, 136] width 72 height 15
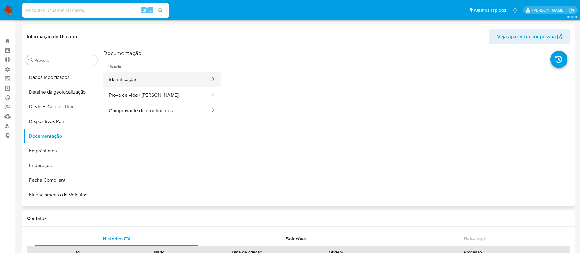
click at [153, 77] on button "Identificação" at bounding box center [157, 80] width 108 height 16
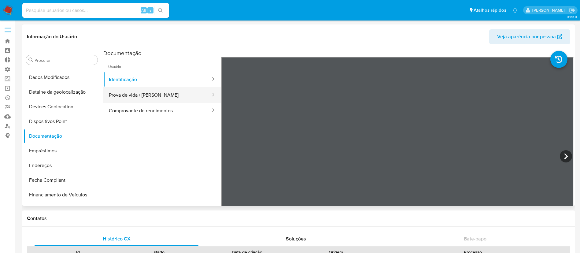
click at [174, 94] on button "Prova de vida / [PERSON_NAME]" at bounding box center [157, 95] width 108 height 16
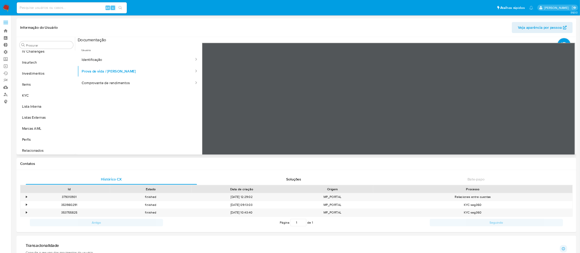
scroll to position [331, 0]
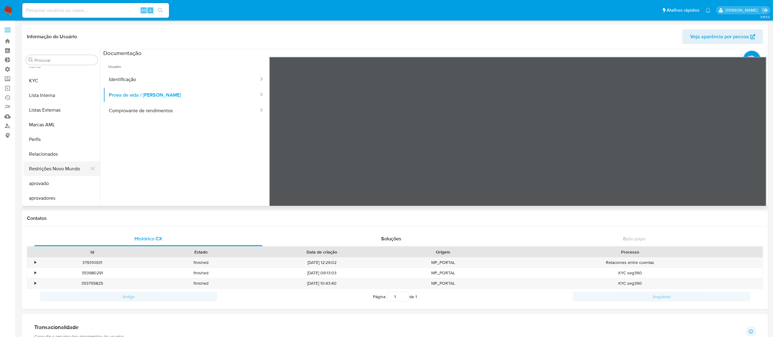
click at [63, 163] on button "Restrições Novo Mundo" at bounding box center [60, 168] width 72 height 15
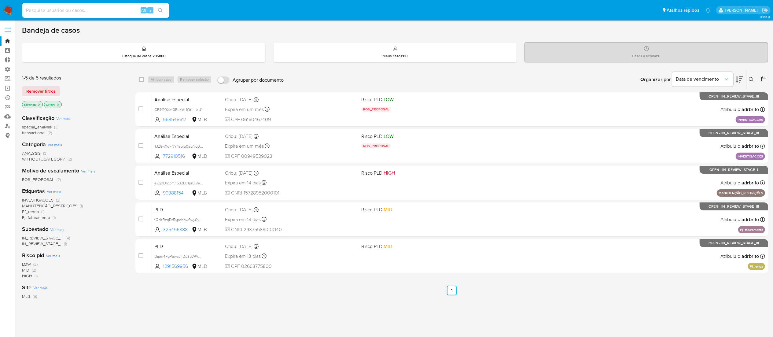
click at [40, 104] on icon "close-filter" at bounding box center [39, 105] width 4 height 4
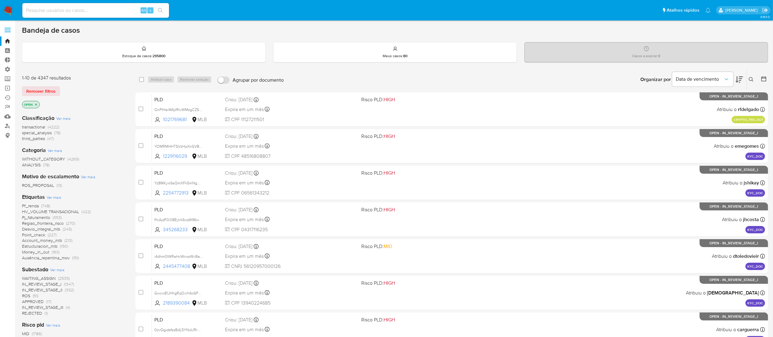
click at [37, 105] on icon "close-filter" at bounding box center [36, 105] width 4 height 4
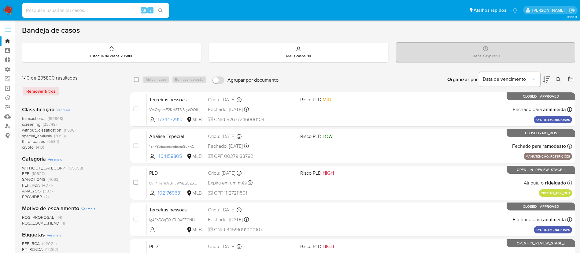
click at [94, 76] on div "1-10 de 295800 resultados" at bounding box center [71, 78] width 98 height 7
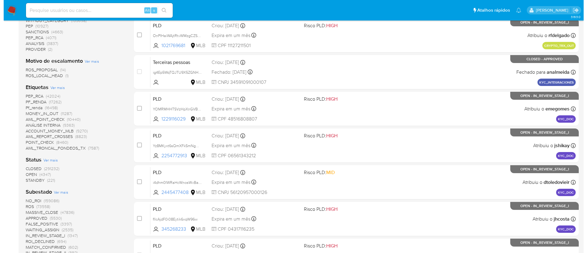
scroll to position [151, 0]
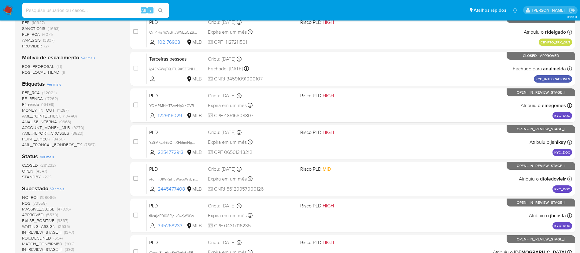
click at [31, 164] on span "CLOSED" at bounding box center [30, 165] width 16 height 6
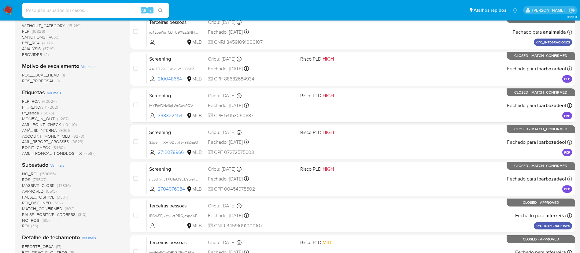
click at [24, 181] on span "ROS" at bounding box center [26, 179] width 8 height 6
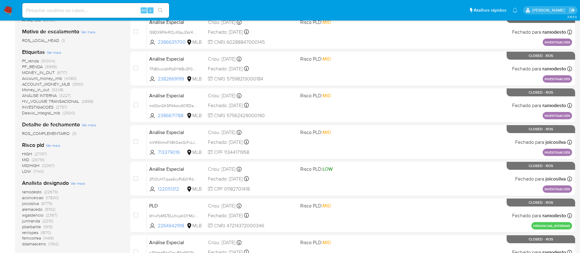
click at [59, 52] on span "Ver mais" at bounding box center [54, 53] width 14 height 6
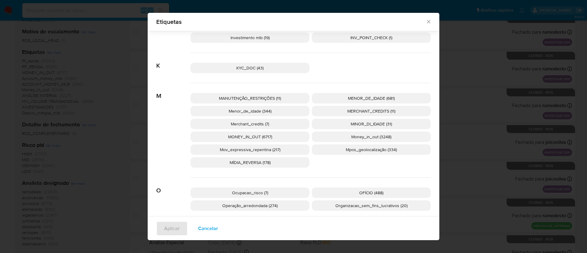
scroll to position [791, 0]
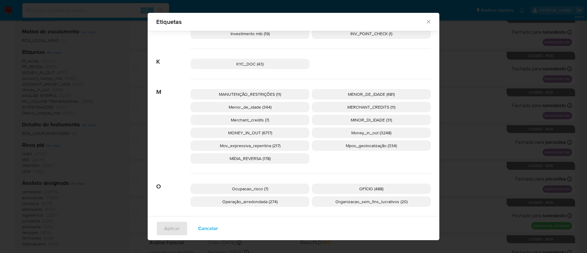
click at [348, 96] on span "MENOR_DE_IDADE (681)" at bounding box center [371, 94] width 47 height 6
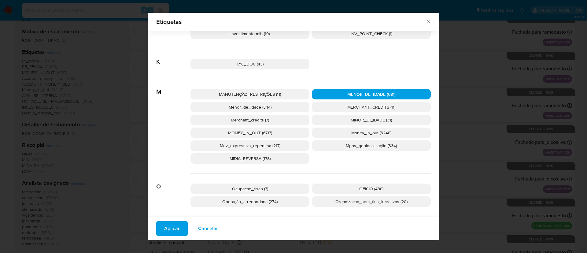
click at [175, 229] on span "Aplicar" at bounding box center [172, 228] width 16 height 13
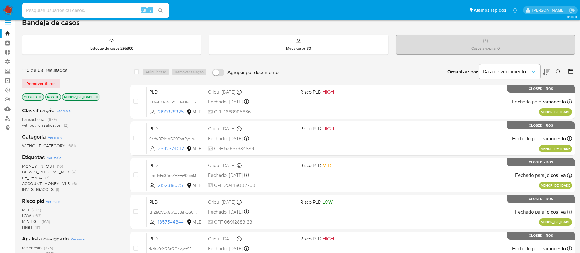
scroll to position [9, 0]
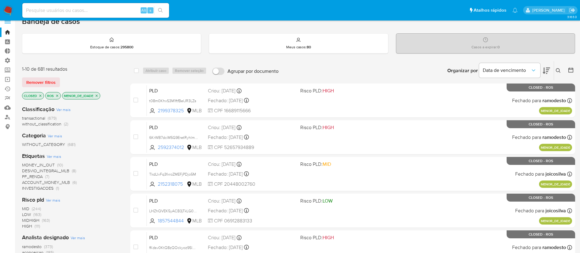
click at [570, 70] on icon at bounding box center [571, 70] width 6 height 6
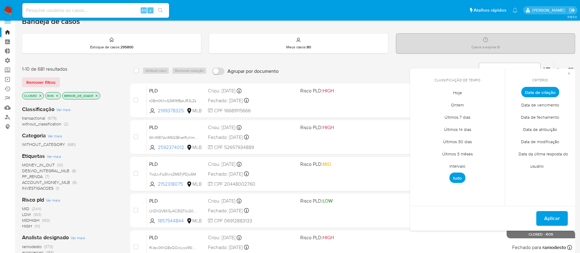
click at [458, 164] on span "Intervalo" at bounding box center [457, 166] width 29 height 13
click at [423, 105] on icon "Mes anterior" at bounding box center [419, 103] width 7 height 7
click at [418, 104] on icon "Mes anterior" at bounding box center [419, 103] width 7 height 7
click at [419, 106] on icon "Mes anterior" at bounding box center [419, 103] width 7 height 7
click at [434, 127] on button "1" at bounding box center [433, 126] width 10 height 10
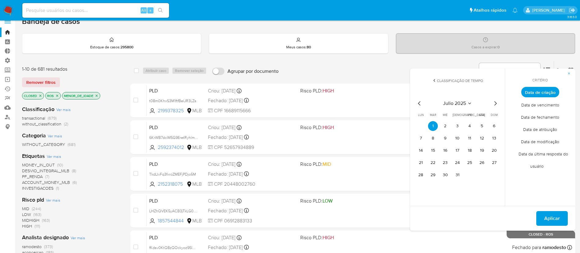
click at [497, 105] on icon "Mes siguiente" at bounding box center [495, 103] width 7 height 7
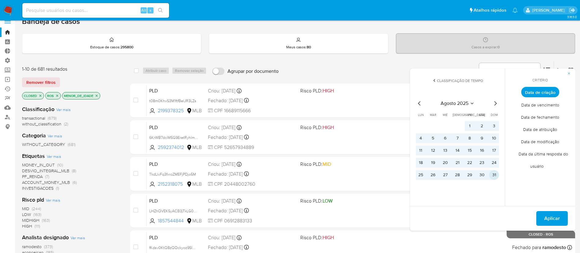
click at [492, 172] on button "31" at bounding box center [494, 175] width 10 height 10
click at [556, 220] on span "Aplicar" at bounding box center [552, 218] width 16 height 13
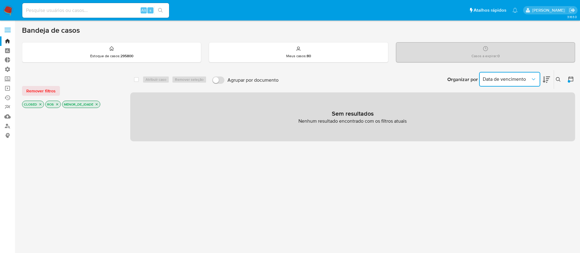
click at [517, 82] on button "Data de vencimento" at bounding box center [509, 79] width 61 height 15
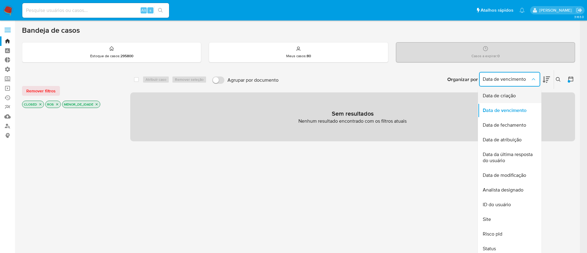
click at [505, 94] on span "Data de criação" at bounding box center [499, 96] width 33 height 6
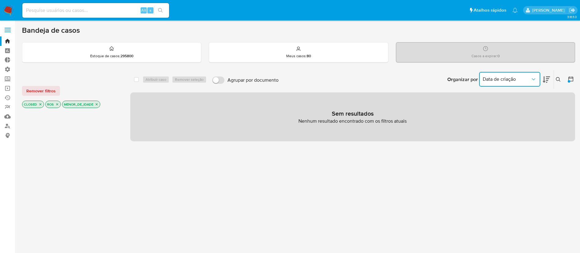
click at [532, 80] on icon "Organizar por" at bounding box center [533, 79] width 6 height 6
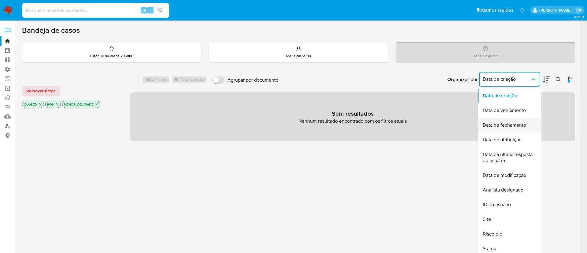
click at [518, 123] on span "Data de fechamento" at bounding box center [504, 125] width 43 height 6
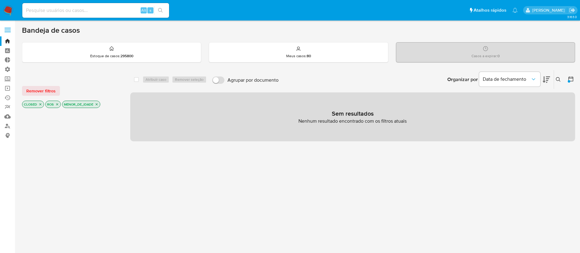
click at [97, 105] on icon "close-filter" at bounding box center [97, 104] width 2 height 2
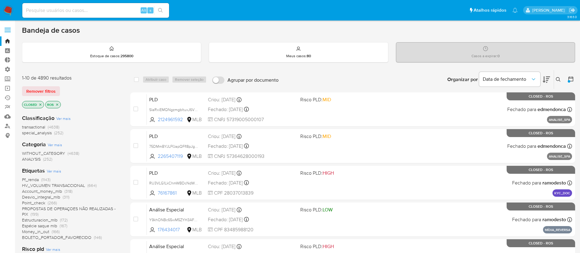
click at [53, 171] on span "Ver mais" at bounding box center [54, 171] width 14 height 6
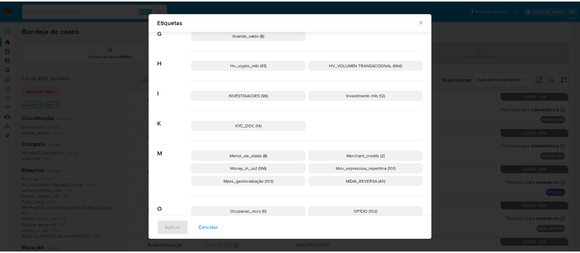
scroll to position [373, 0]
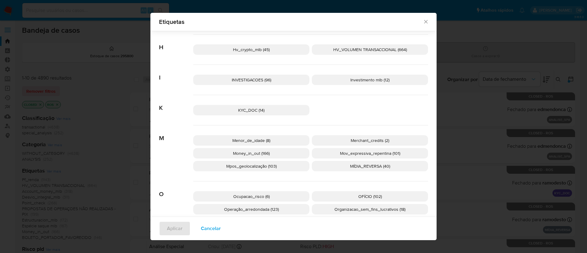
click at [245, 141] on span "Menor_de_idade (8)" at bounding box center [251, 140] width 38 height 6
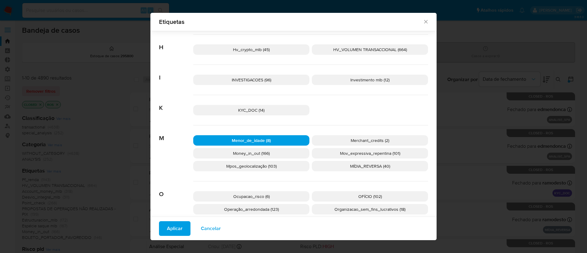
click at [174, 230] on span "Aplicar" at bounding box center [175, 228] width 16 height 13
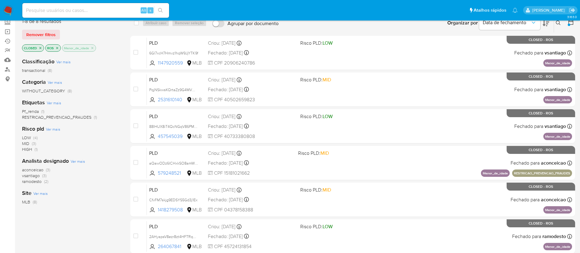
scroll to position [56, 0]
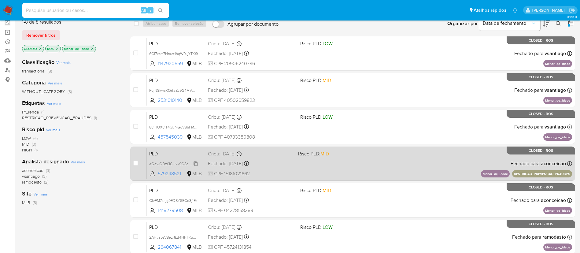
click at [197, 163] on span "aQawODz6ICHxkSO8amW4TVMC" at bounding box center [178, 163] width 58 height 7
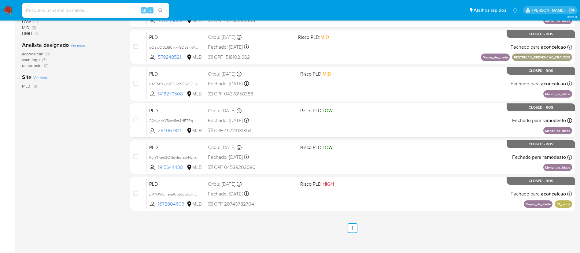
scroll to position [172, 0]
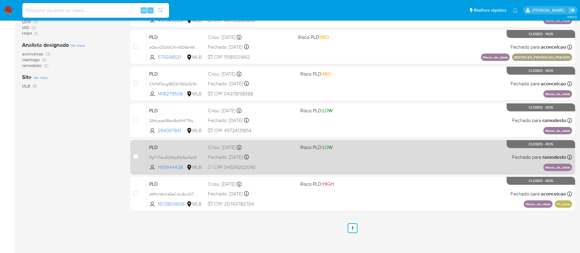
click at [199, 157] on span "PgIY17ieo3ONdyEdr5prNzk5" at bounding box center [176, 157] width 54 height 7
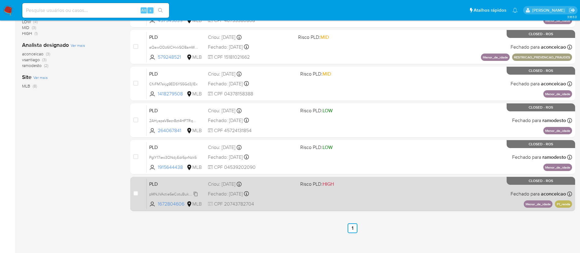
click at [195, 193] on span "pMNJVActie5eCotuBukQTPmS" at bounding box center [175, 193] width 52 height 7
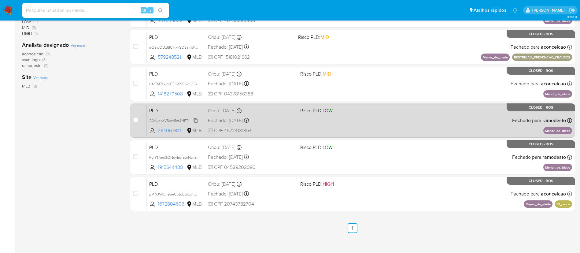
click at [196, 120] on span "2AHyapsV8ezr8zt4HFTRqBRv" at bounding box center [174, 120] width 50 height 7
